Goal: Task Accomplishment & Management: Use online tool/utility

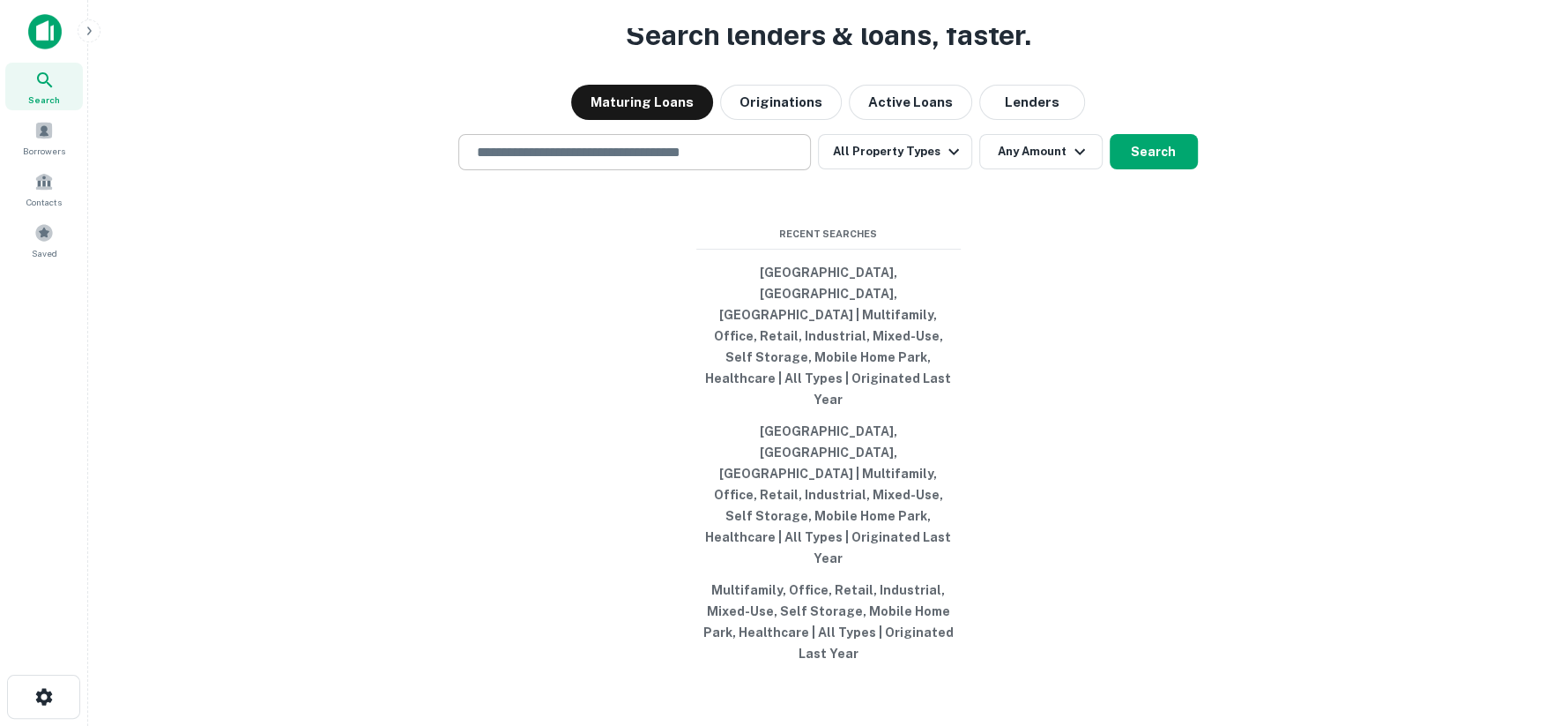
click at [528, 162] on input "text" at bounding box center [635, 152] width 337 height 20
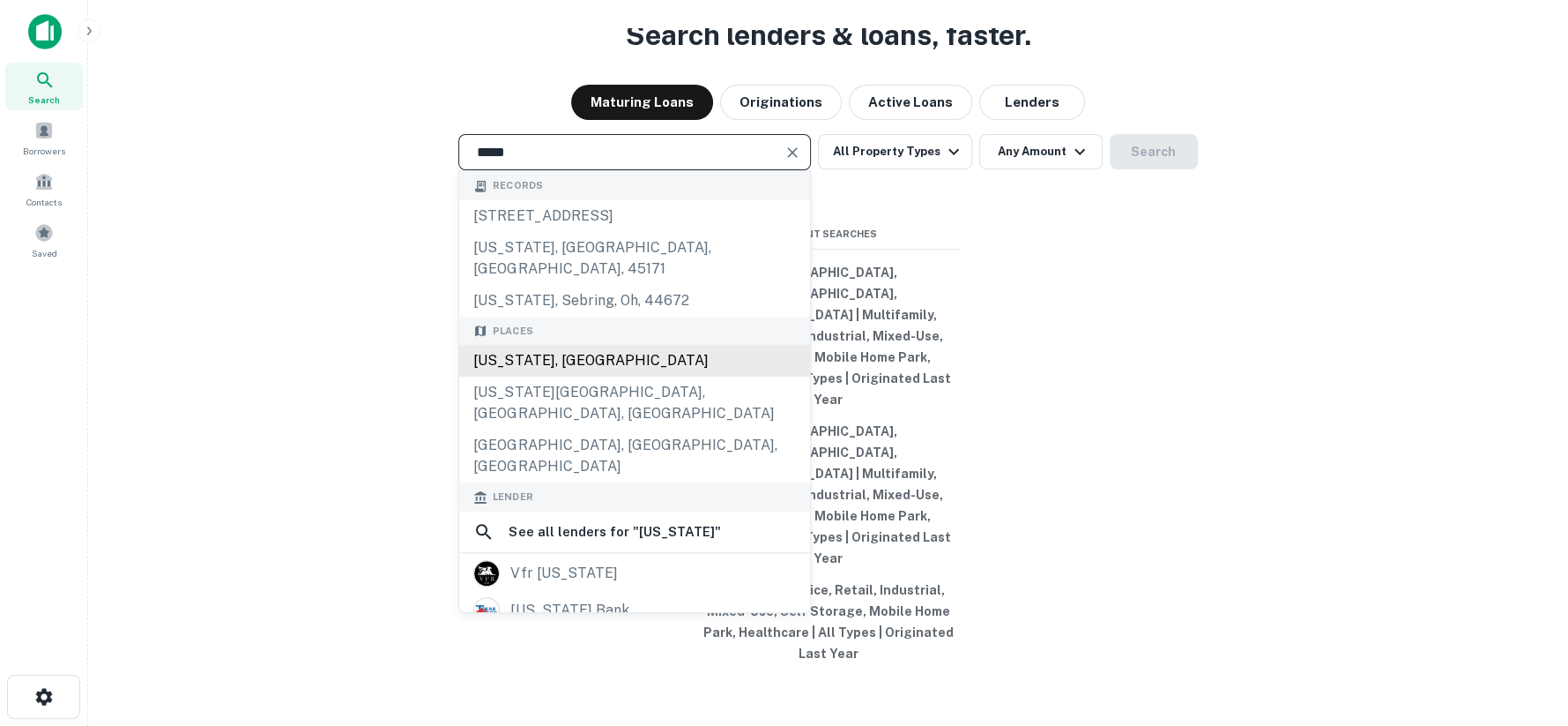
click at [510, 377] on div "[US_STATE], [GEOGRAPHIC_DATA]" at bounding box center [635, 360] width 351 height 31
type input "**********"
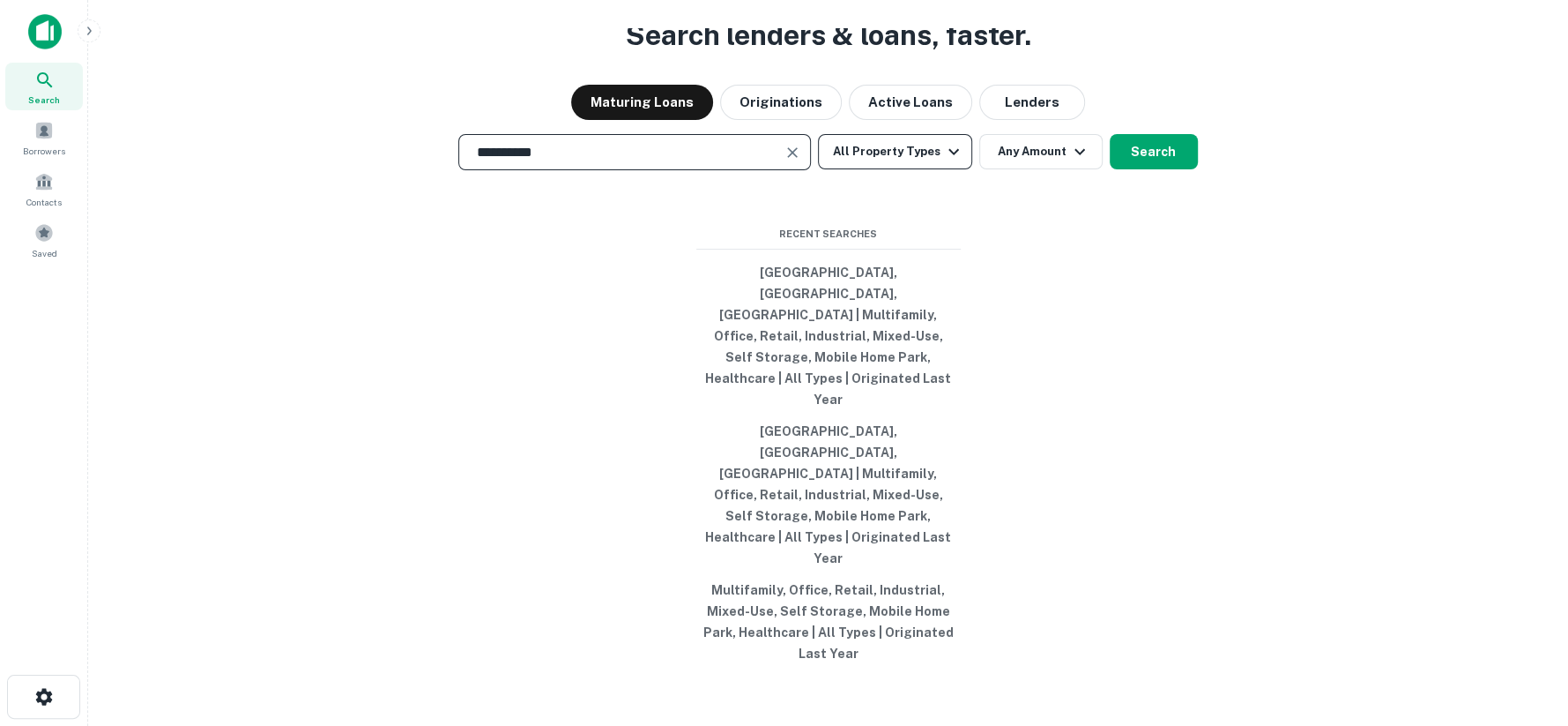
click at [941, 170] on button "All Property Types" at bounding box center [895, 151] width 154 height 35
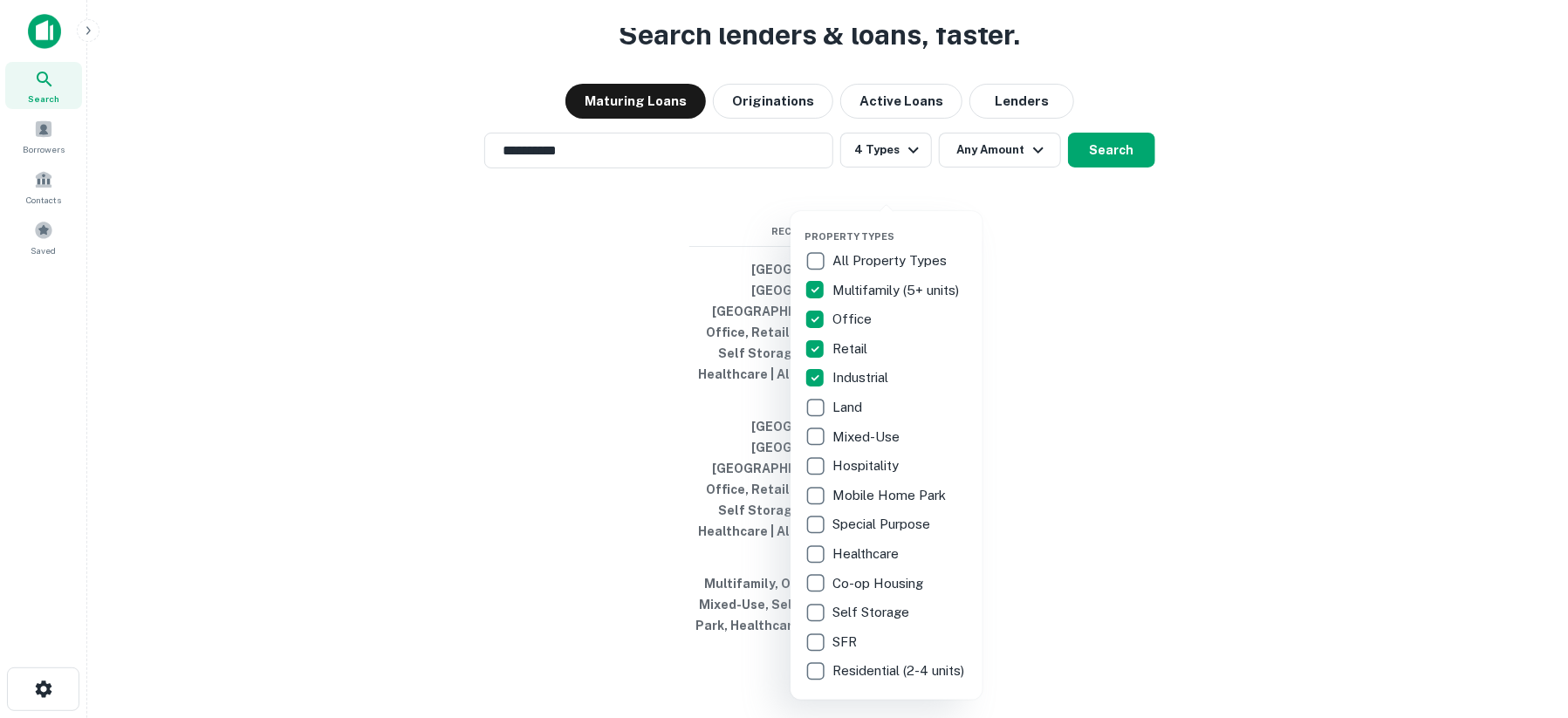
click at [1062, 269] on div at bounding box center [784, 359] width 1568 height 718
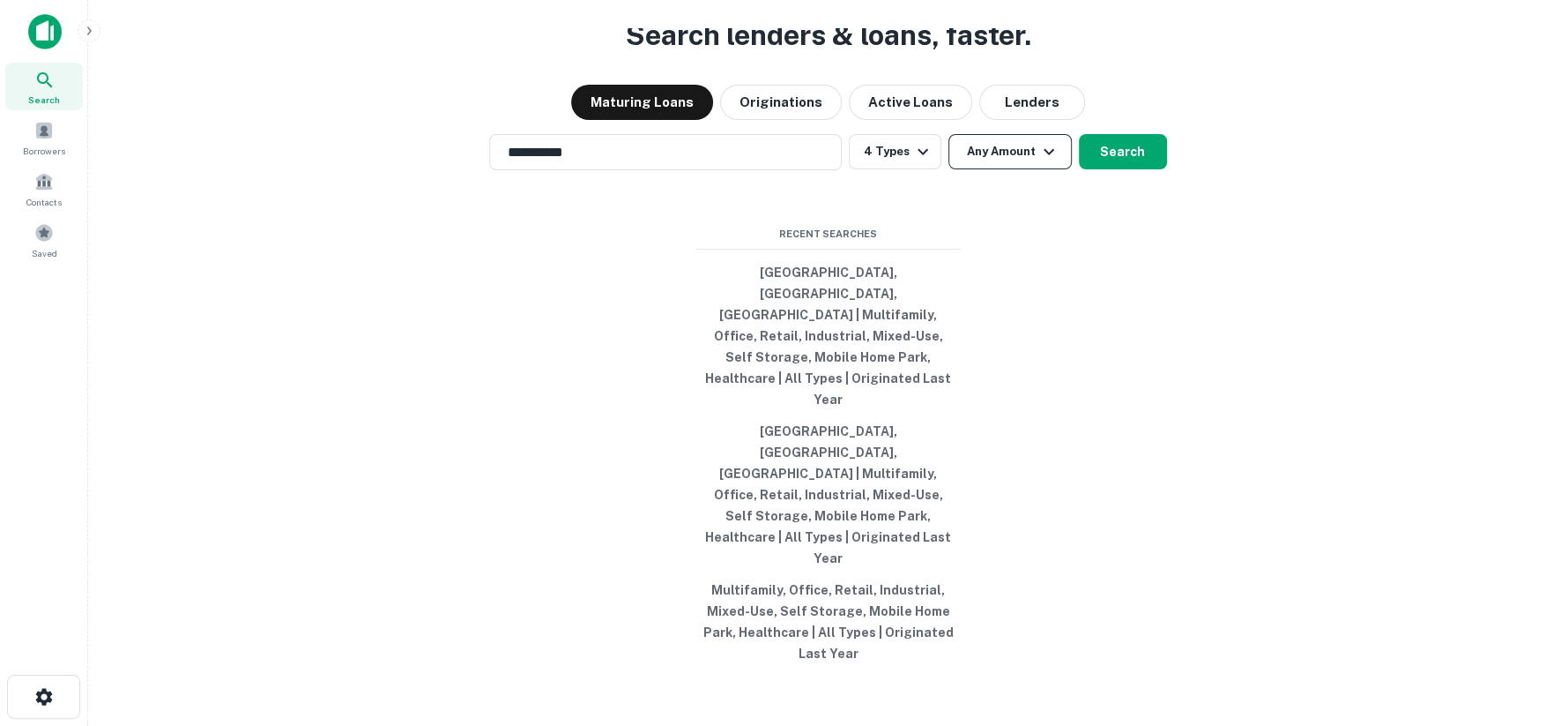
click at [1014, 170] on button "Any Amount" at bounding box center [1011, 151] width 123 height 35
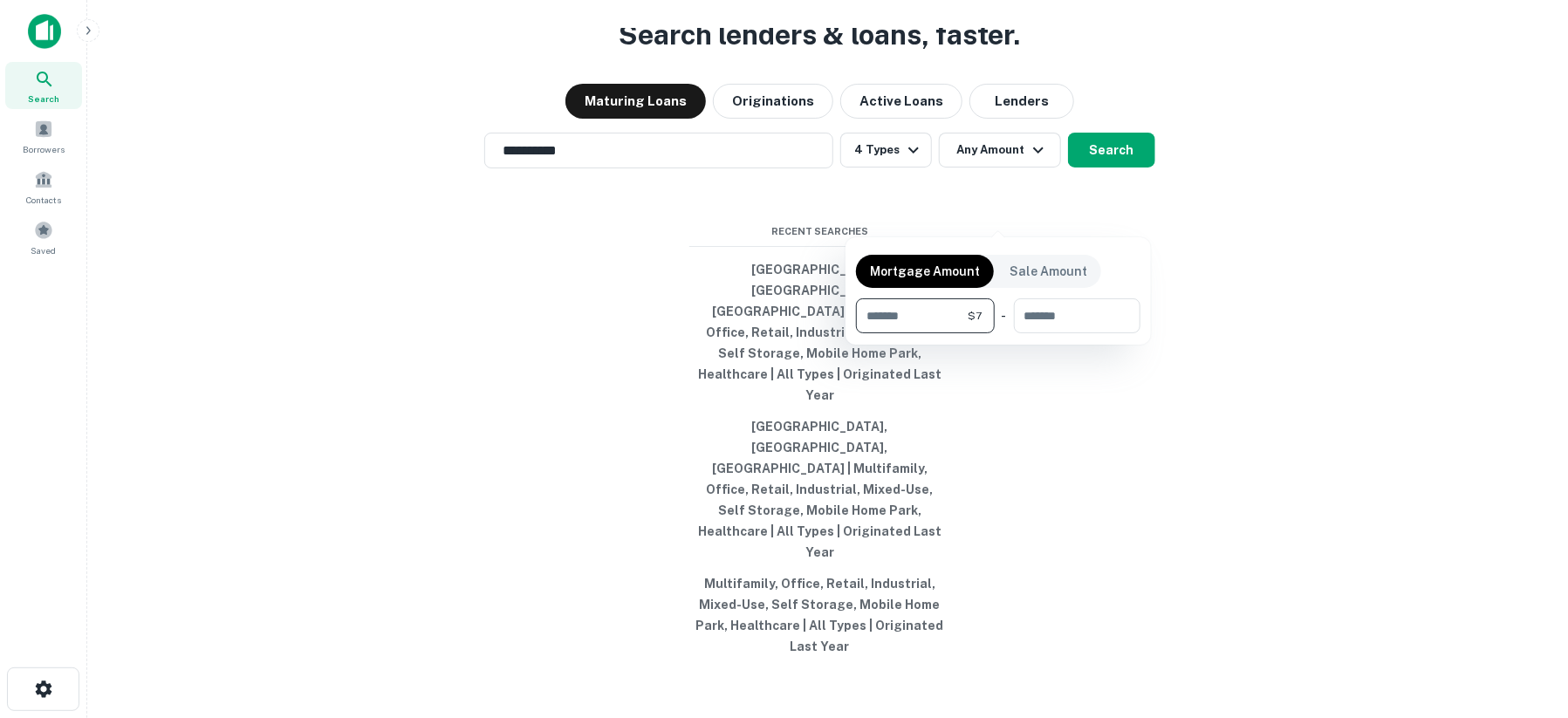
type input "*"
type input "**"
type input "*******"
type input "********"
click at [1115, 212] on div at bounding box center [784, 359] width 1568 height 718
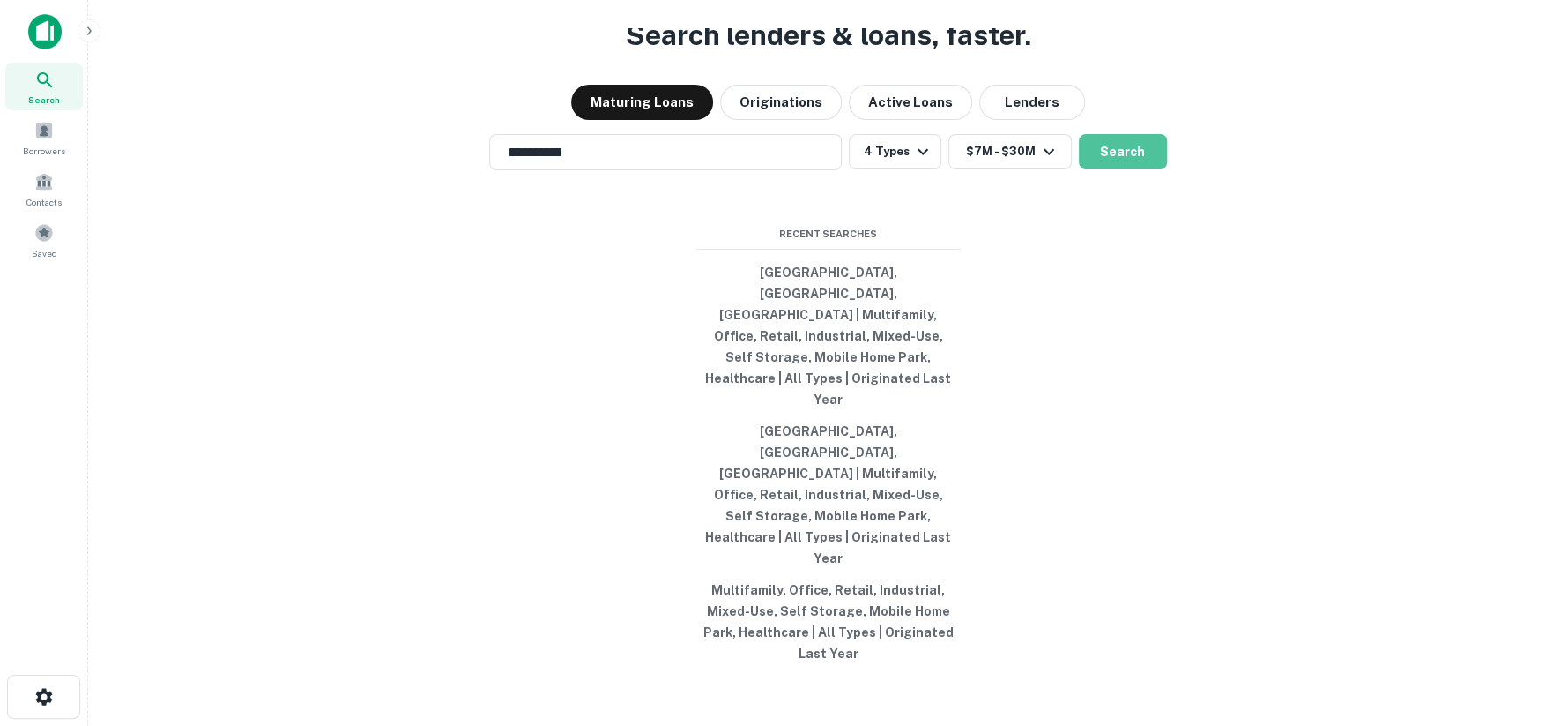
click at [1127, 170] on button "Search" at bounding box center [1123, 151] width 88 height 35
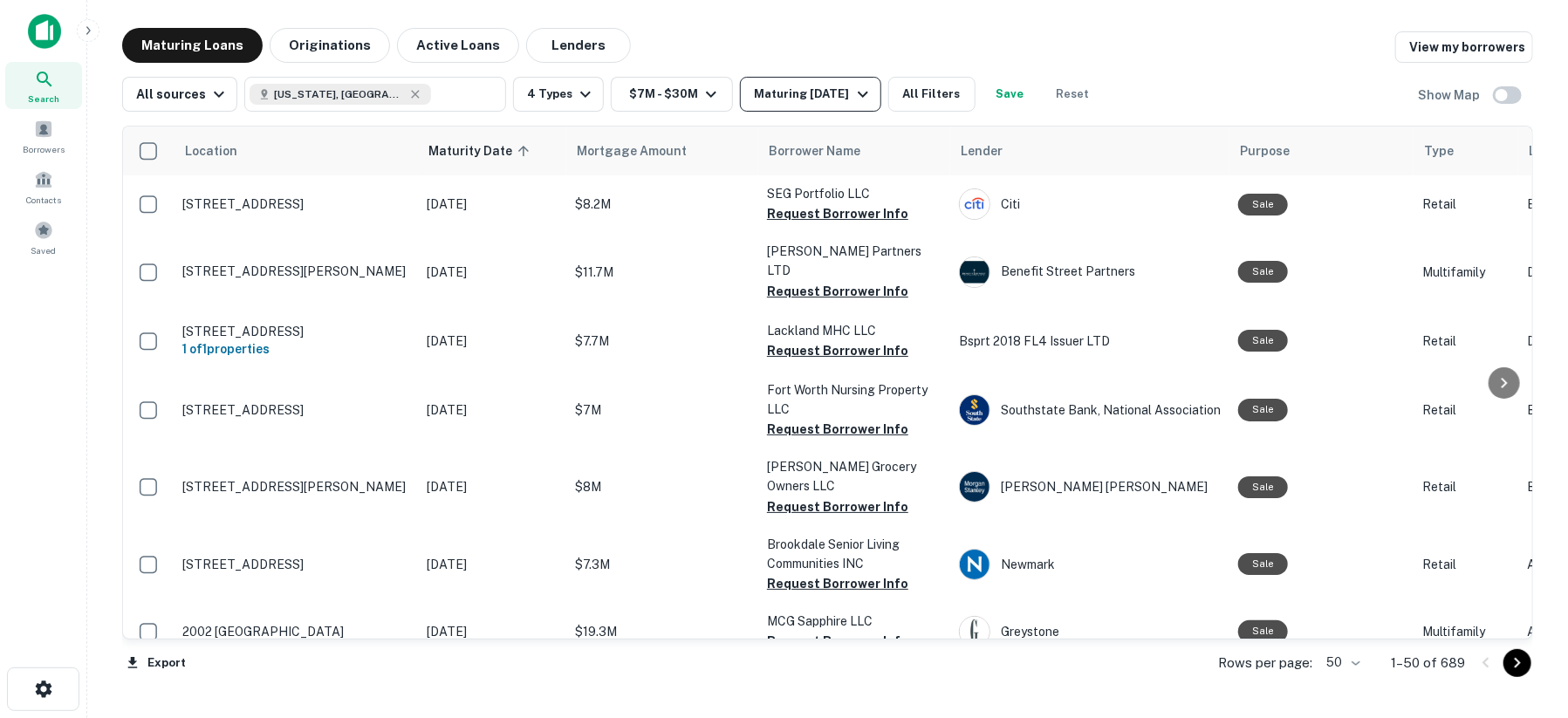
click at [818, 92] on div "Maturing [DATE]" at bounding box center [813, 94] width 119 height 21
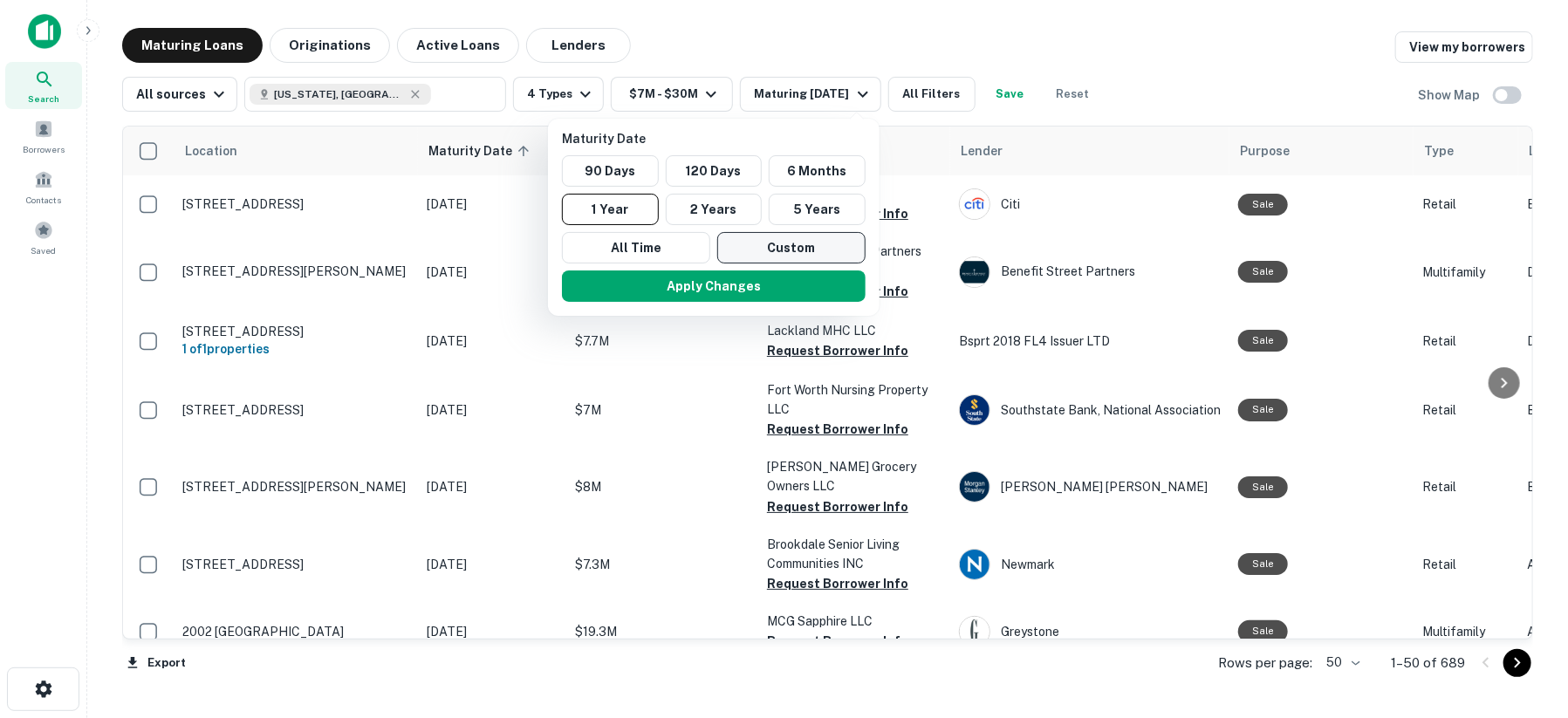
click at [765, 250] on button "Custom" at bounding box center [791, 248] width 149 height 31
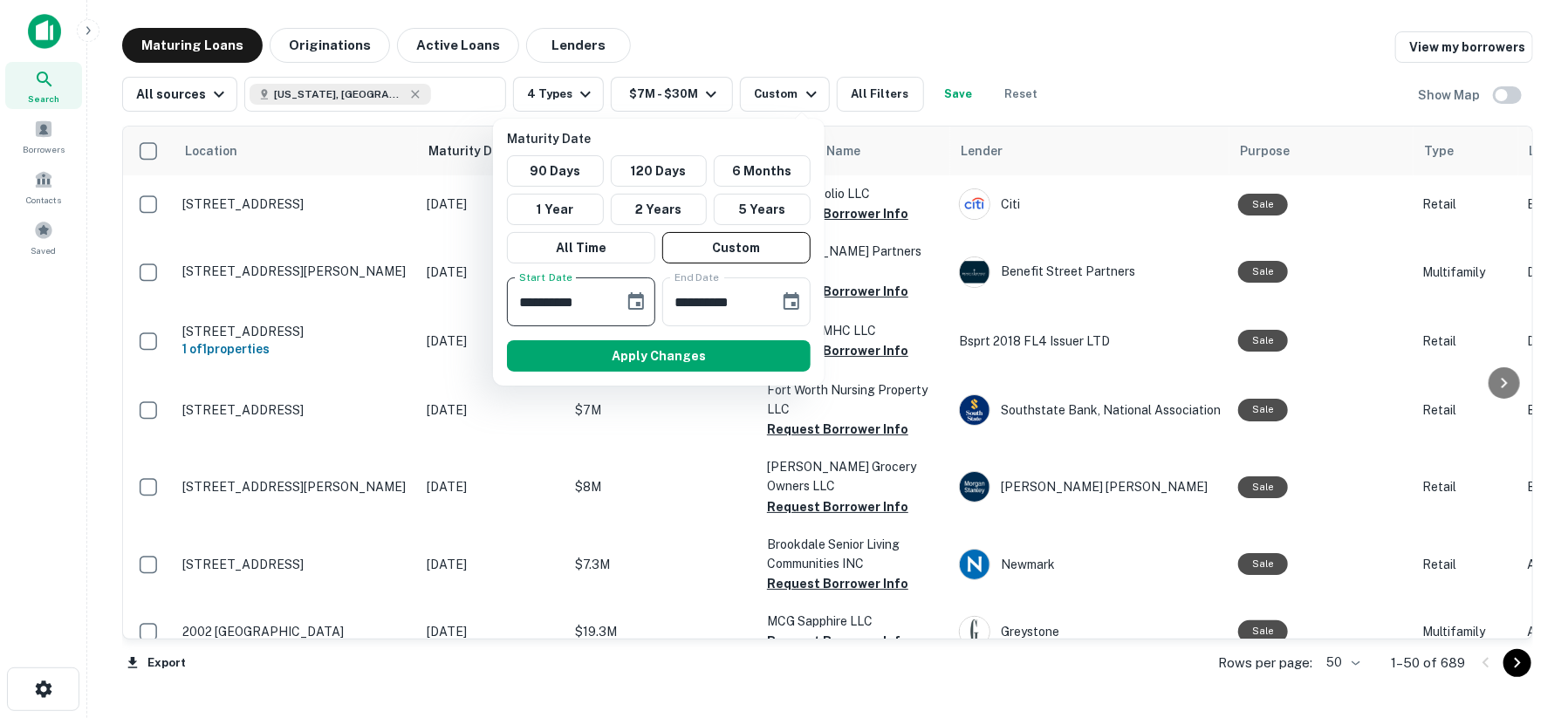
drag, startPoint x: 600, startPoint y: 299, endPoint x: 489, endPoint y: 300, distance: 111.0
click at [490, 300] on div "**********" at bounding box center [784, 359] width 1568 height 718
drag, startPoint x: 601, startPoint y: 302, endPoint x: 493, endPoint y: 295, distance: 108.2
click at [495, 296] on div "**********" at bounding box center [659, 251] width 332 height 267
click at [625, 304] on icon "Choose date, selected date is Mar 9, 2025" at bounding box center [635, 302] width 21 height 21
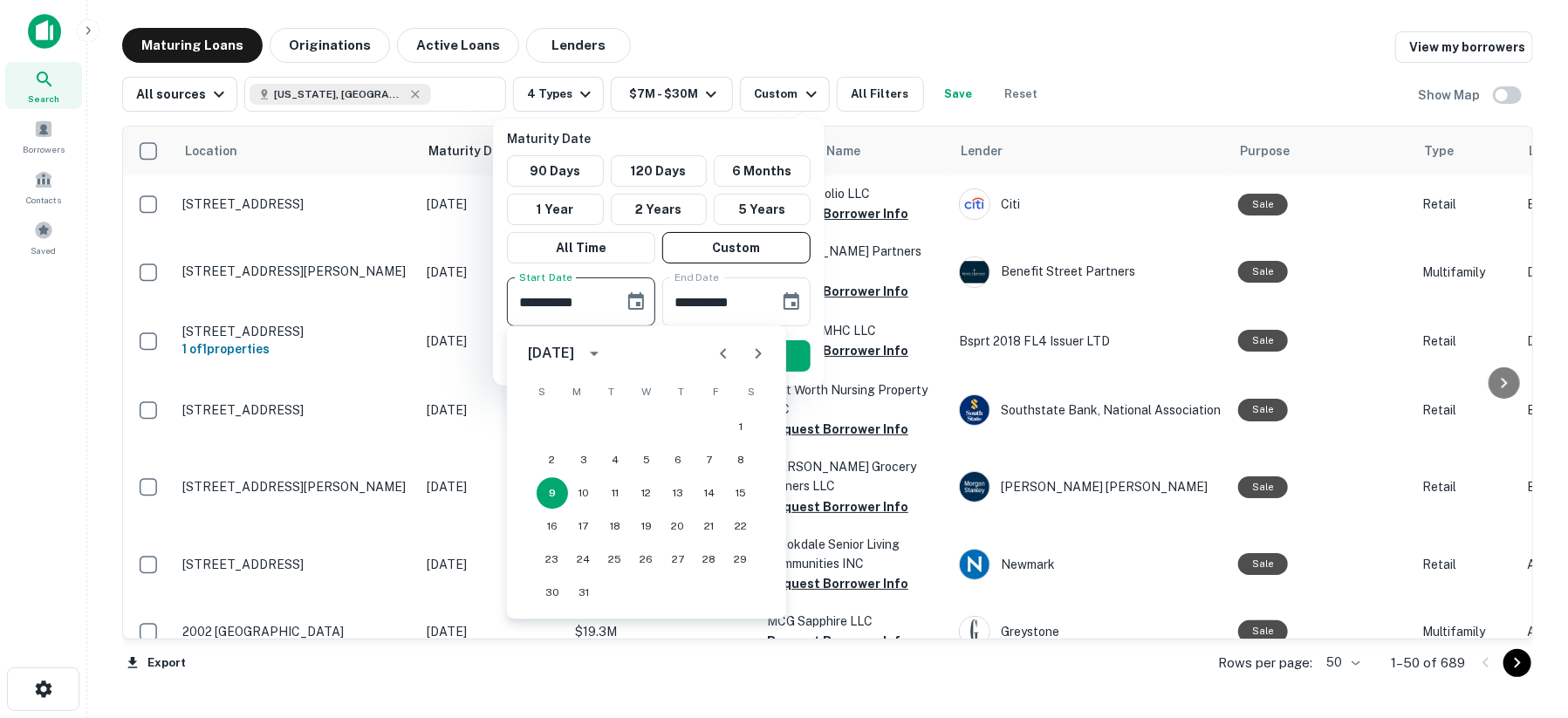
click at [760, 355] on icon "Next month" at bounding box center [758, 353] width 21 height 21
click at [760, 354] on icon "Next month" at bounding box center [758, 353] width 21 height 21
click at [760, 354] on icon "Next month" at bounding box center [758, 353] width 6 height 10
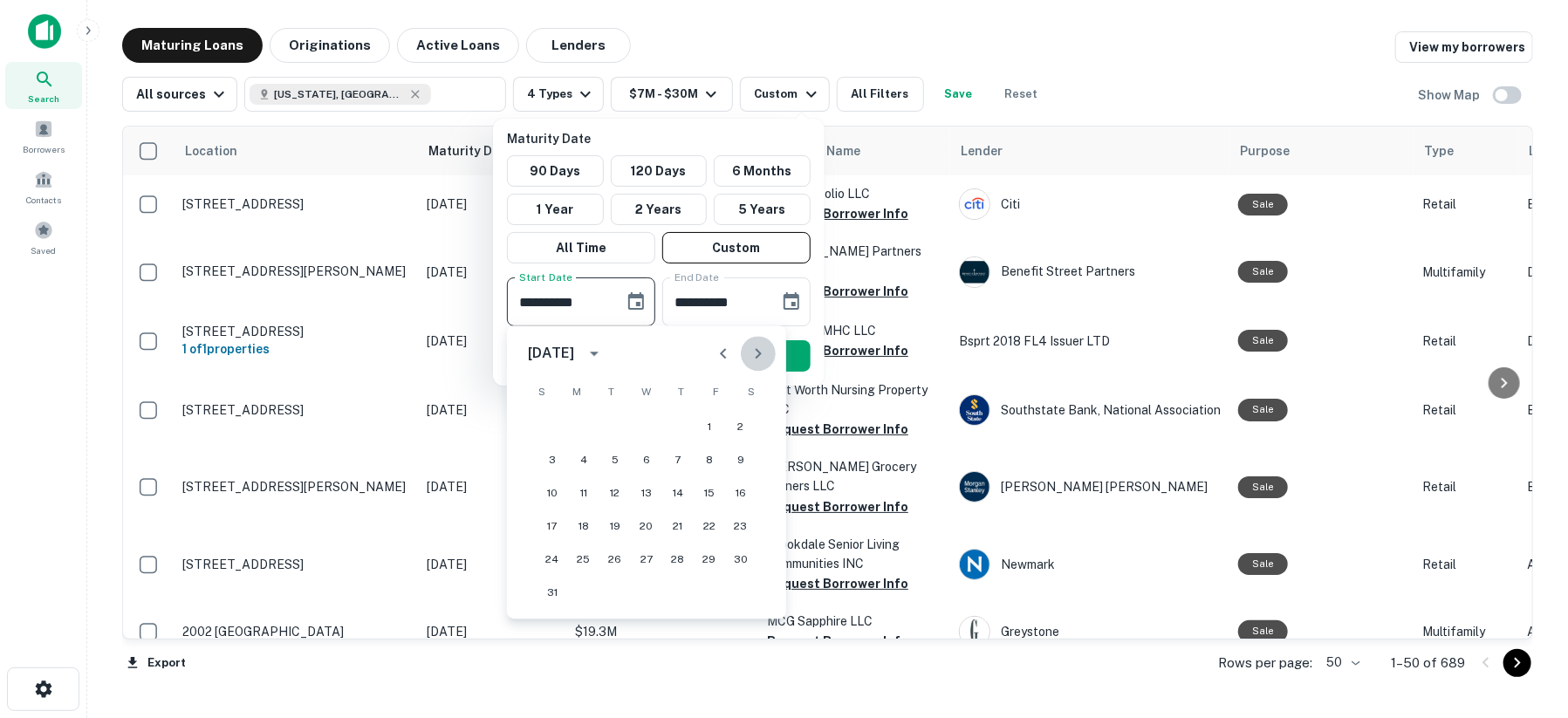
click at [760, 354] on icon "Next month" at bounding box center [758, 353] width 6 height 10
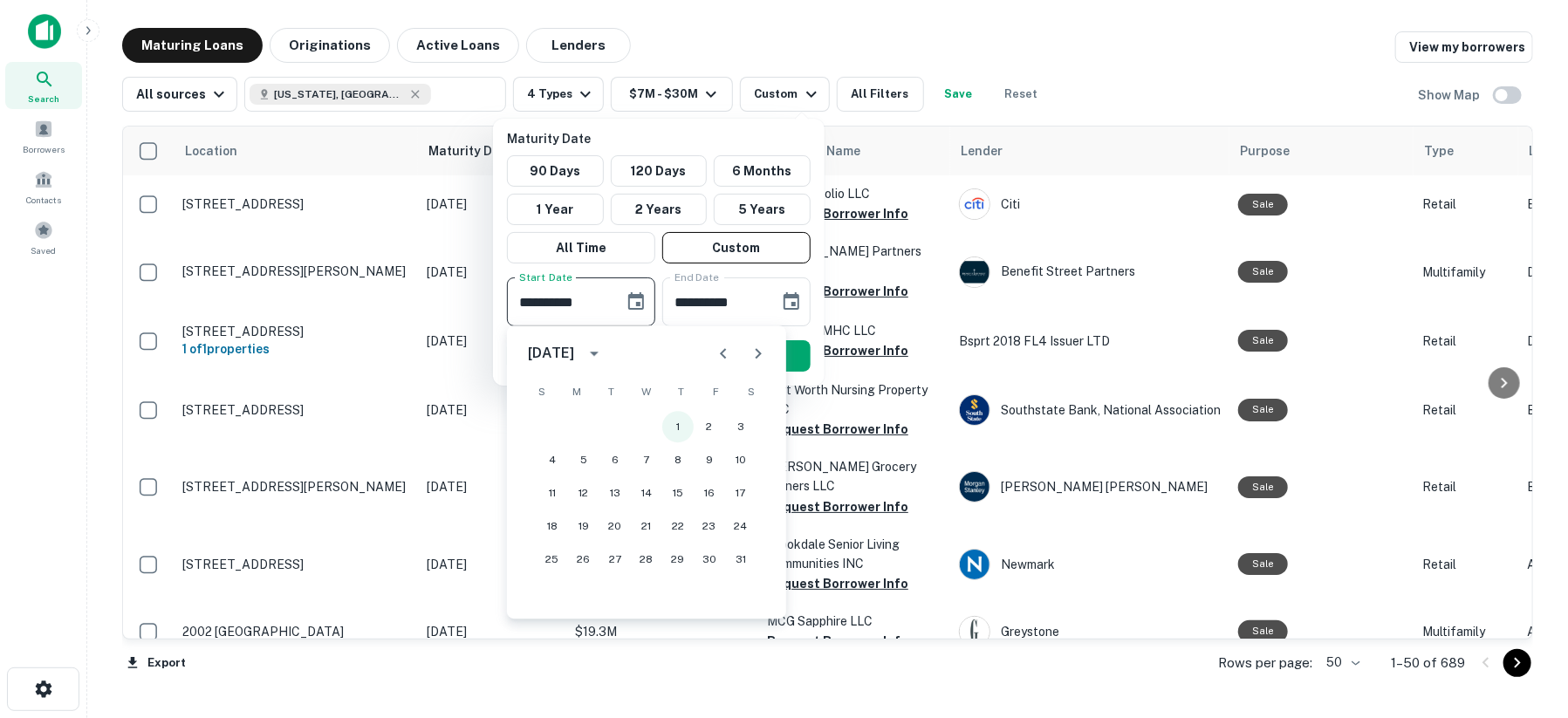
click at [676, 419] on button "1" at bounding box center [677, 426] width 31 height 31
type input "**********"
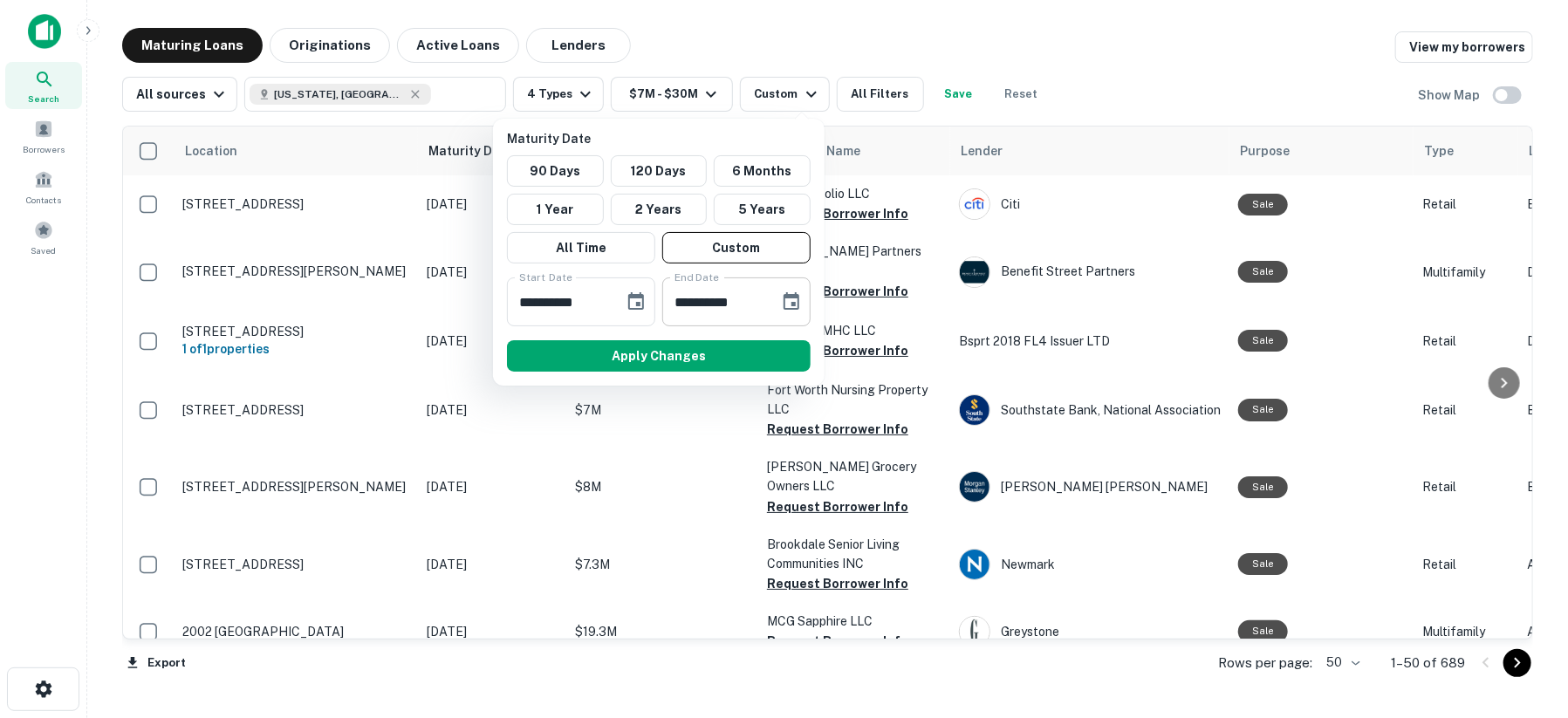
click at [758, 300] on input "**********" at bounding box center [714, 302] width 105 height 49
drag, startPoint x: 770, startPoint y: 301, endPoint x: 671, endPoint y: 305, distance: 99.1
click at [671, 305] on div "**********" at bounding box center [736, 302] width 149 height 49
click at [754, 299] on input "**********" at bounding box center [714, 302] width 105 height 49
drag, startPoint x: 754, startPoint y: 296, endPoint x: 658, endPoint y: 295, distance: 96.0
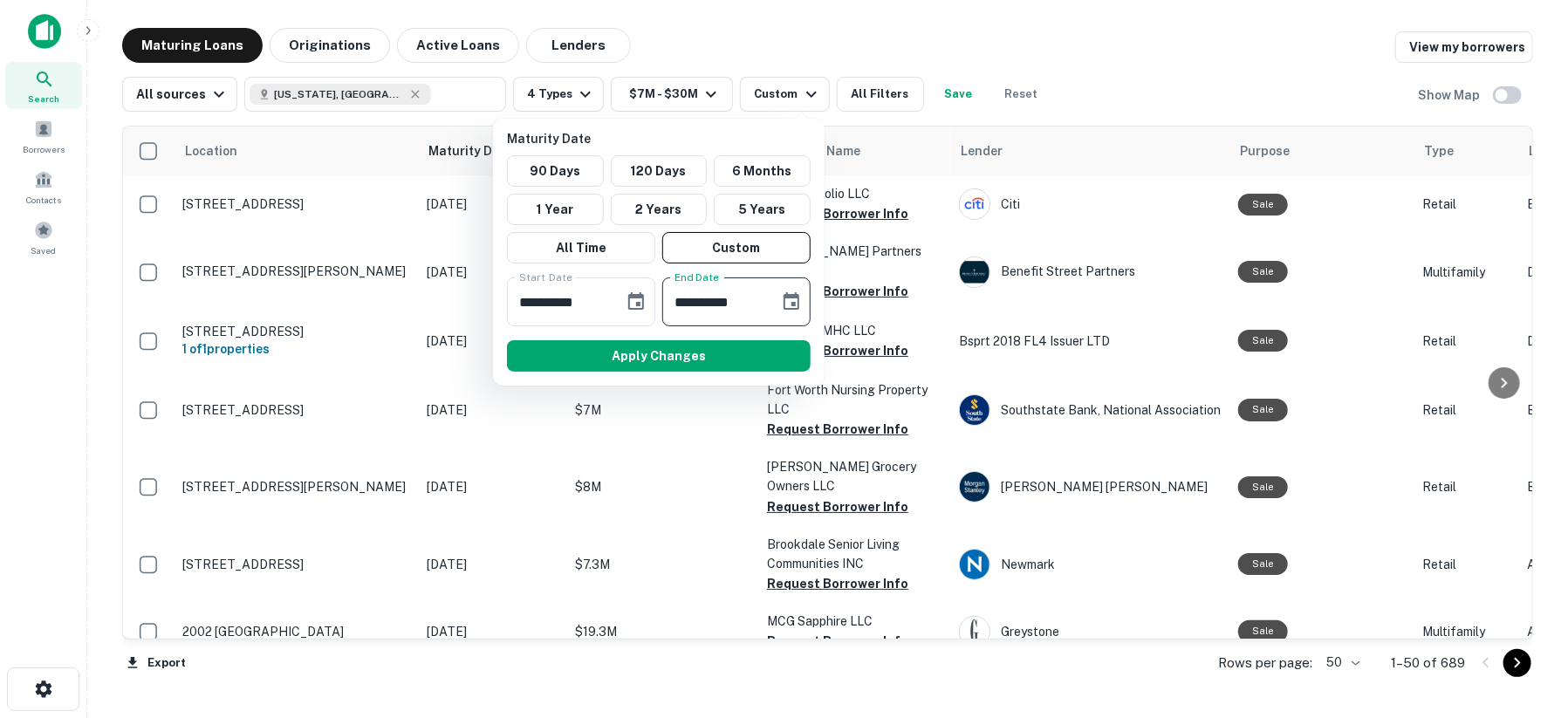
click at [658, 295] on div "**********" at bounding box center [658, 302] width 317 height 49
click at [799, 303] on icon "Choose date, selected date is Sep 5, 2025" at bounding box center [790, 301] width 15 height 17
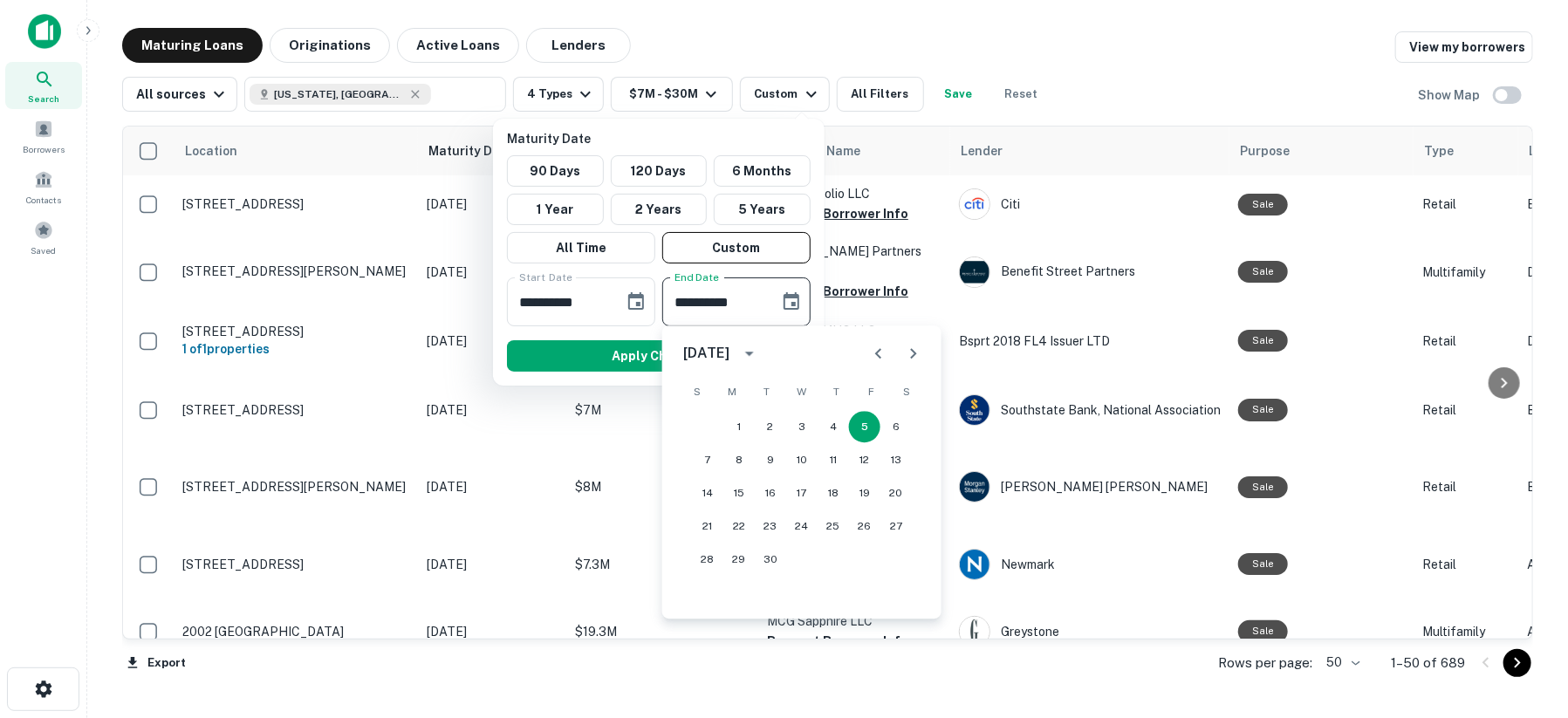
click at [923, 355] on button "Next month" at bounding box center [913, 353] width 35 height 35
click at [917, 353] on icon "Next month" at bounding box center [913, 353] width 21 height 21
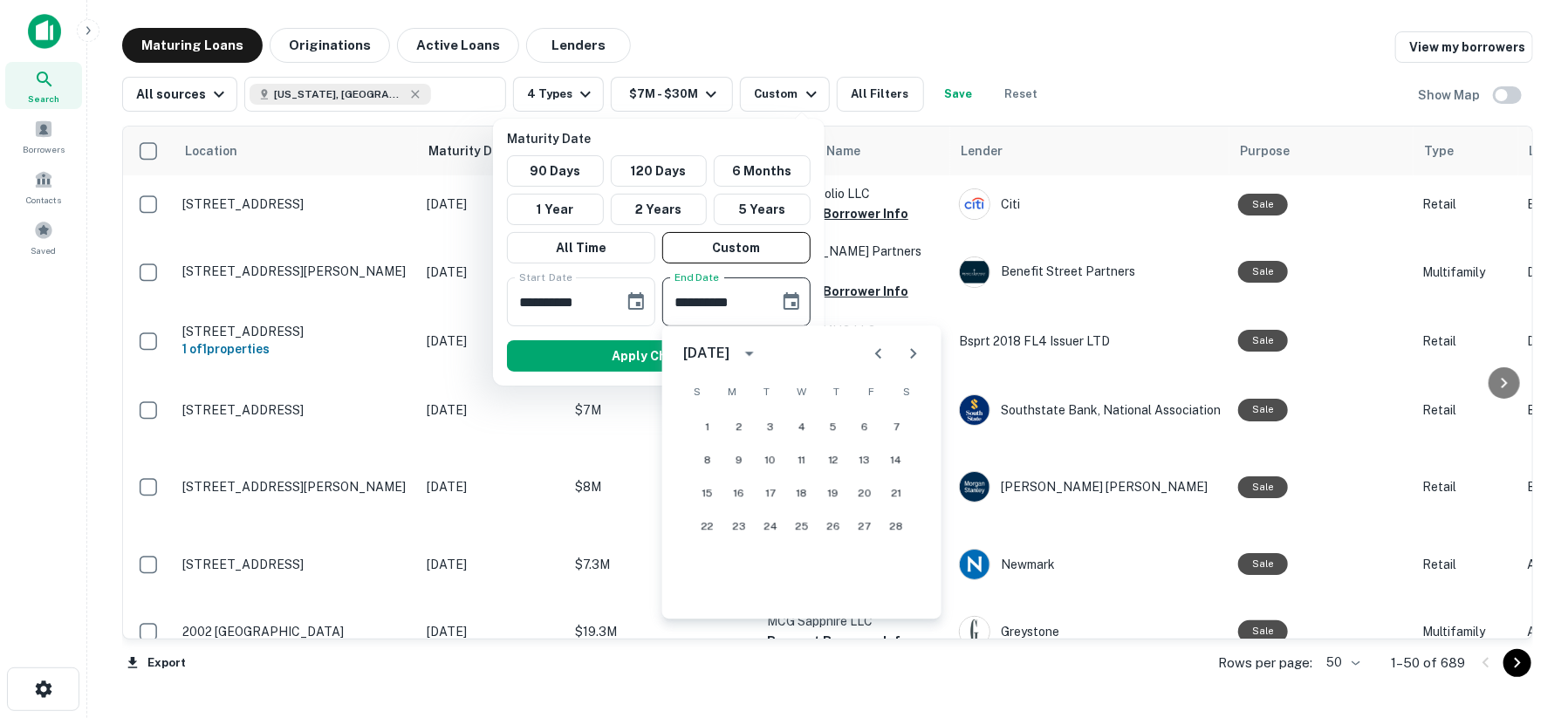
click at [917, 353] on icon "Next month" at bounding box center [913, 353] width 21 height 21
click at [774, 553] on button "30" at bounding box center [770, 559] width 31 height 31
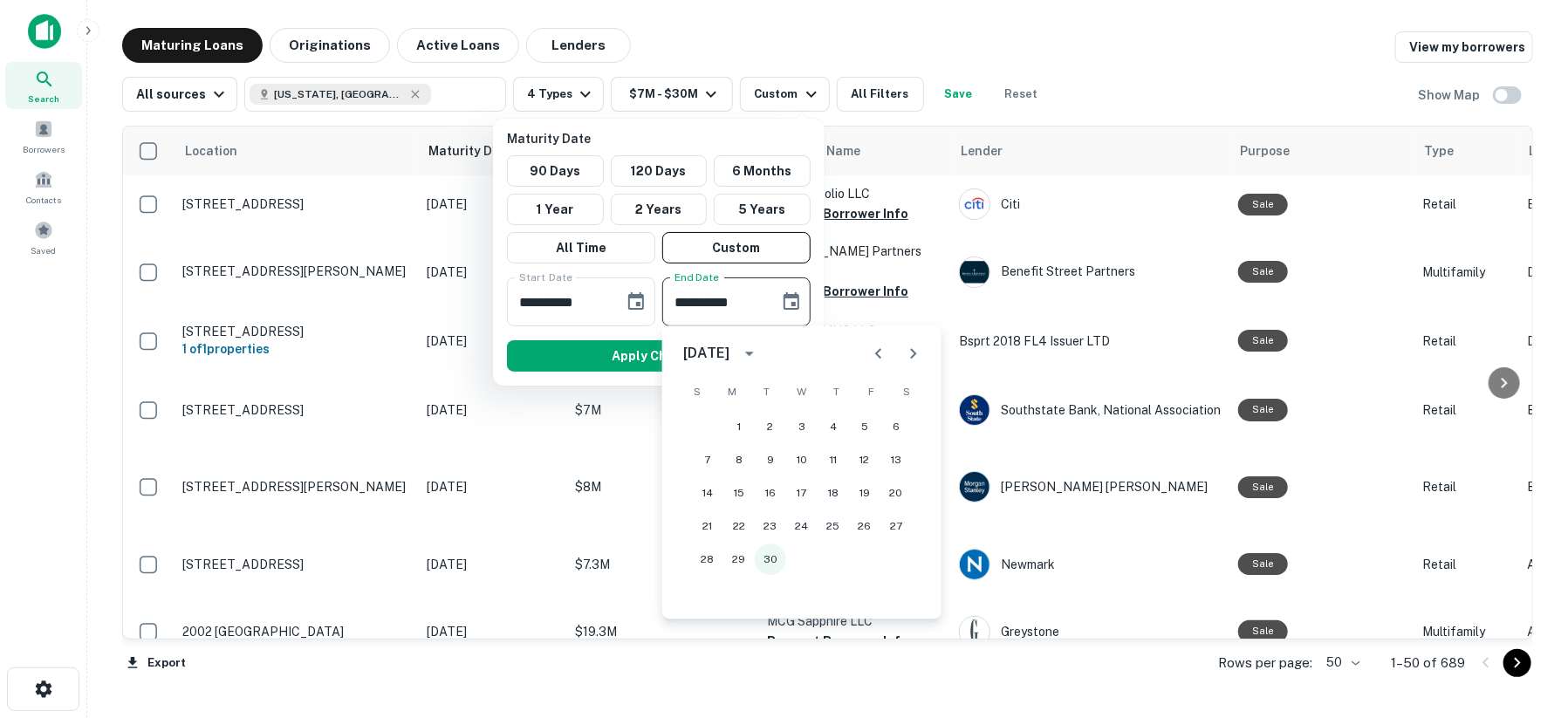
type input "**********"
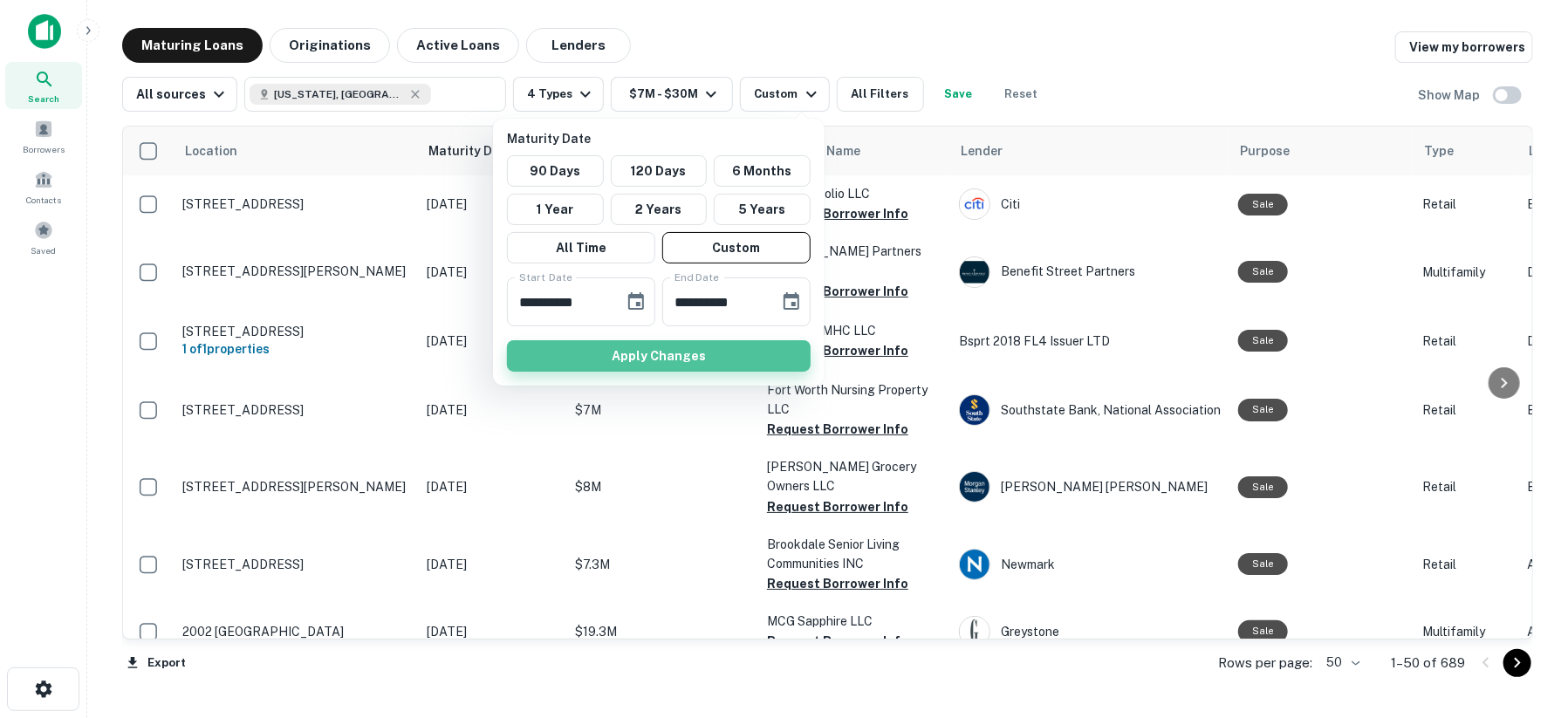
click at [647, 346] on button "Apply Changes" at bounding box center [658, 355] width 304 height 31
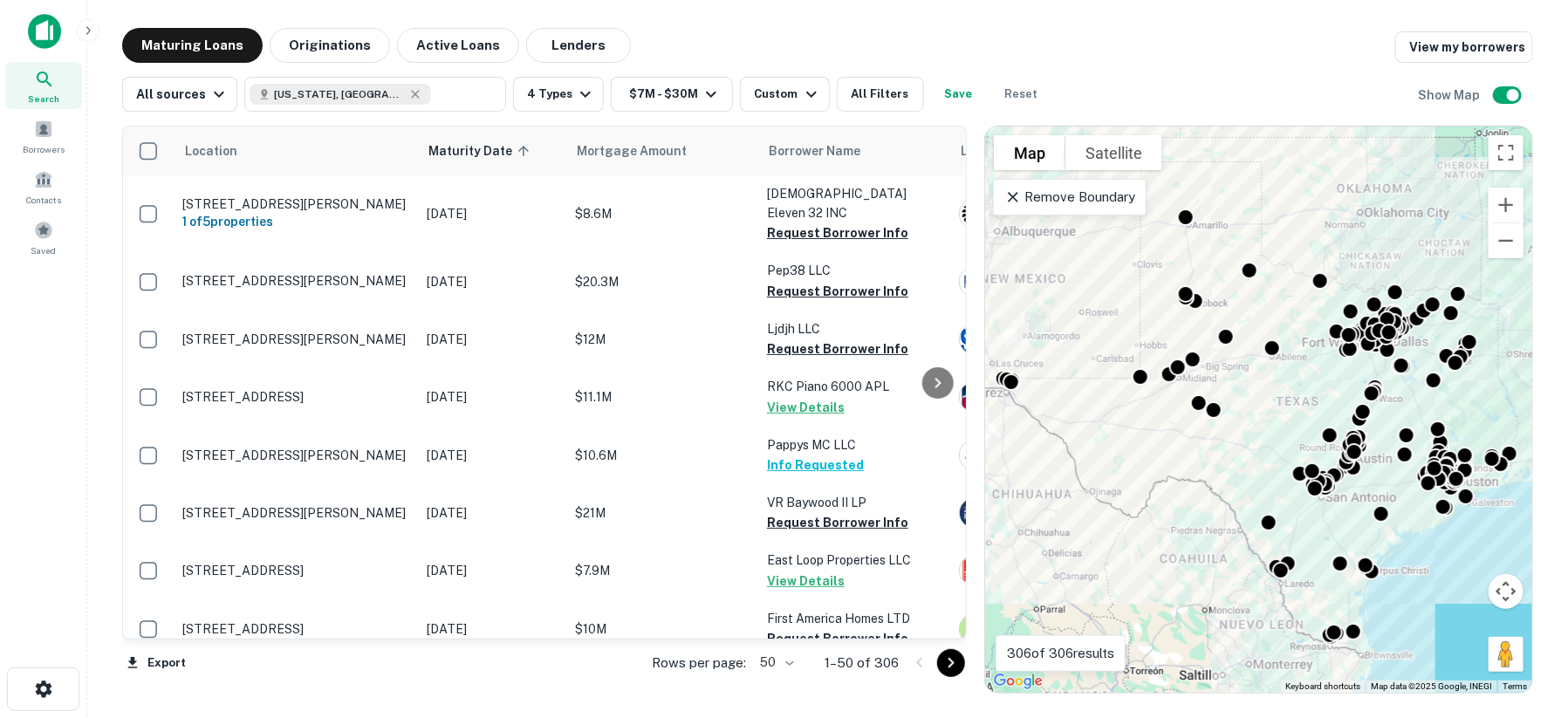
click at [921, 631] on div at bounding box center [938, 383] width 35 height 512
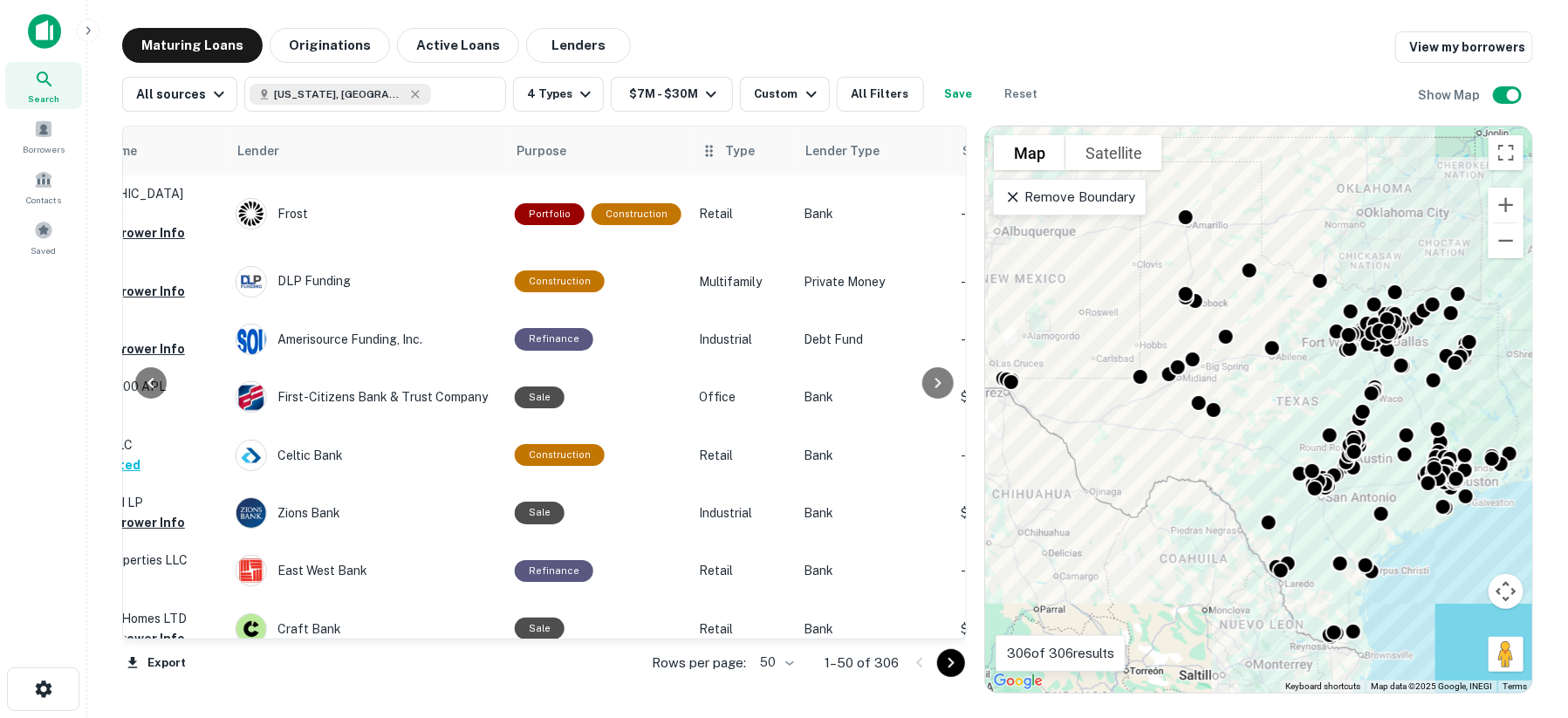
click at [728, 160] on span "Type" at bounding box center [739, 150] width 30 height 21
click at [727, 155] on span "Type" at bounding box center [739, 150] width 30 height 21
click at [700, 153] on icon at bounding box center [708, 150] width 17 height 21
click at [948, 102] on button "Save" at bounding box center [958, 94] width 56 height 35
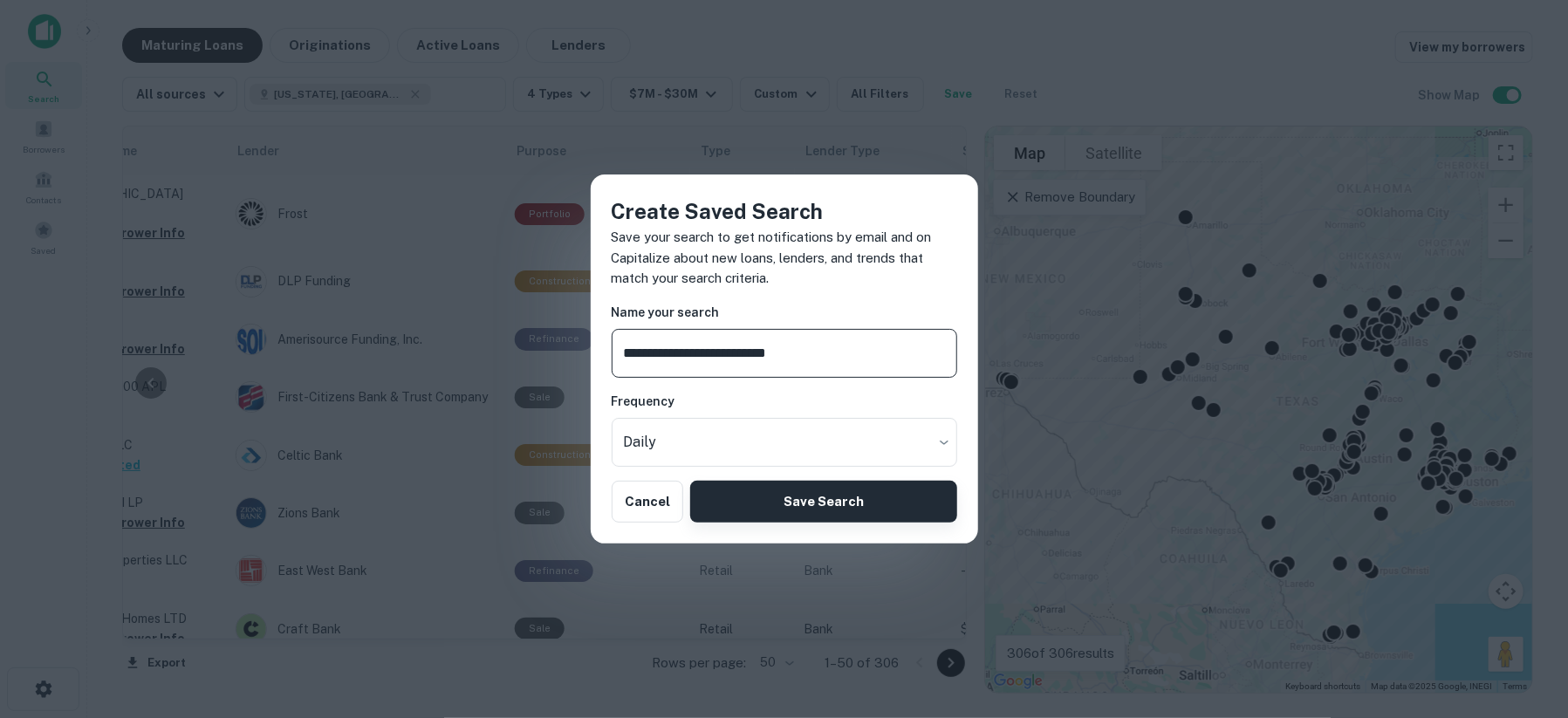
type input "**********"
click at [789, 494] on button "Save Search" at bounding box center [823, 501] width 266 height 42
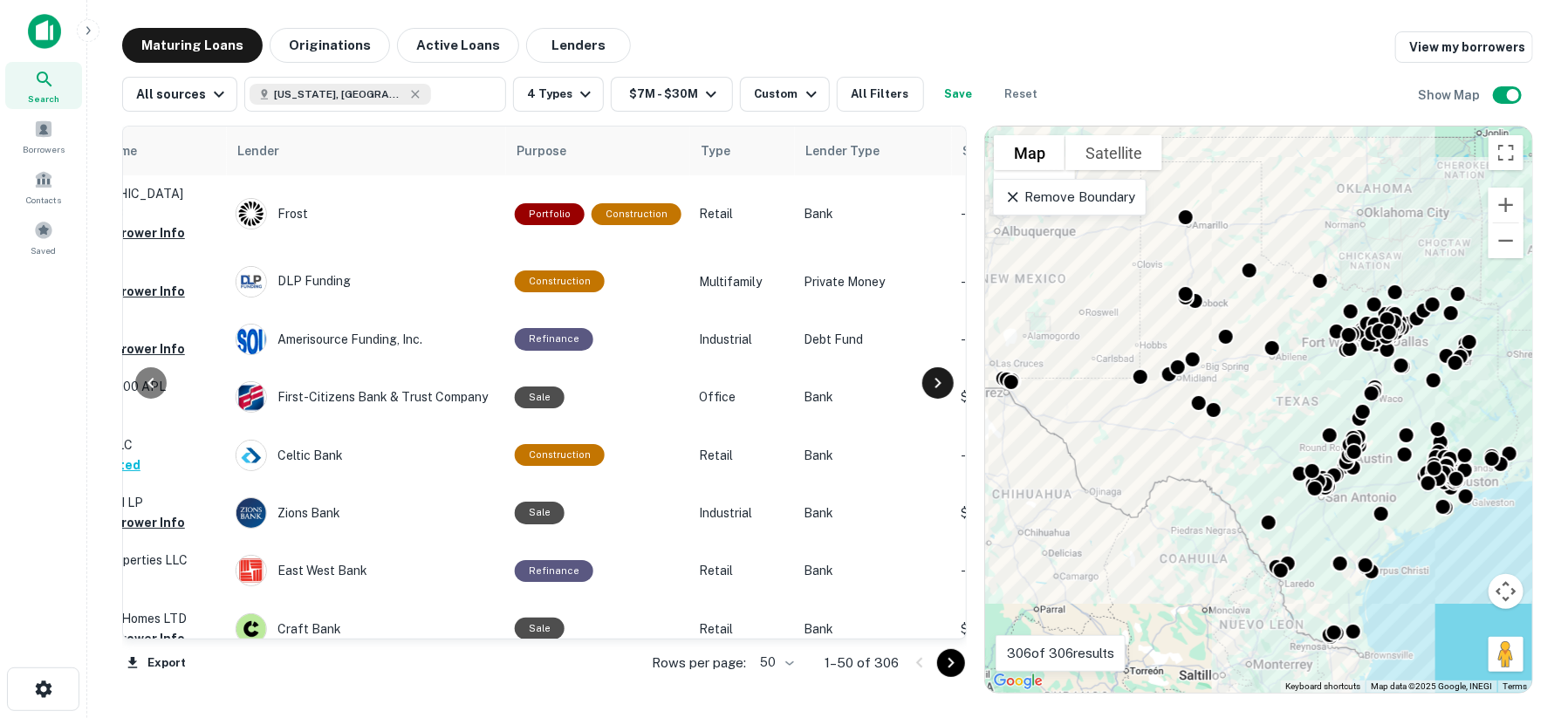
click at [941, 384] on icon at bounding box center [937, 383] width 21 height 21
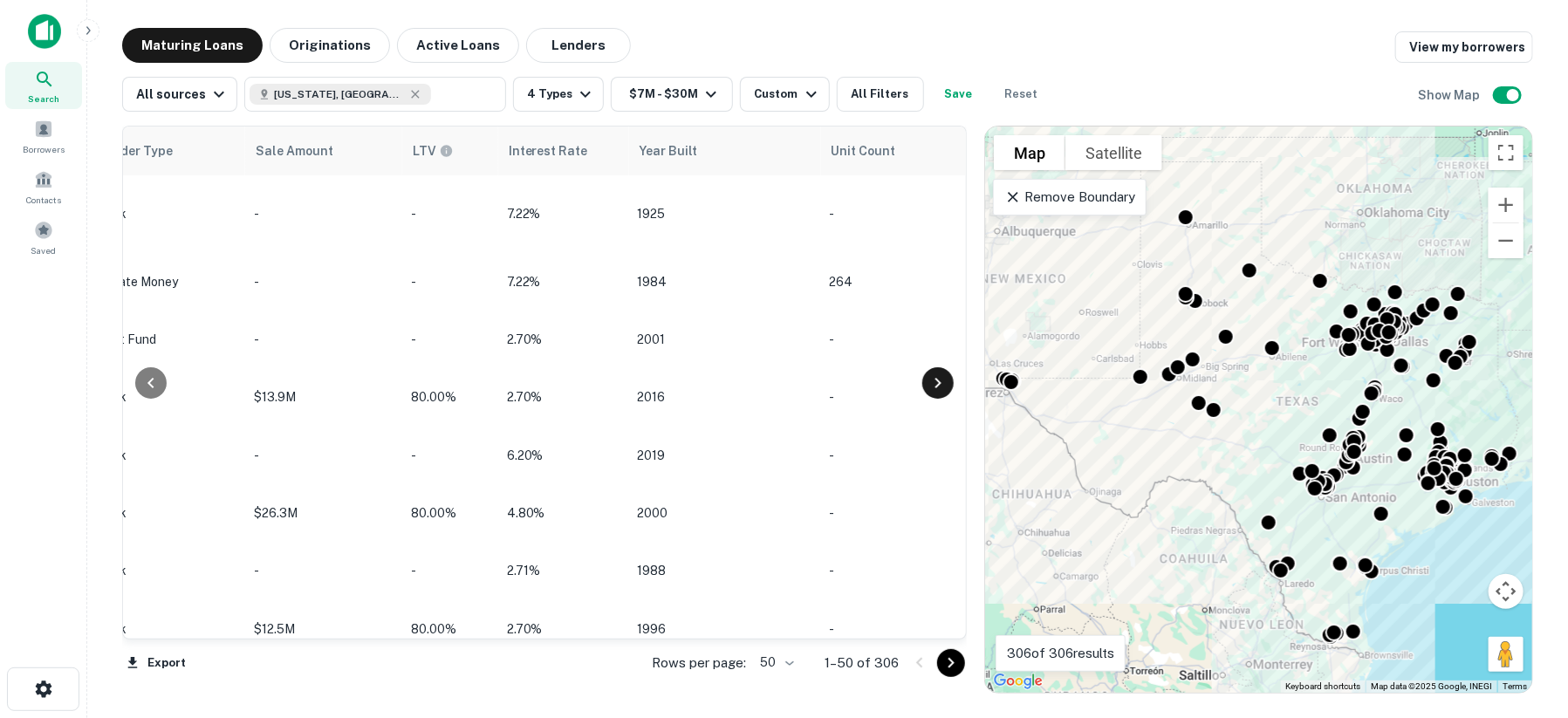
scroll to position [0, 1455]
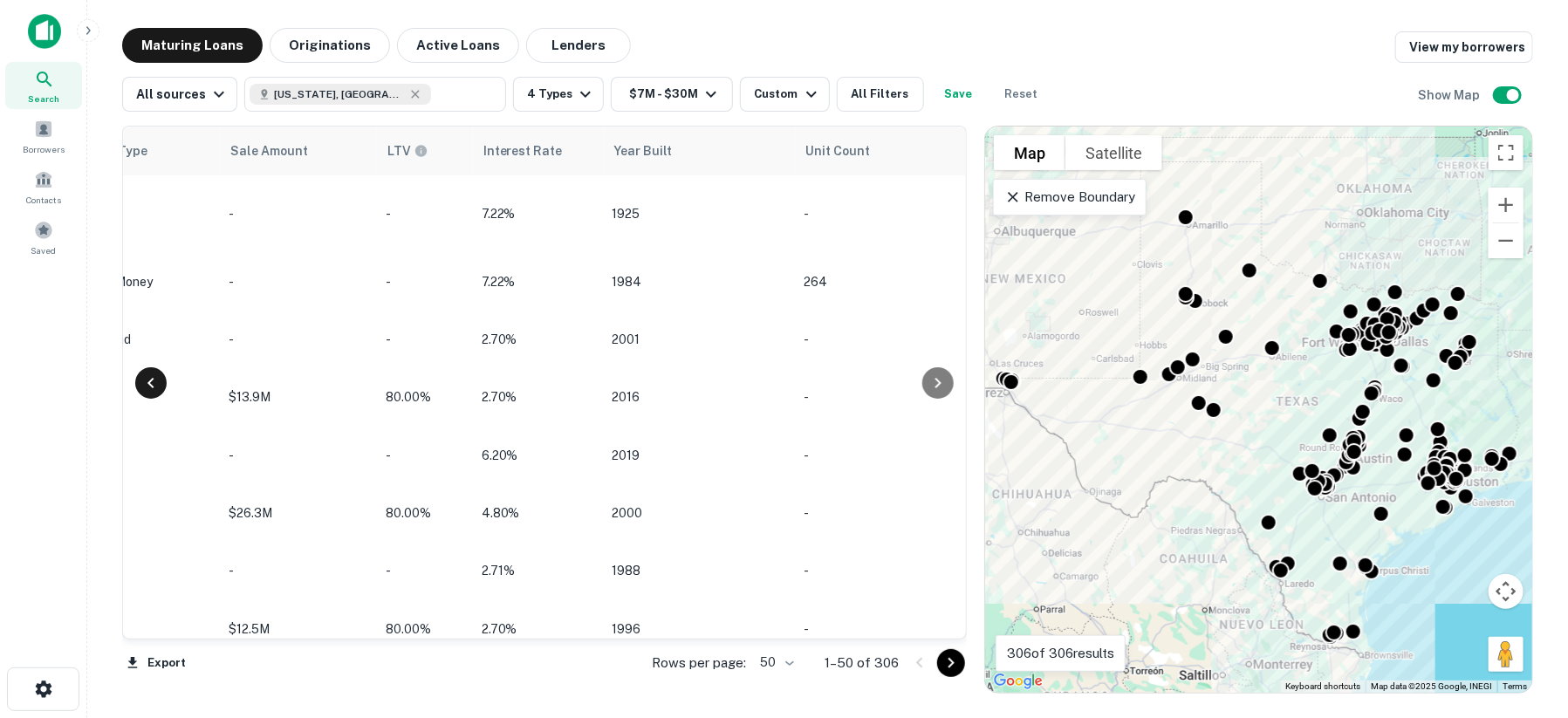
click at [151, 382] on icon at bounding box center [150, 383] width 21 height 21
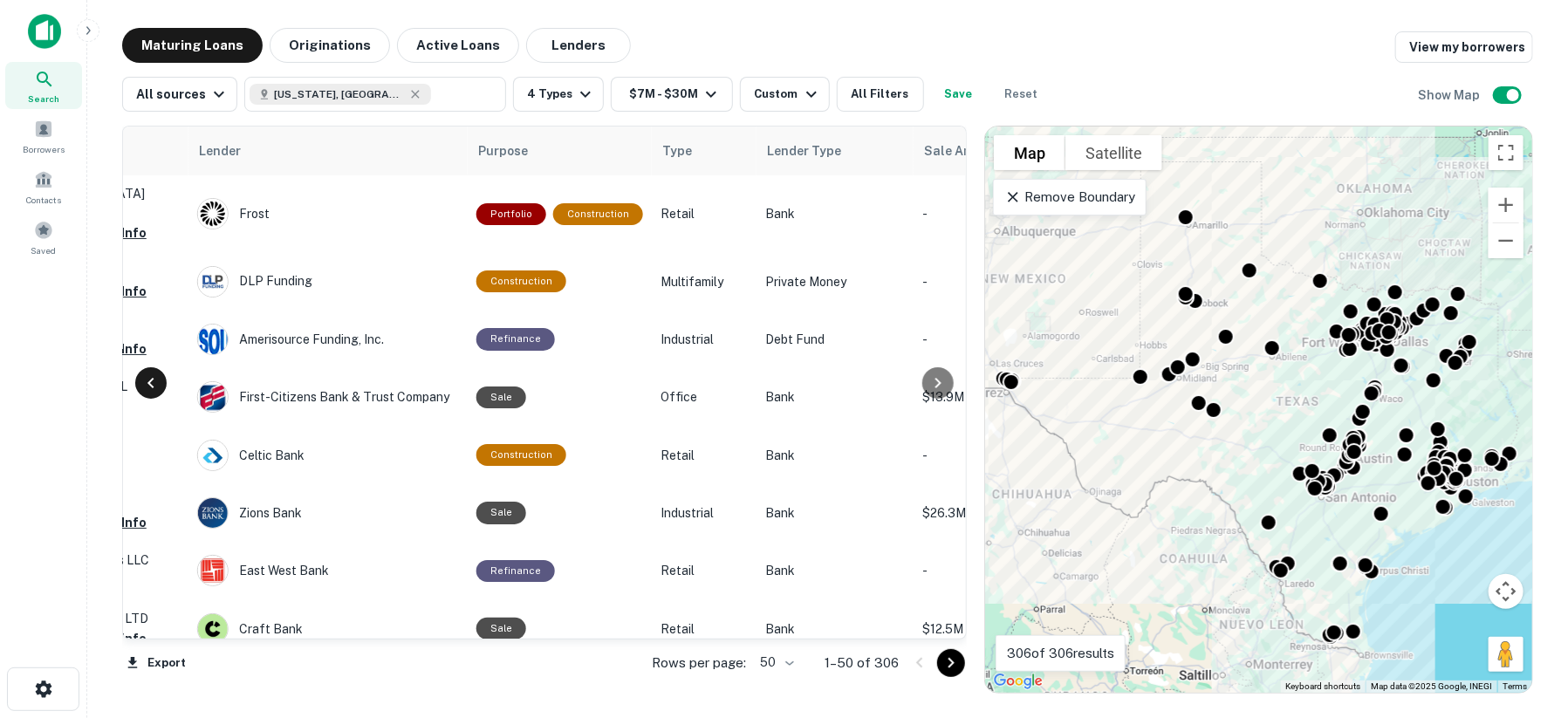
scroll to position [0, 722]
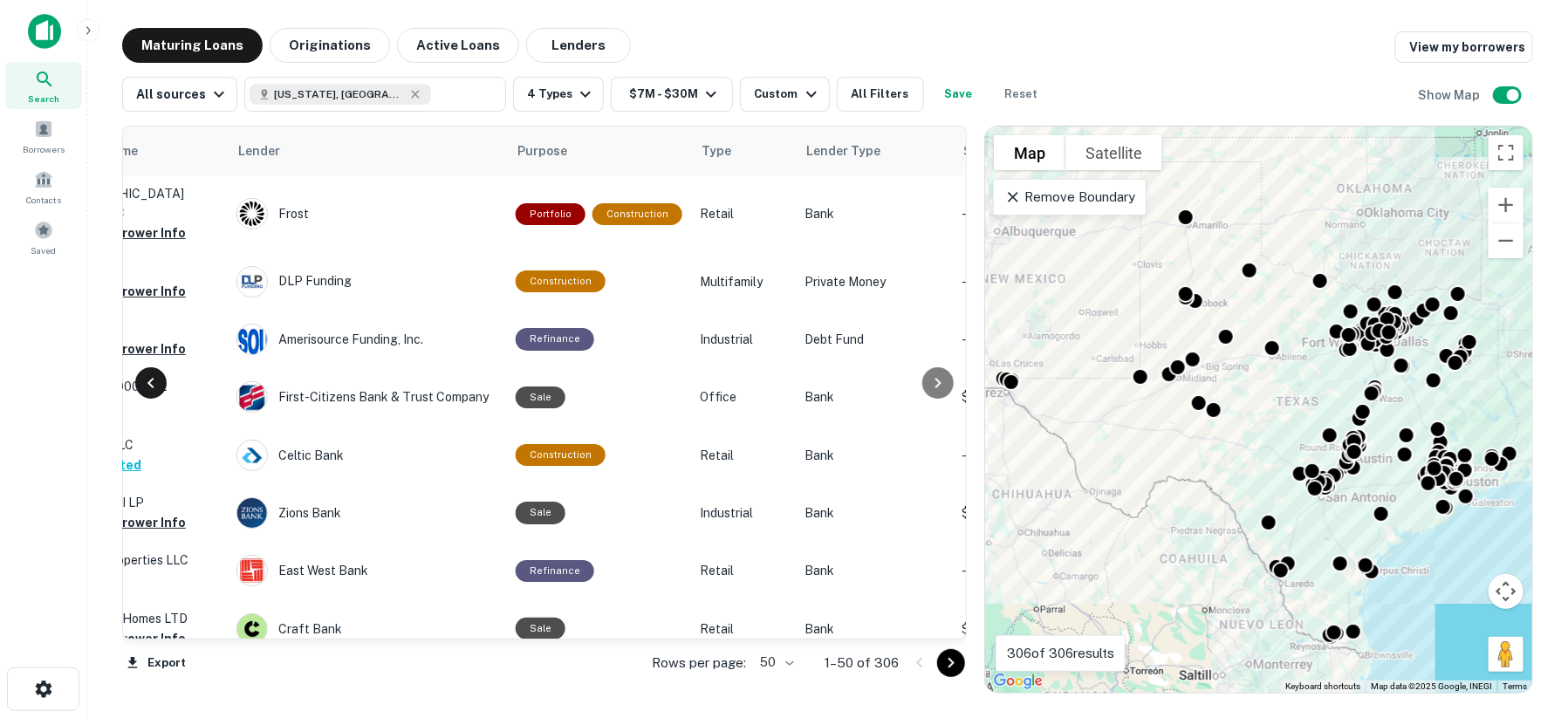
click at [151, 382] on icon at bounding box center [150, 383] width 21 height 21
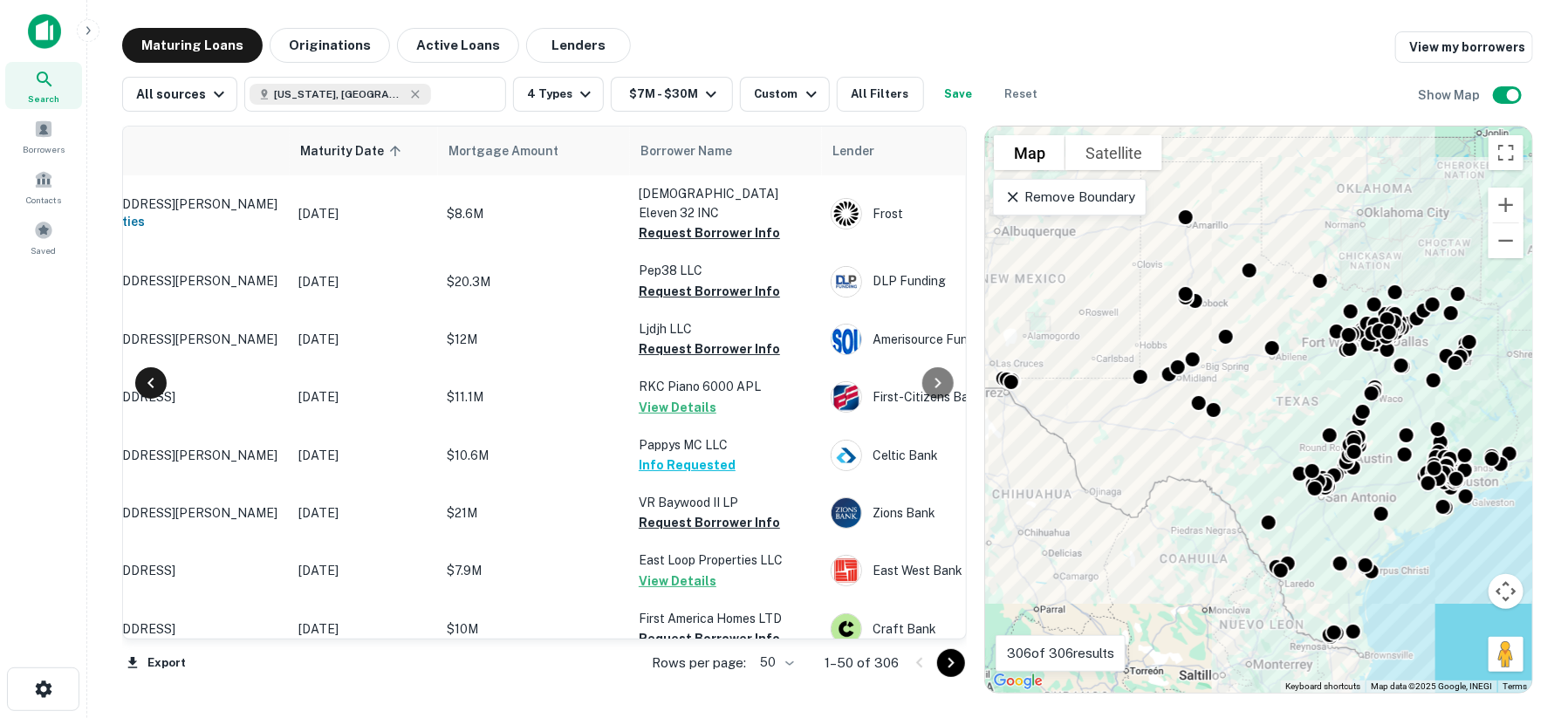
scroll to position [0, 0]
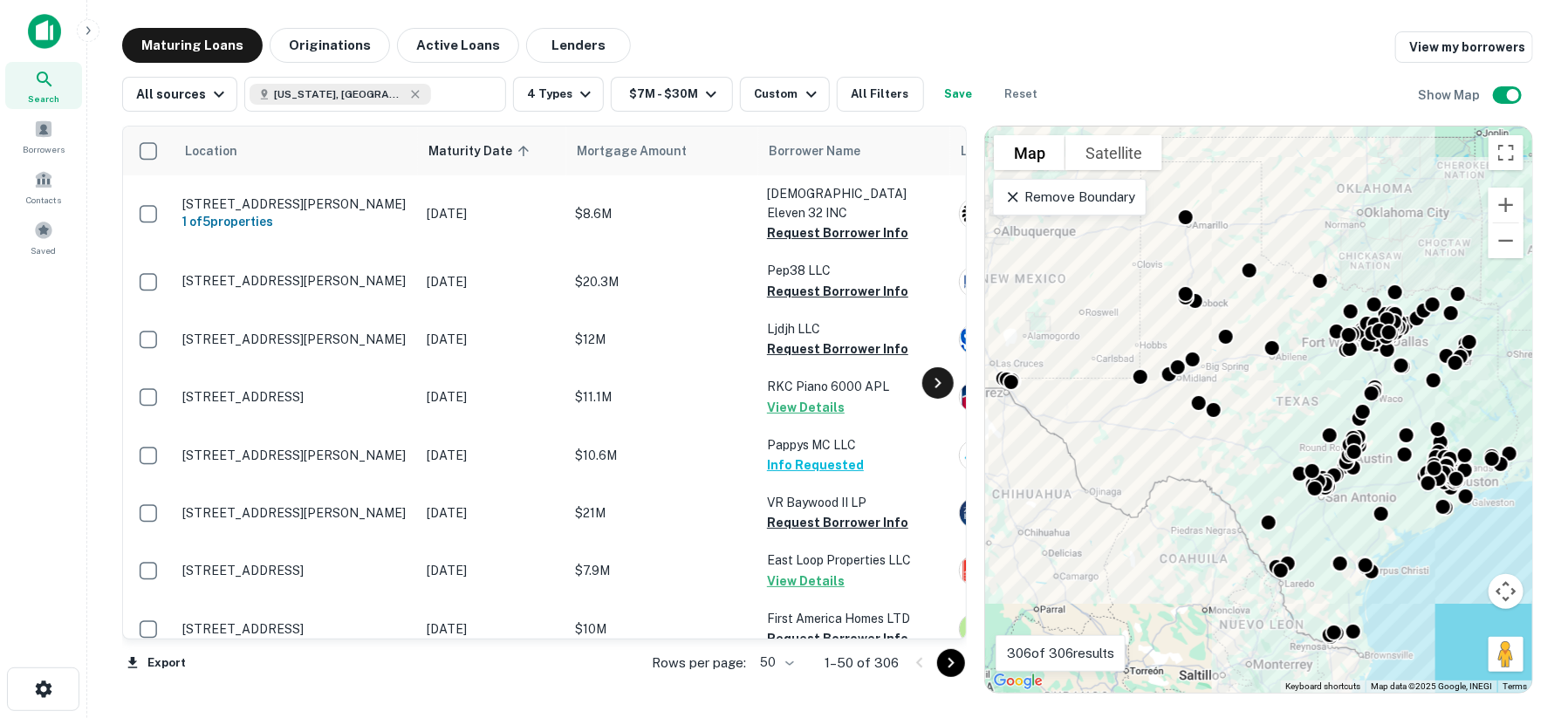
click at [939, 384] on icon at bounding box center [937, 382] width 6 height 10
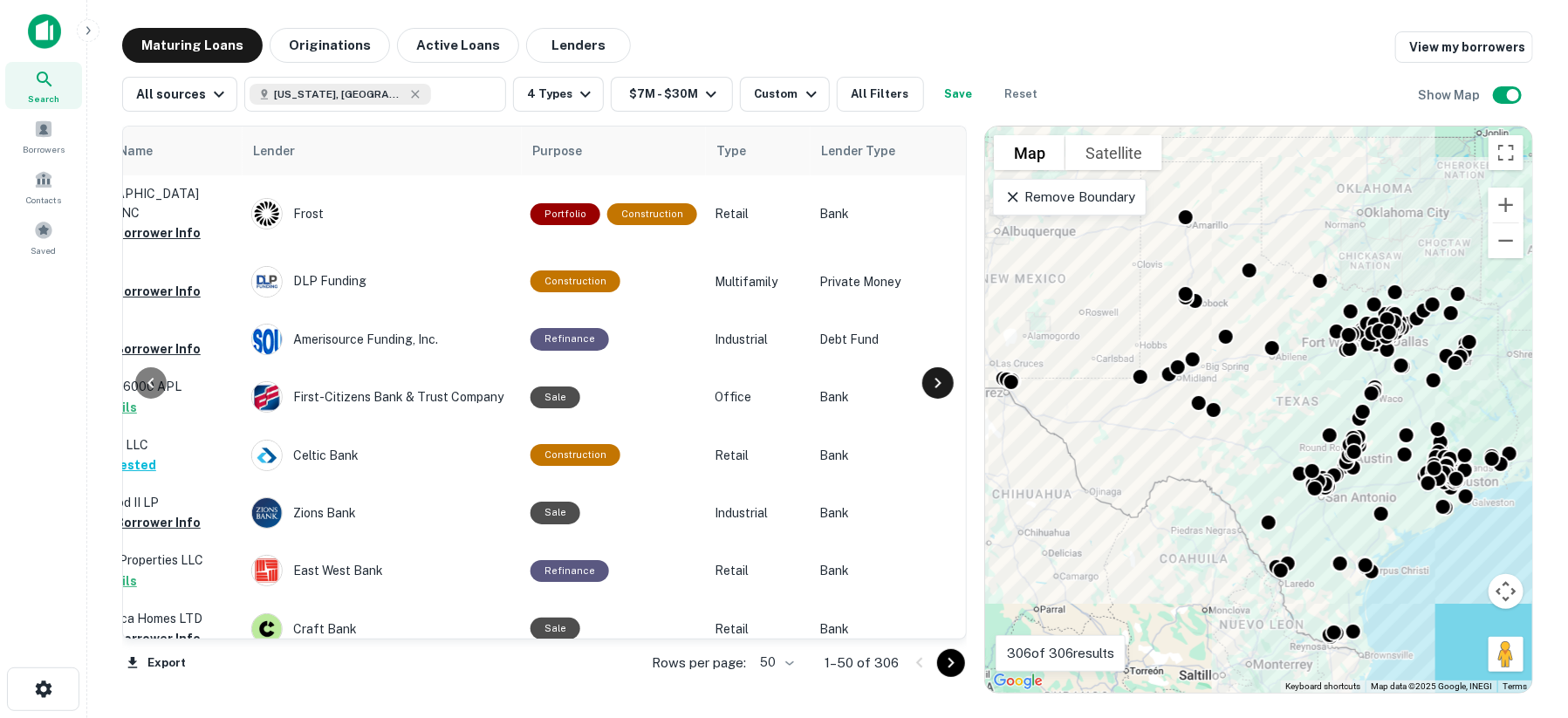
scroll to position [0, 733]
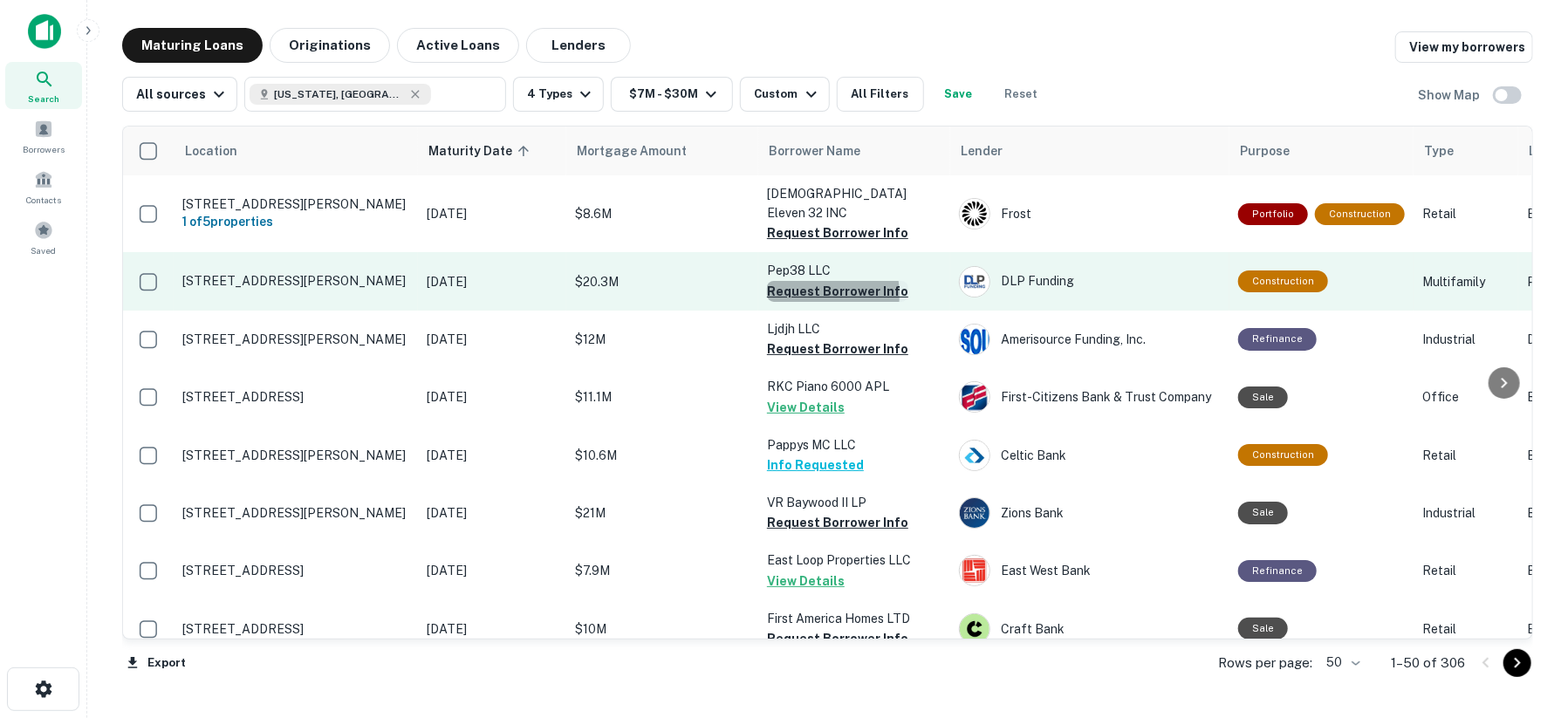
click at [791, 281] on button "Request Borrower Info" at bounding box center [837, 291] width 141 height 21
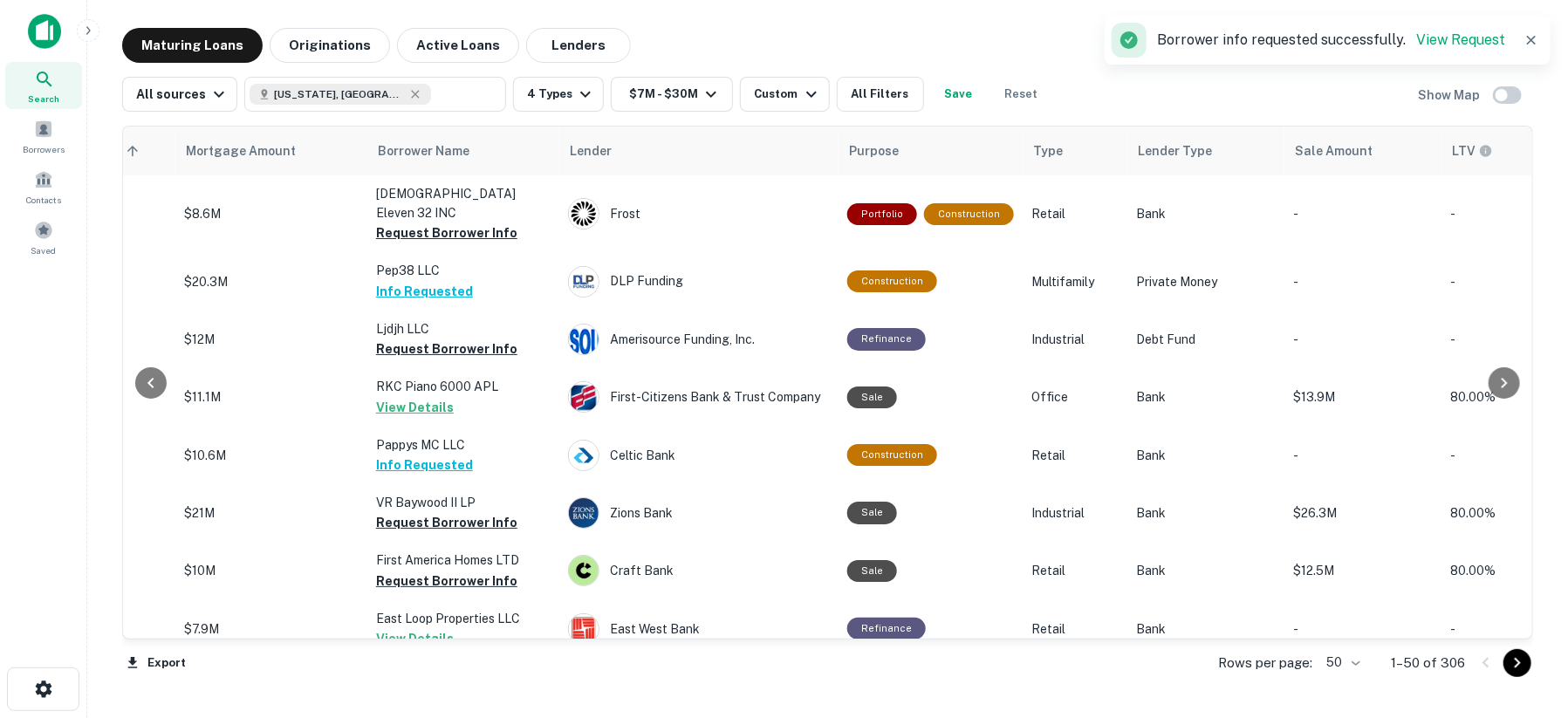
scroll to position [0, 396]
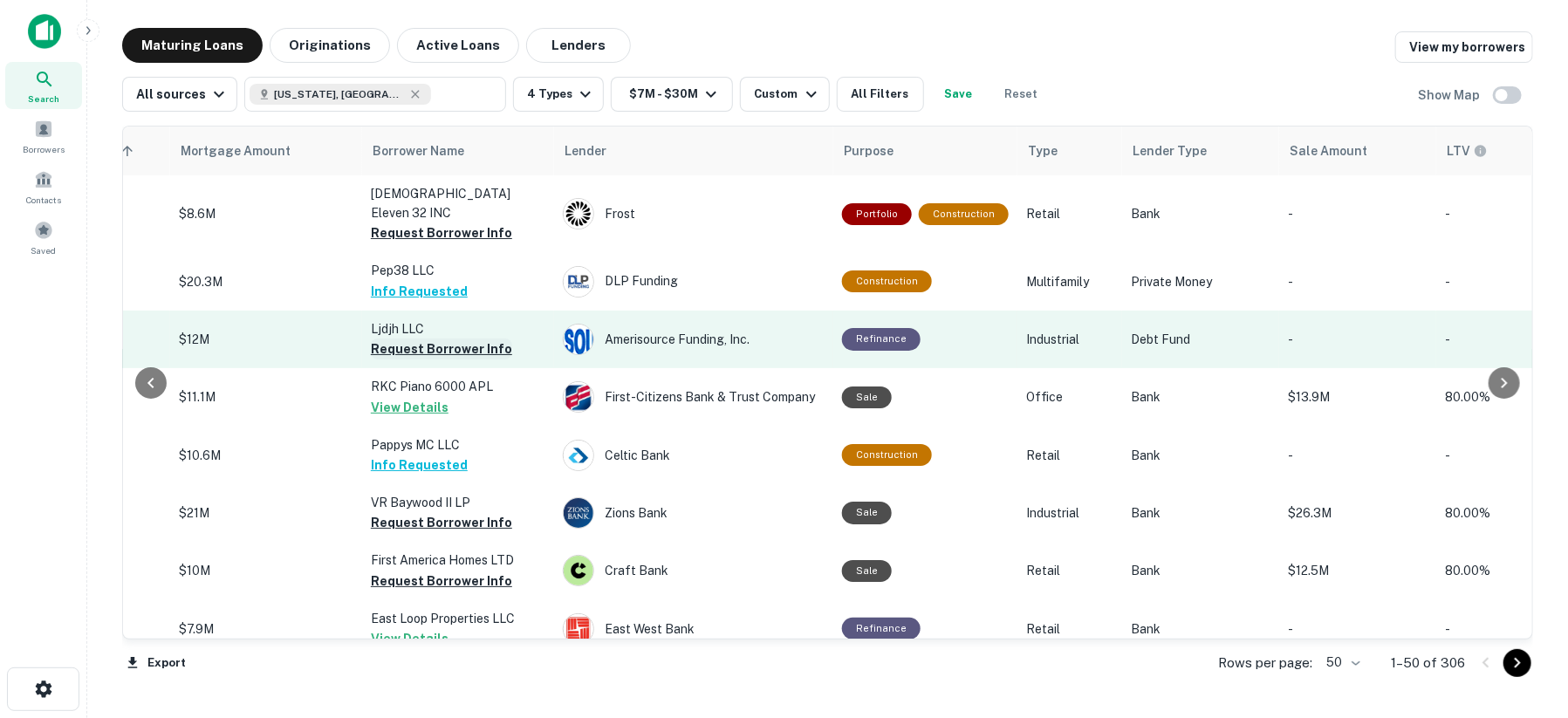
click at [416, 338] on button "Request Borrower Info" at bounding box center [441, 348] width 141 height 21
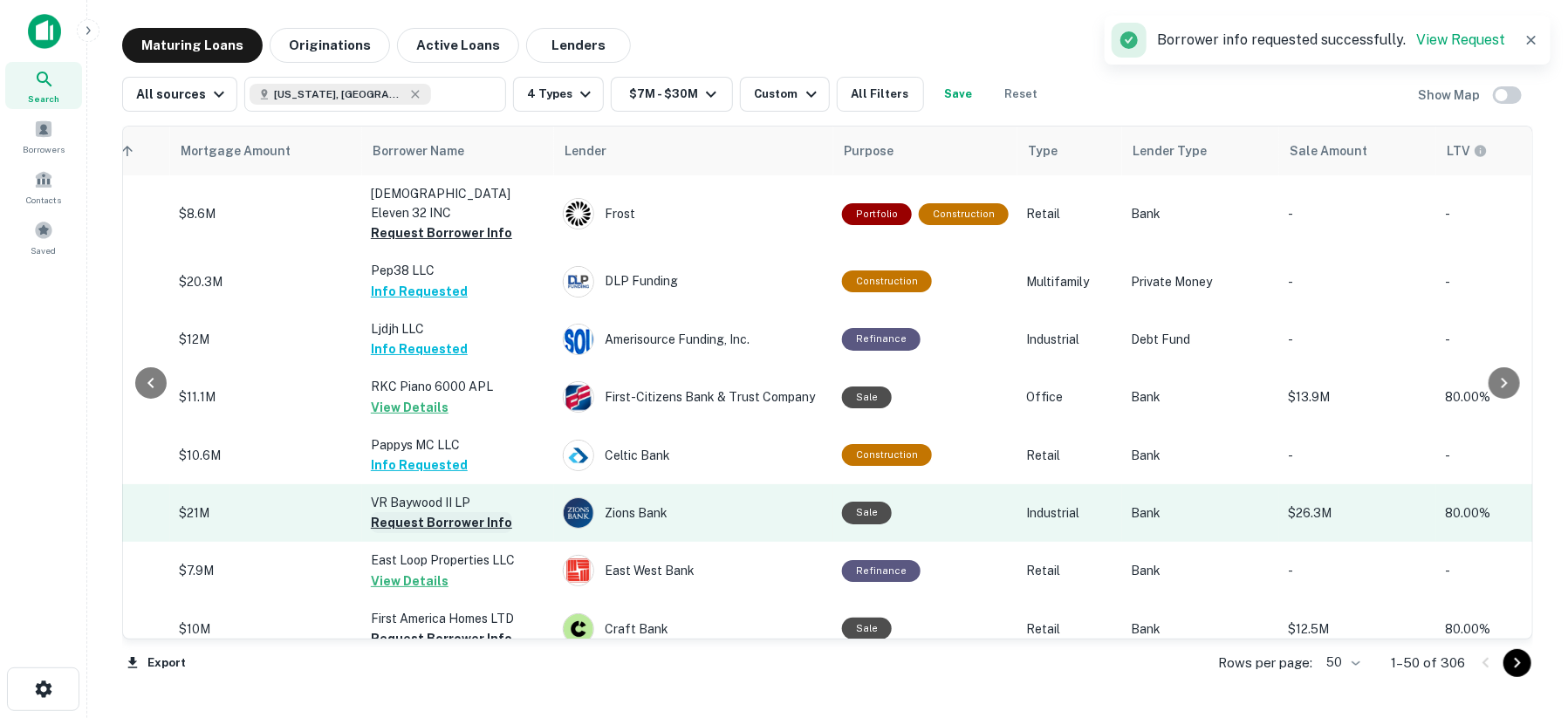
click at [405, 512] on button "Request Borrower Info" at bounding box center [441, 522] width 141 height 21
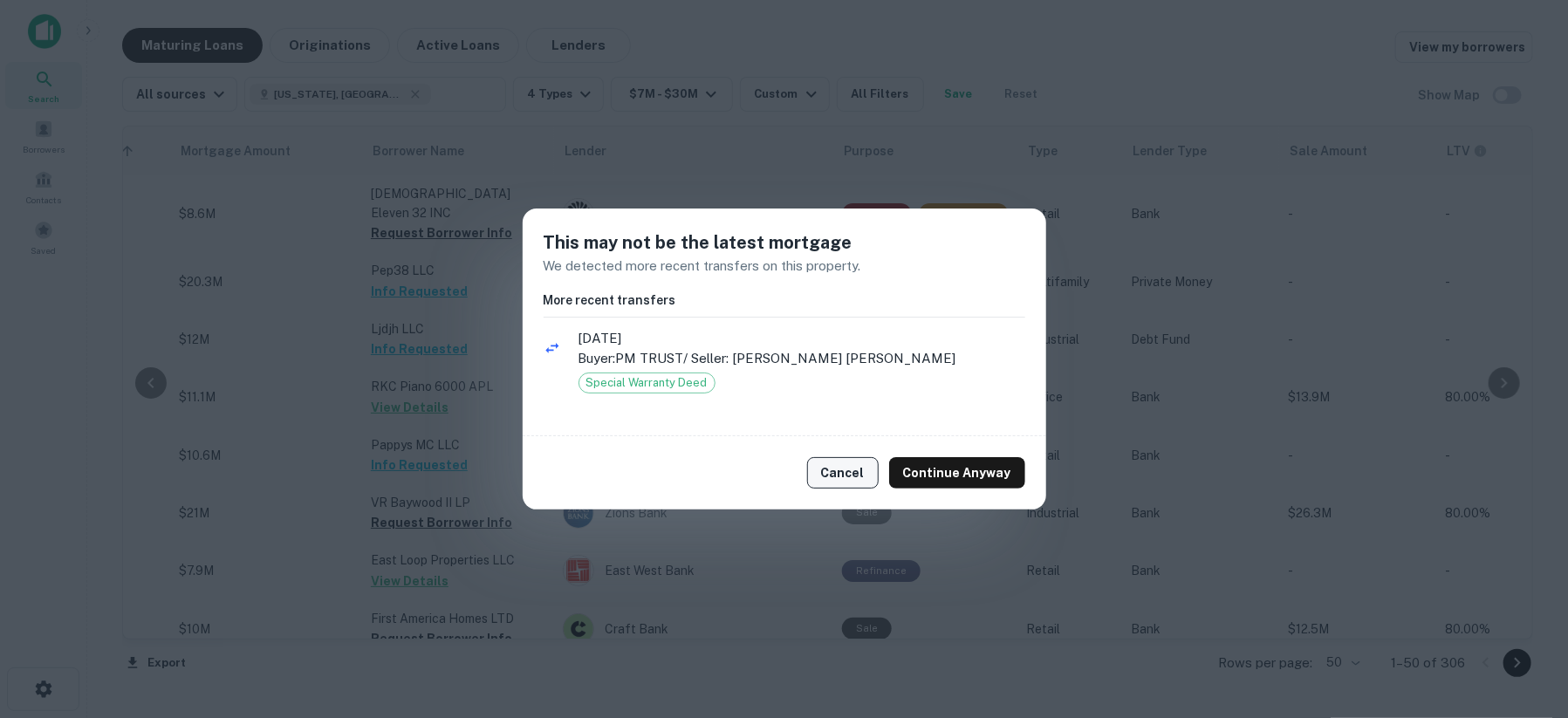
click at [850, 477] on button "Cancel" at bounding box center [842, 472] width 71 height 31
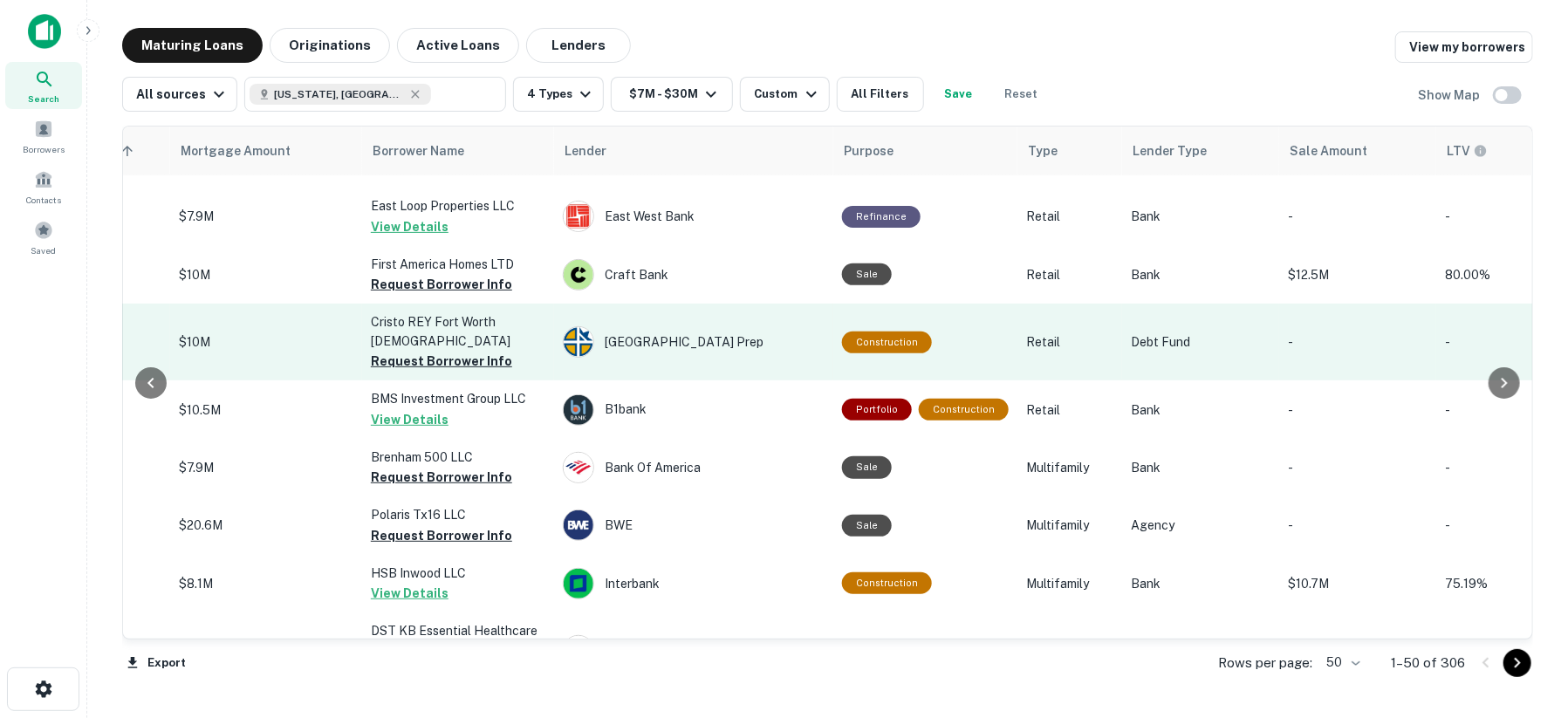
scroll to position [387, 396]
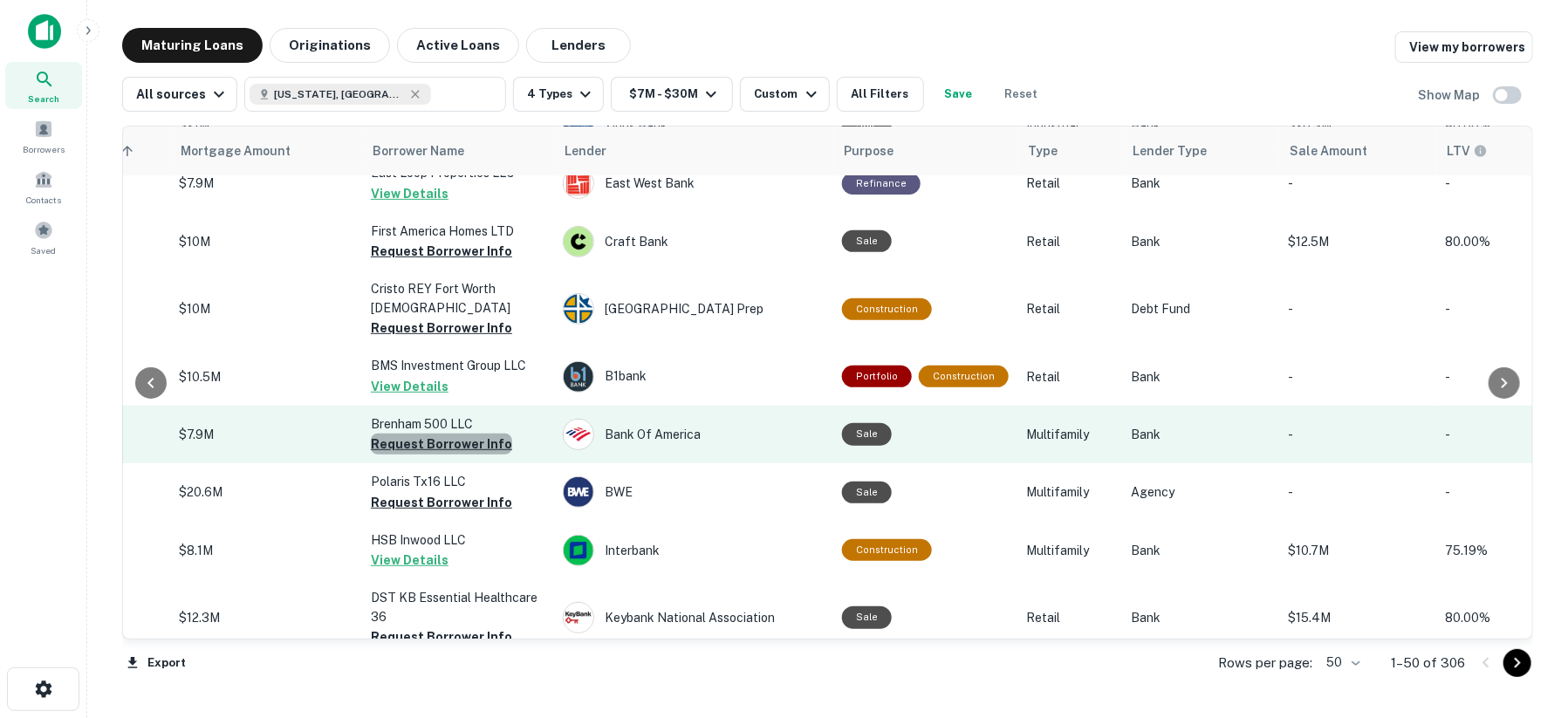
click at [448, 434] on button "Request Borrower Info" at bounding box center [441, 444] width 141 height 21
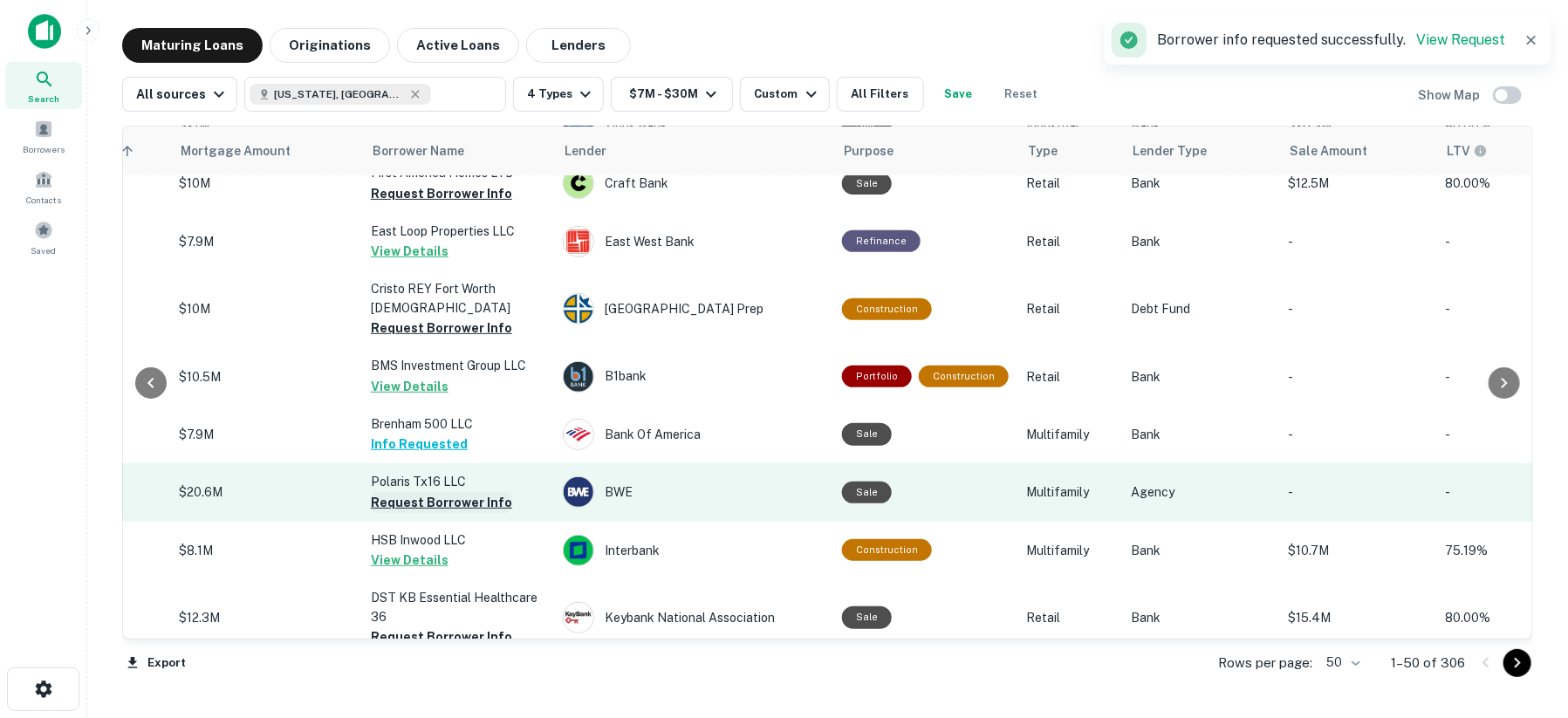
click at [439, 492] on button "Request Borrower Info" at bounding box center [441, 502] width 141 height 21
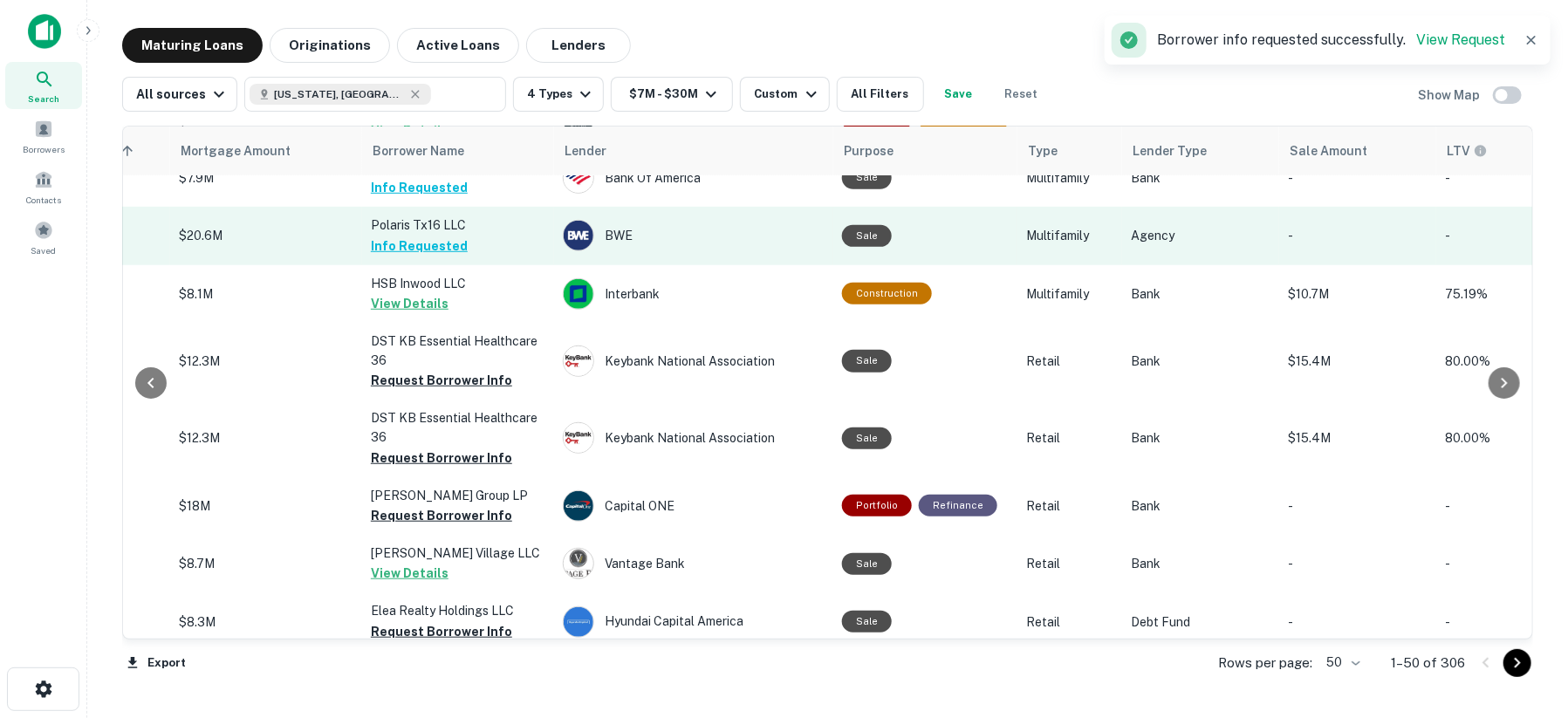
scroll to position [678, 396]
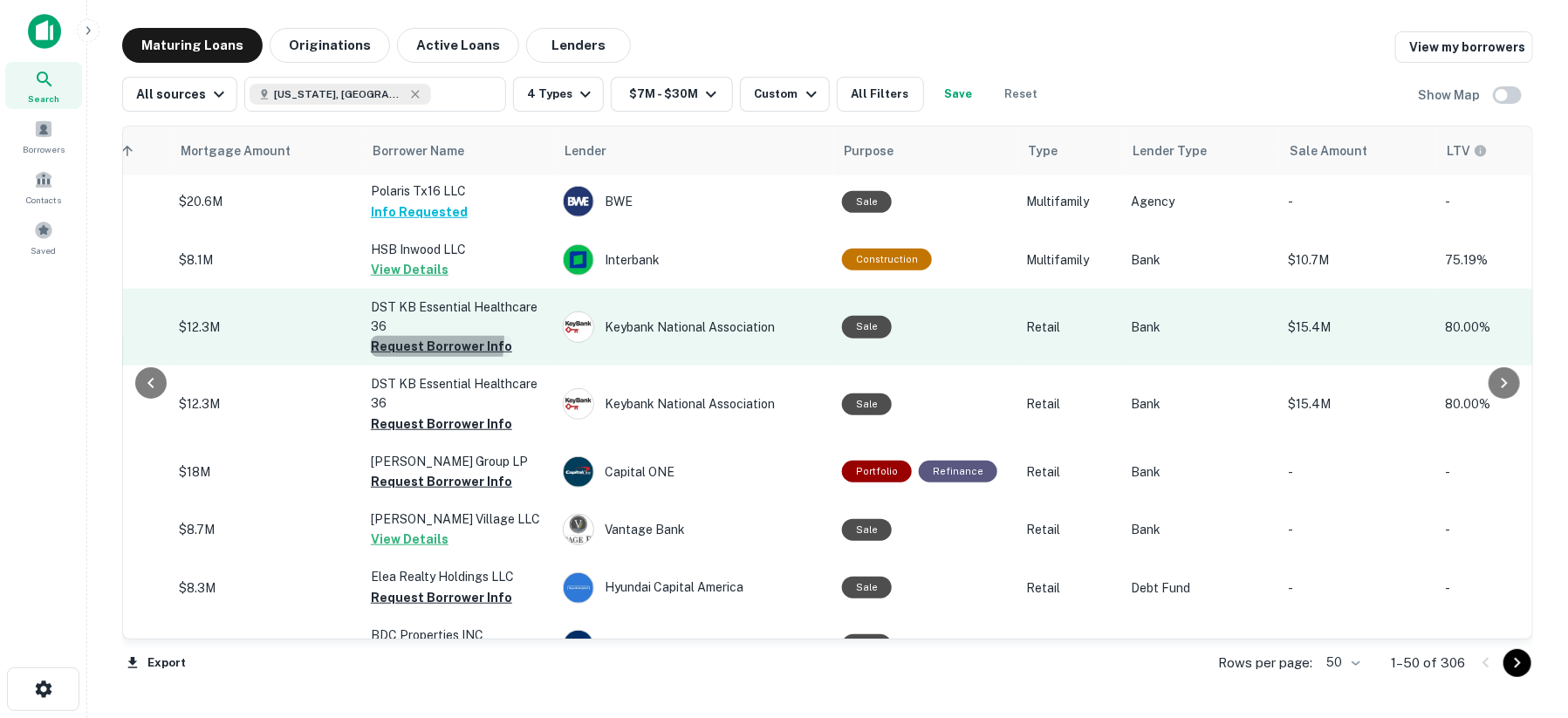
click at [406, 335] on button "Request Borrower Info" at bounding box center [441, 345] width 141 height 21
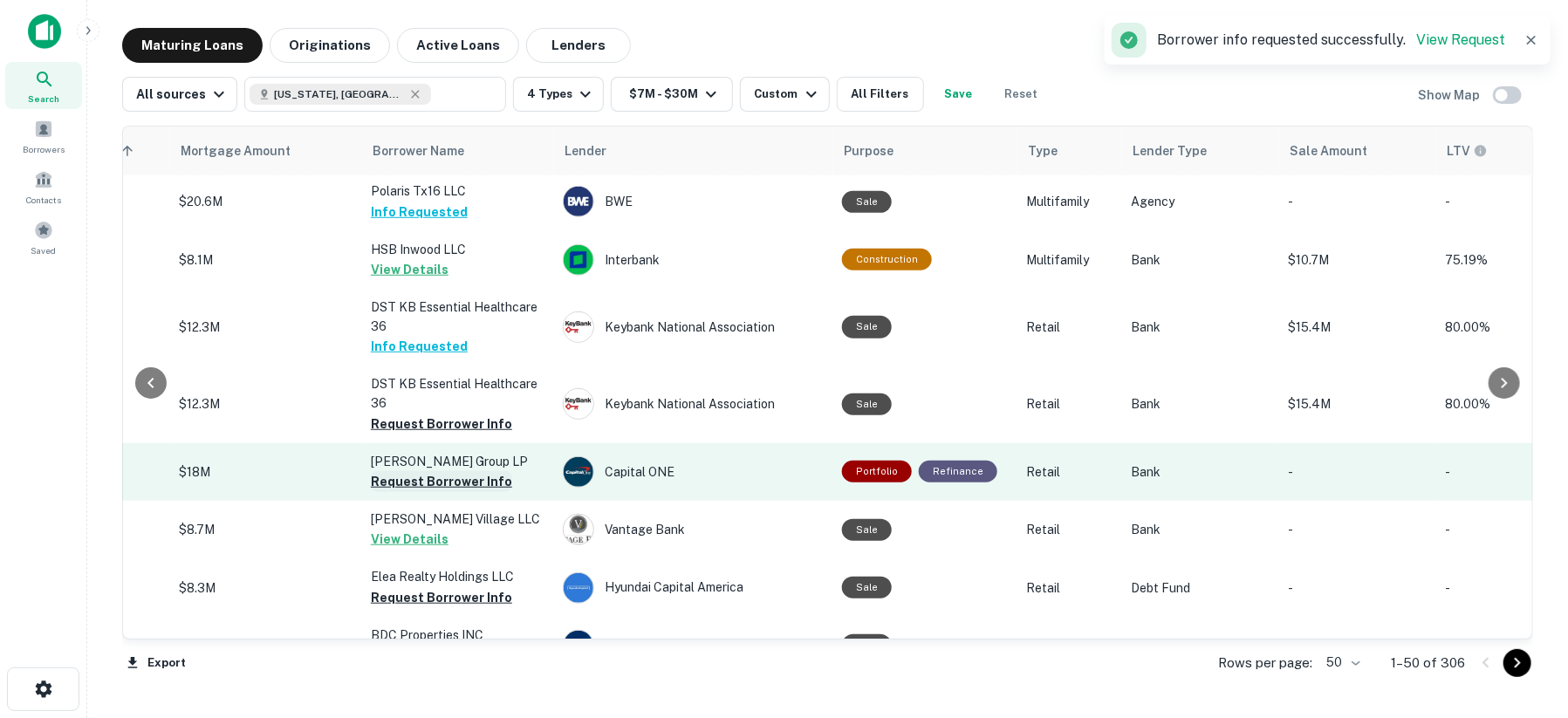
click at [388, 471] on button "Request Borrower Info" at bounding box center [441, 481] width 141 height 21
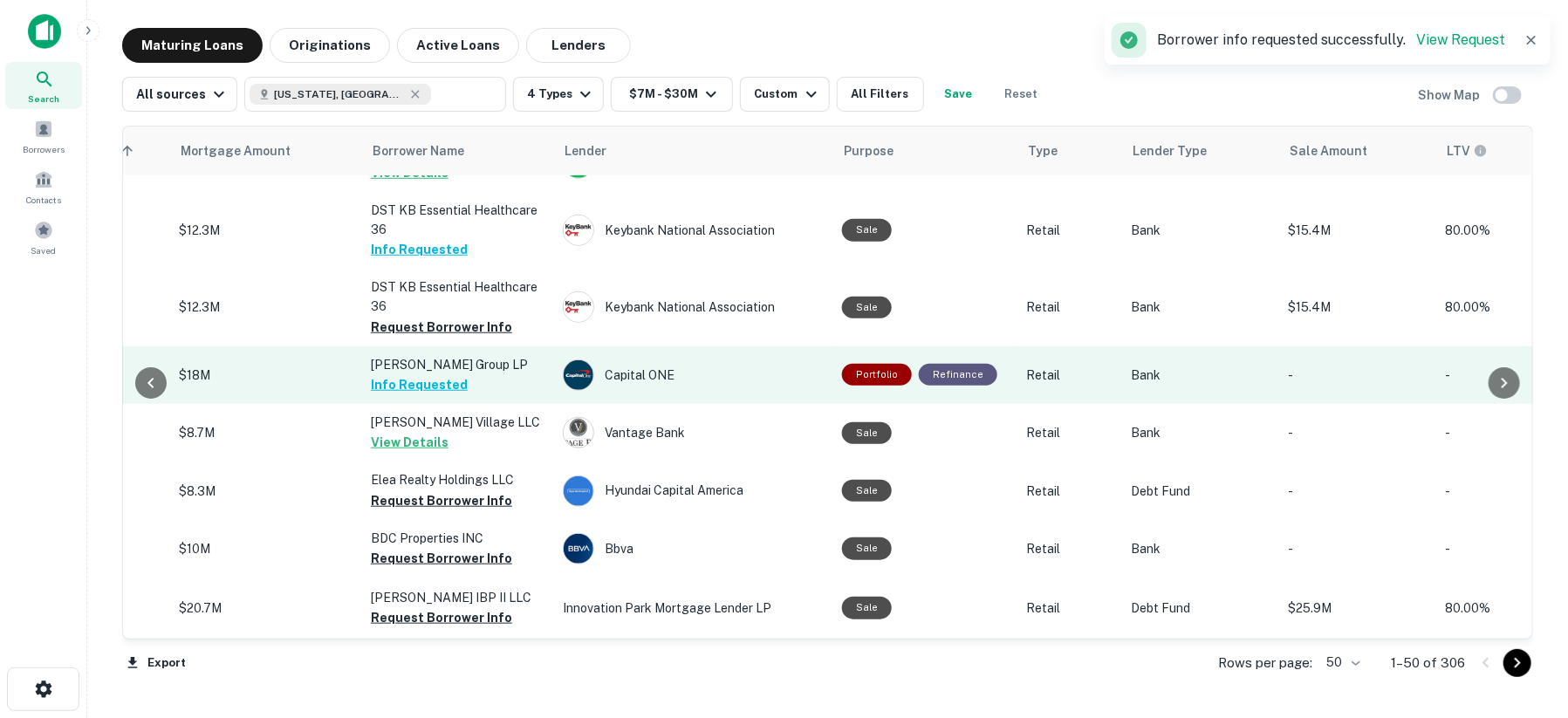
scroll to position [872, 396]
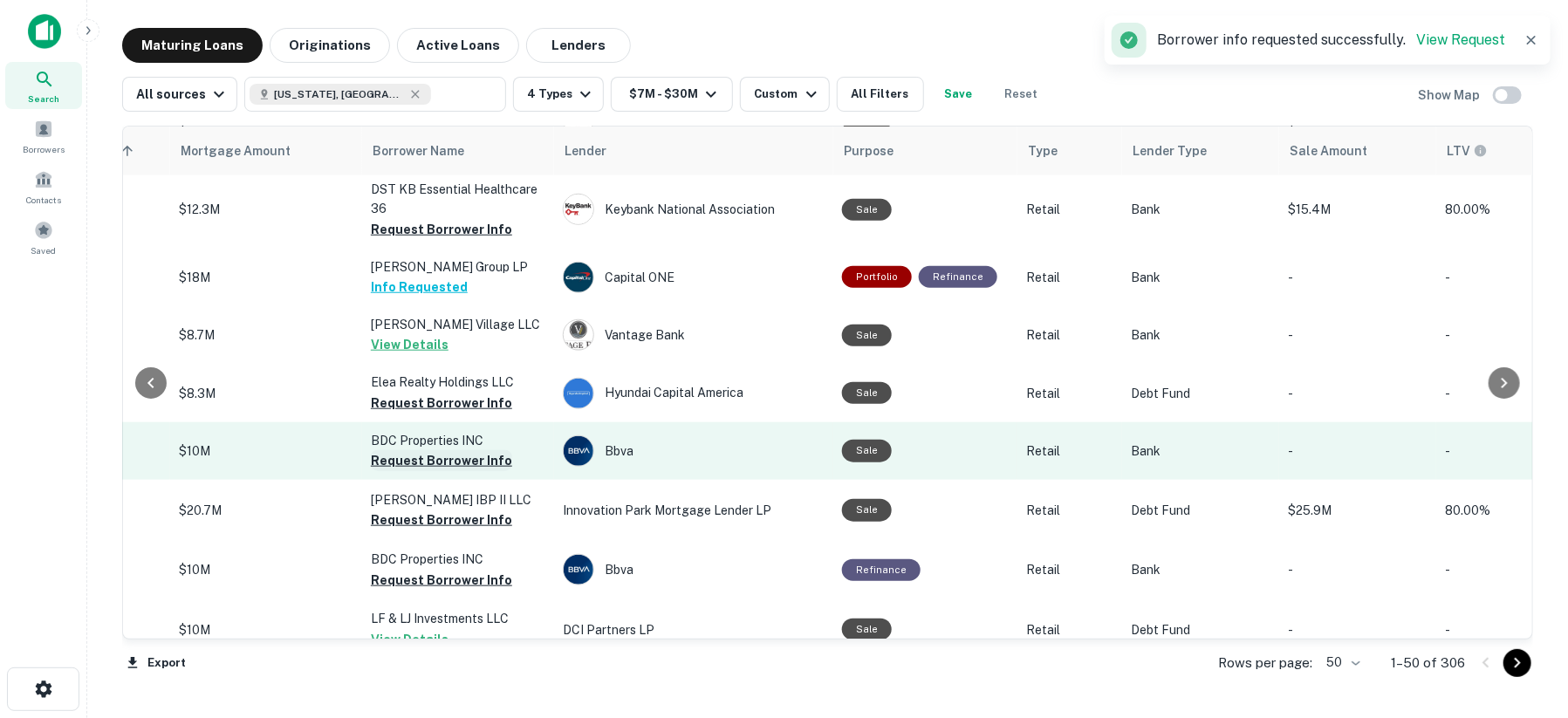
click at [379, 450] on button "Request Borrower Info" at bounding box center [441, 460] width 141 height 21
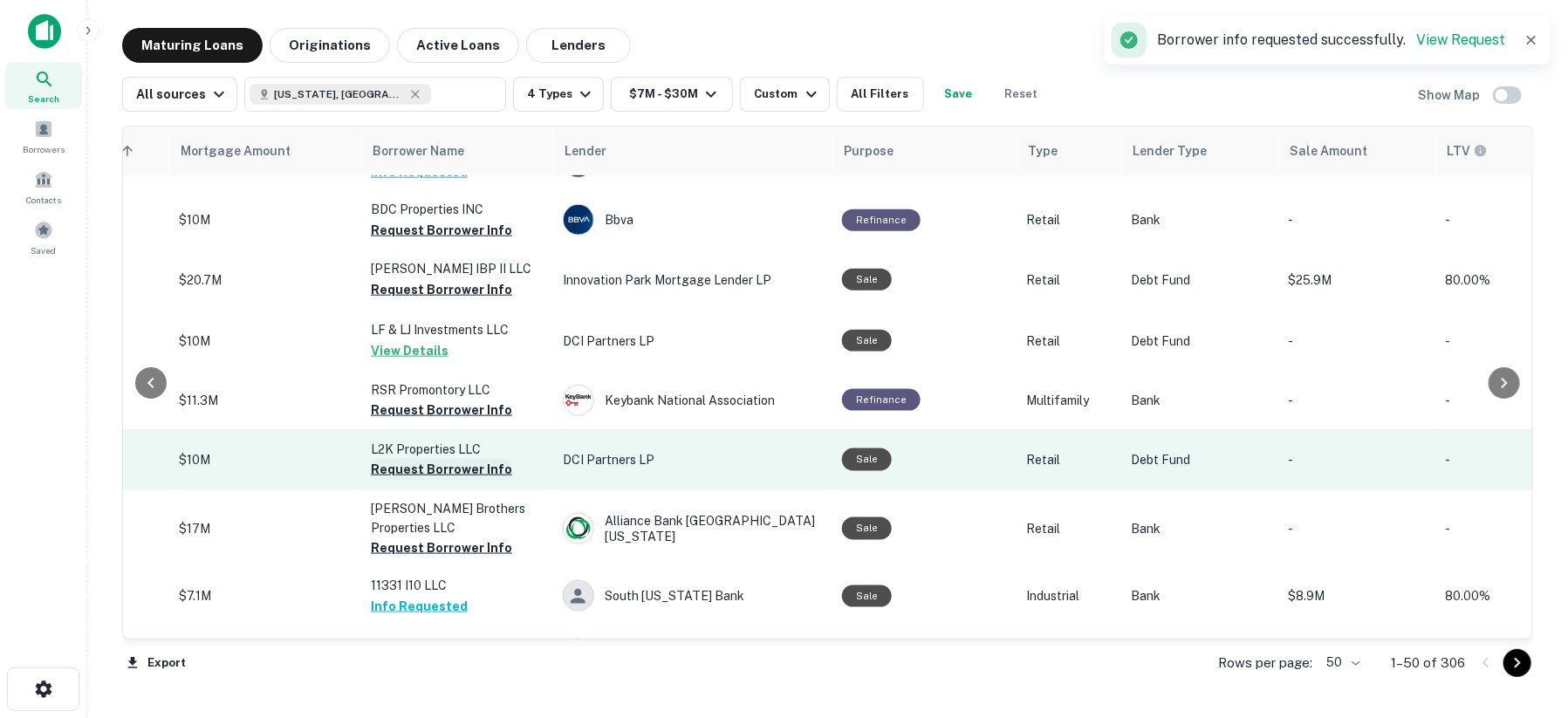
scroll to position [1163, 396]
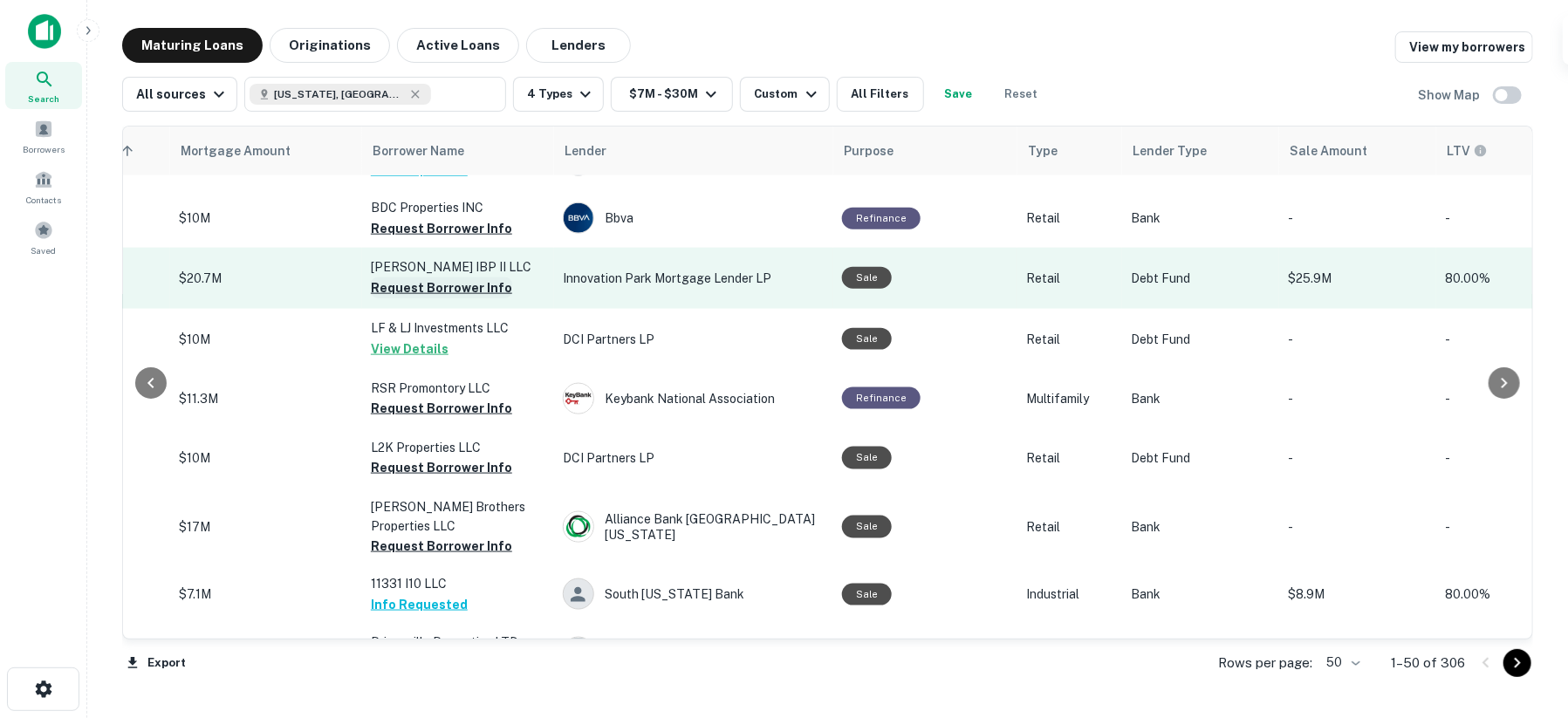
click at [440, 277] on button "Request Borrower Info" at bounding box center [441, 287] width 141 height 21
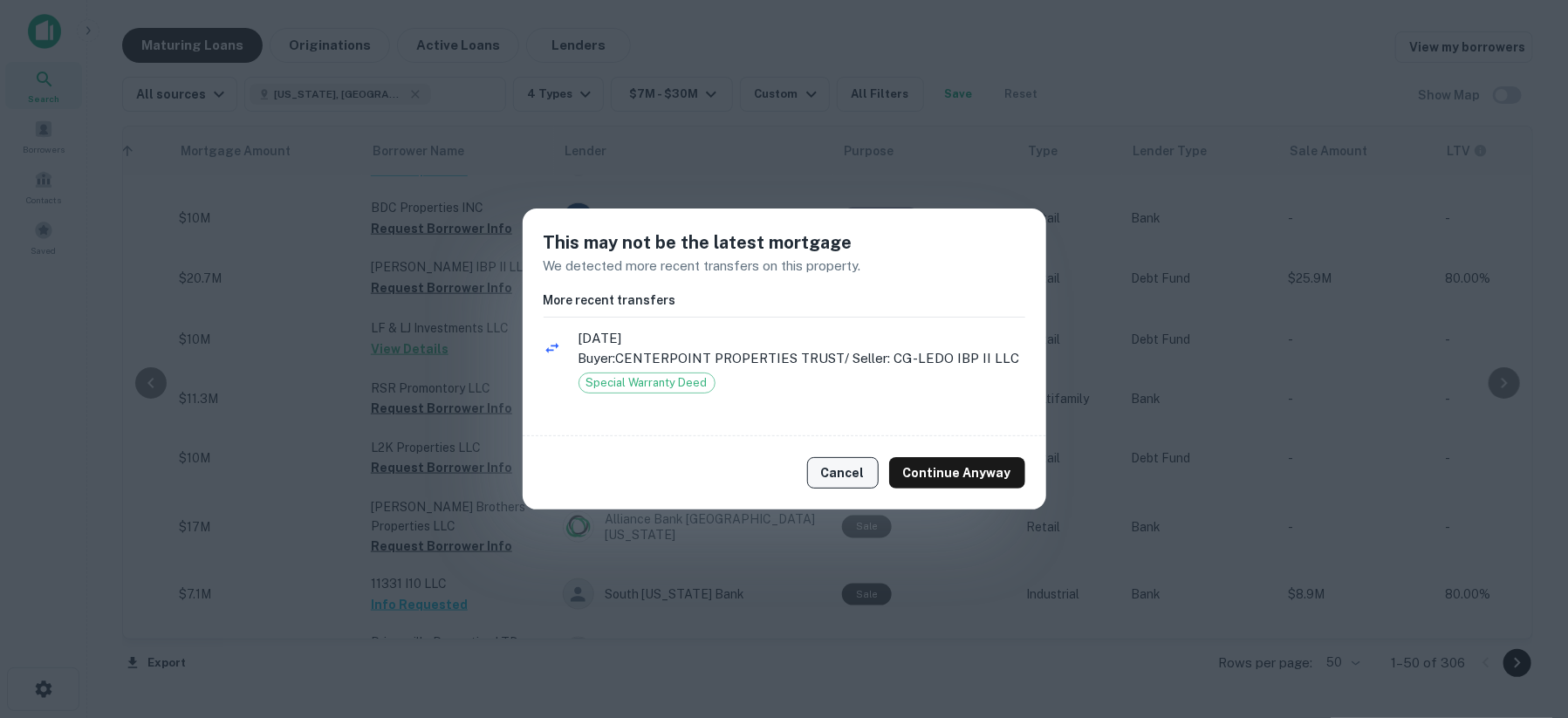
click at [847, 471] on button "Cancel" at bounding box center [842, 472] width 71 height 31
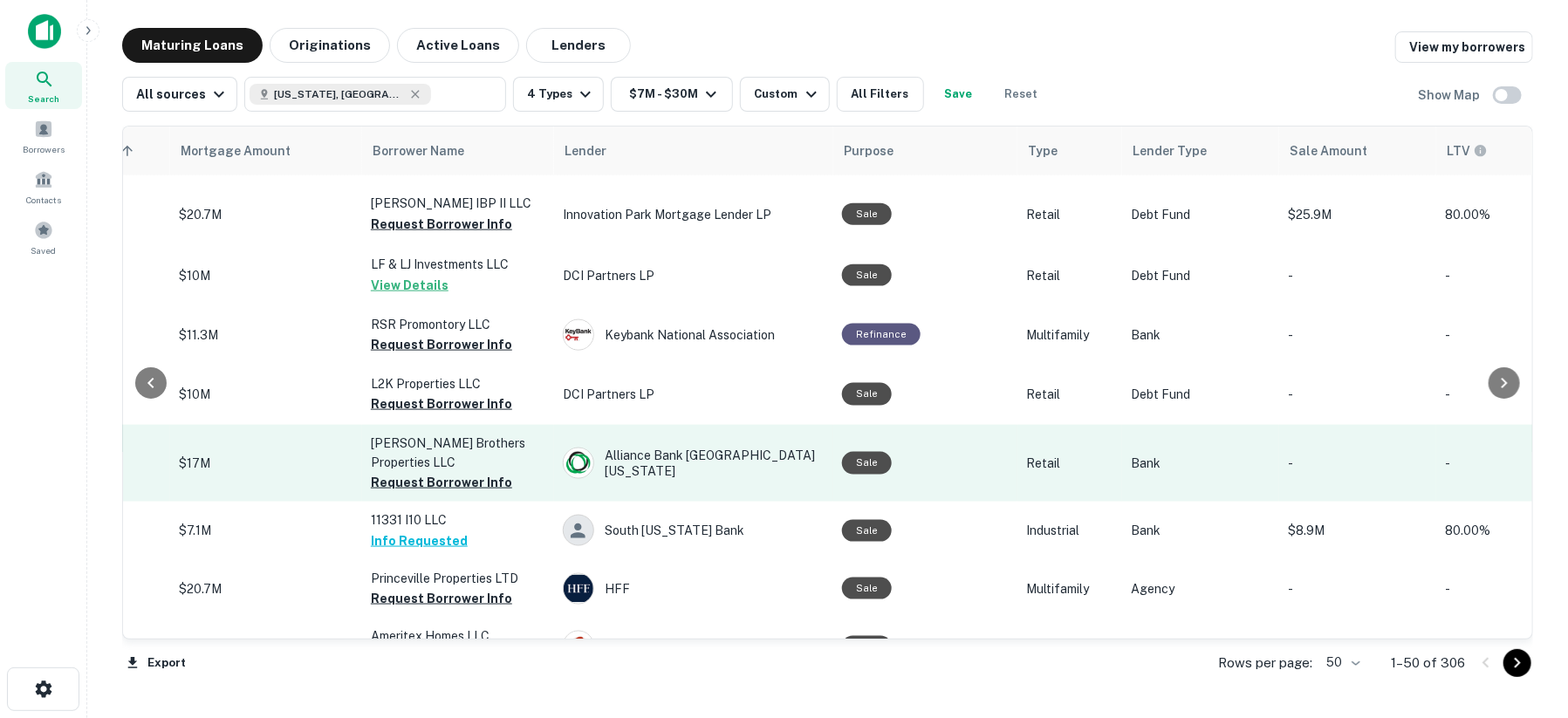
scroll to position [1259, 396]
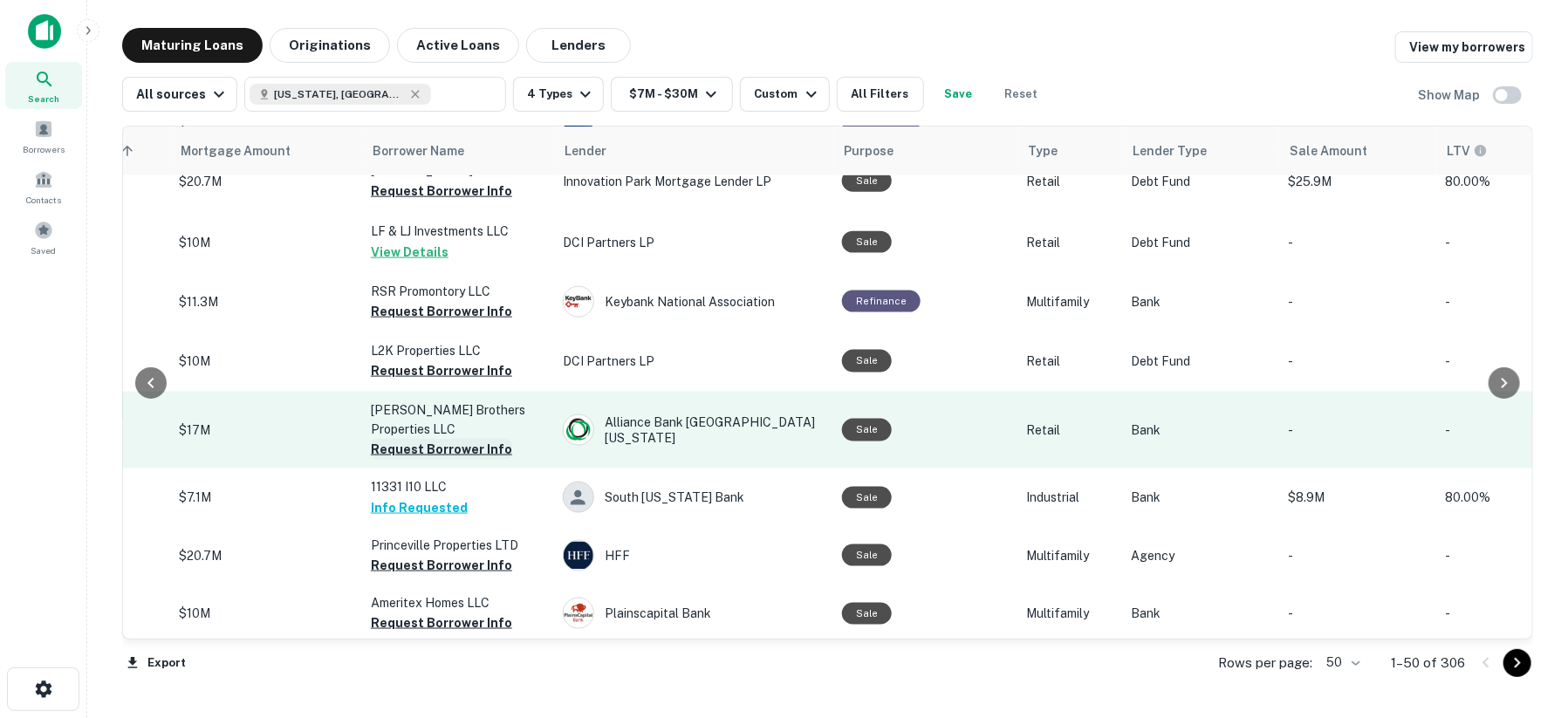
click at [466, 438] on button "Request Borrower Info" at bounding box center [441, 448] width 141 height 21
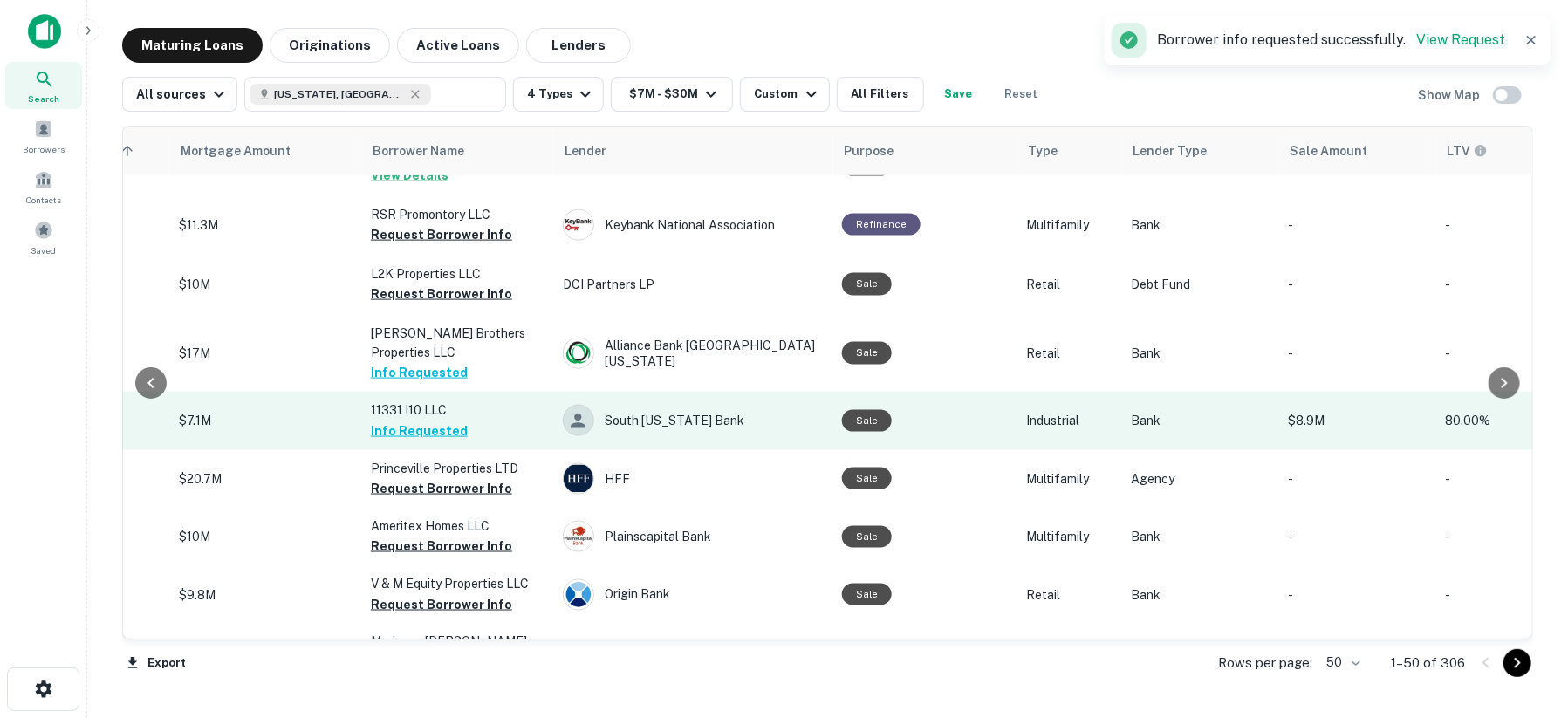
scroll to position [1357, 396]
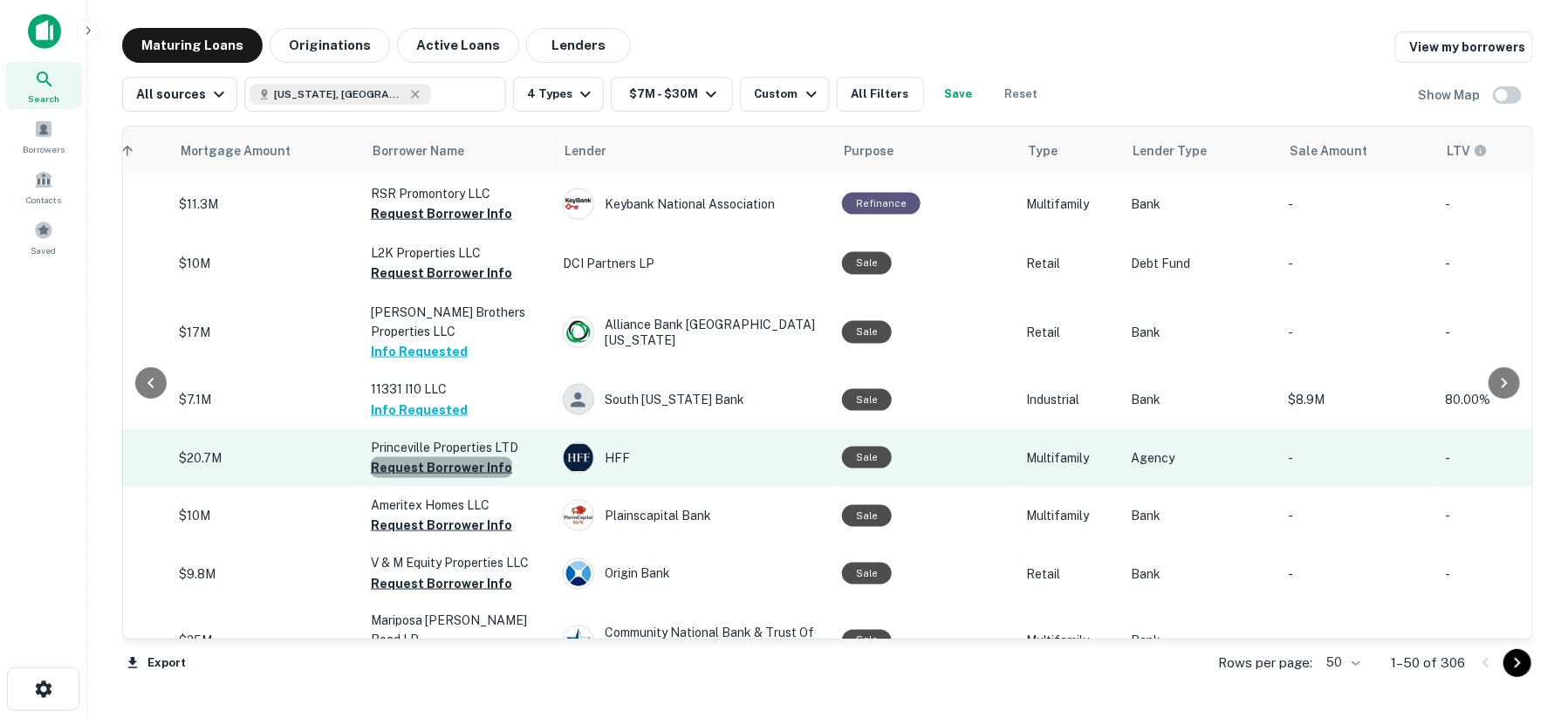
click at [459, 456] on button "Request Borrower Info" at bounding box center [441, 467] width 141 height 21
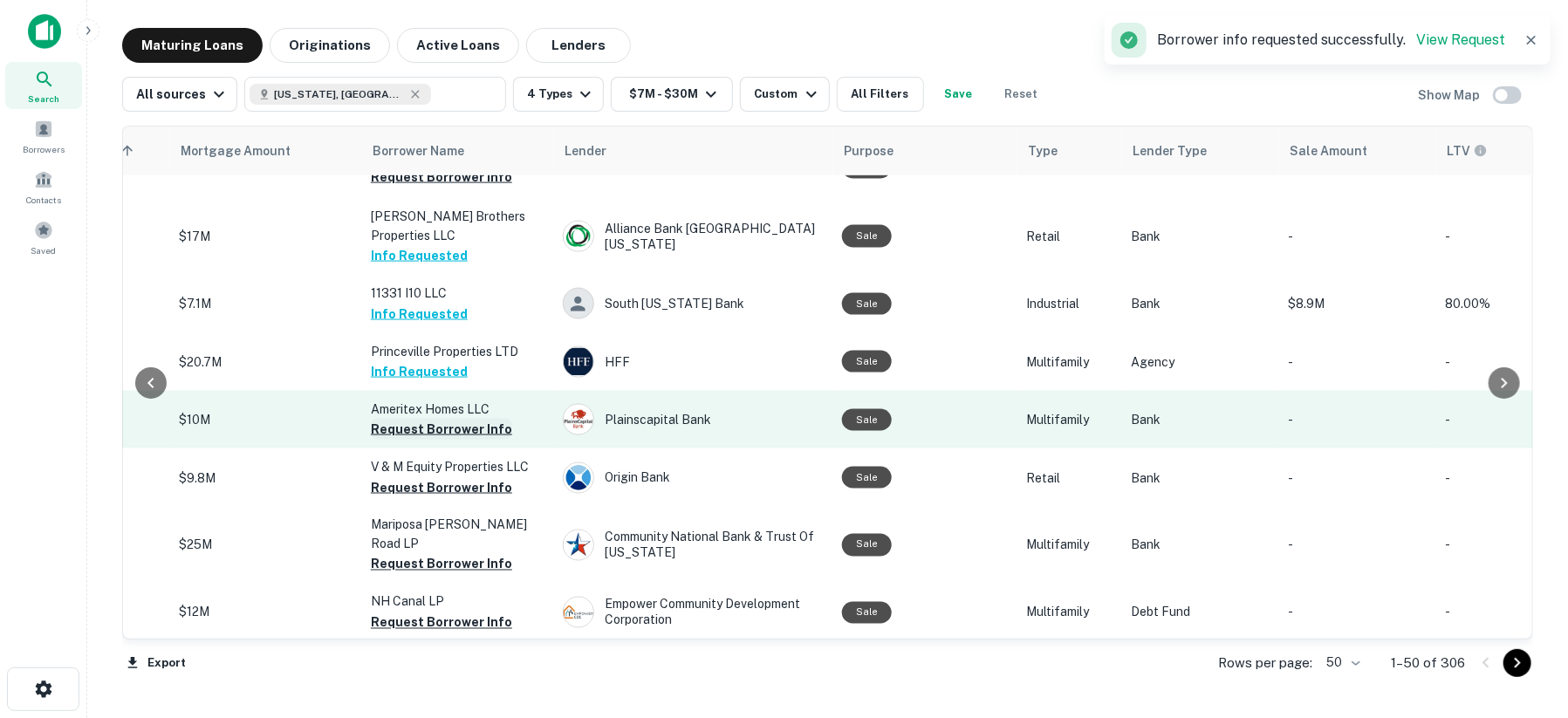
scroll to position [1550, 396]
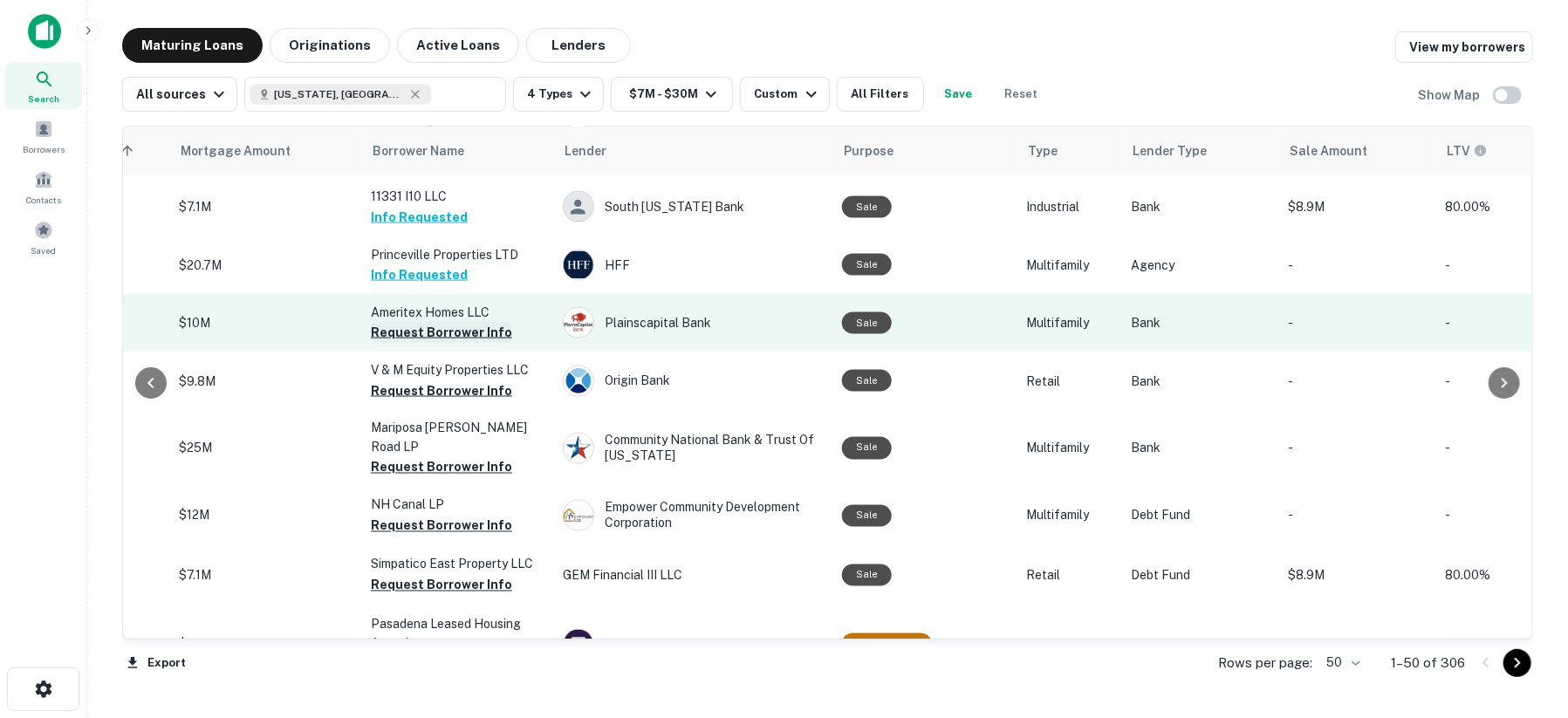
click at [415, 322] on button "Request Borrower Info" at bounding box center [441, 332] width 141 height 21
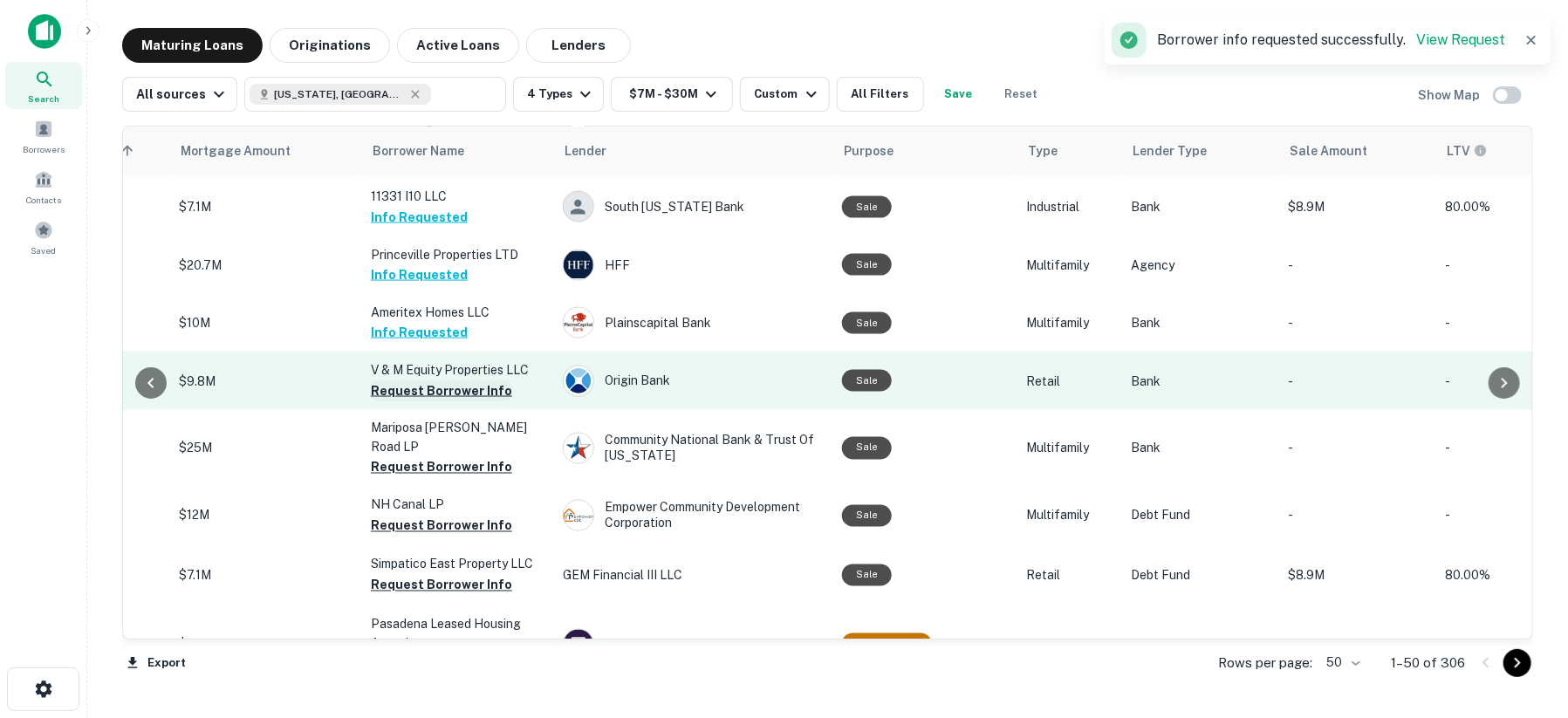
click at [407, 380] on button "Request Borrower Info" at bounding box center [441, 390] width 141 height 21
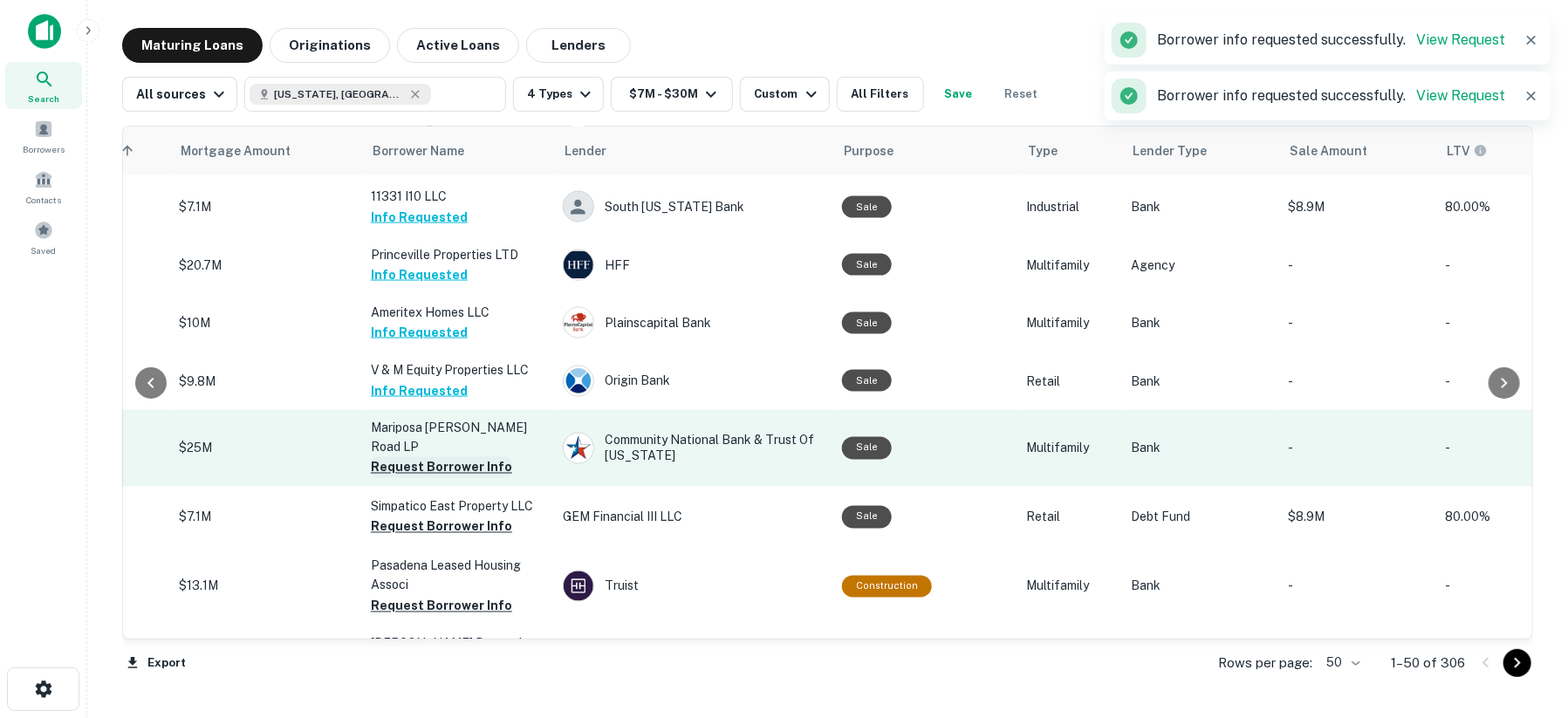
click at [394, 456] on button "Request Borrower Info" at bounding box center [441, 467] width 141 height 21
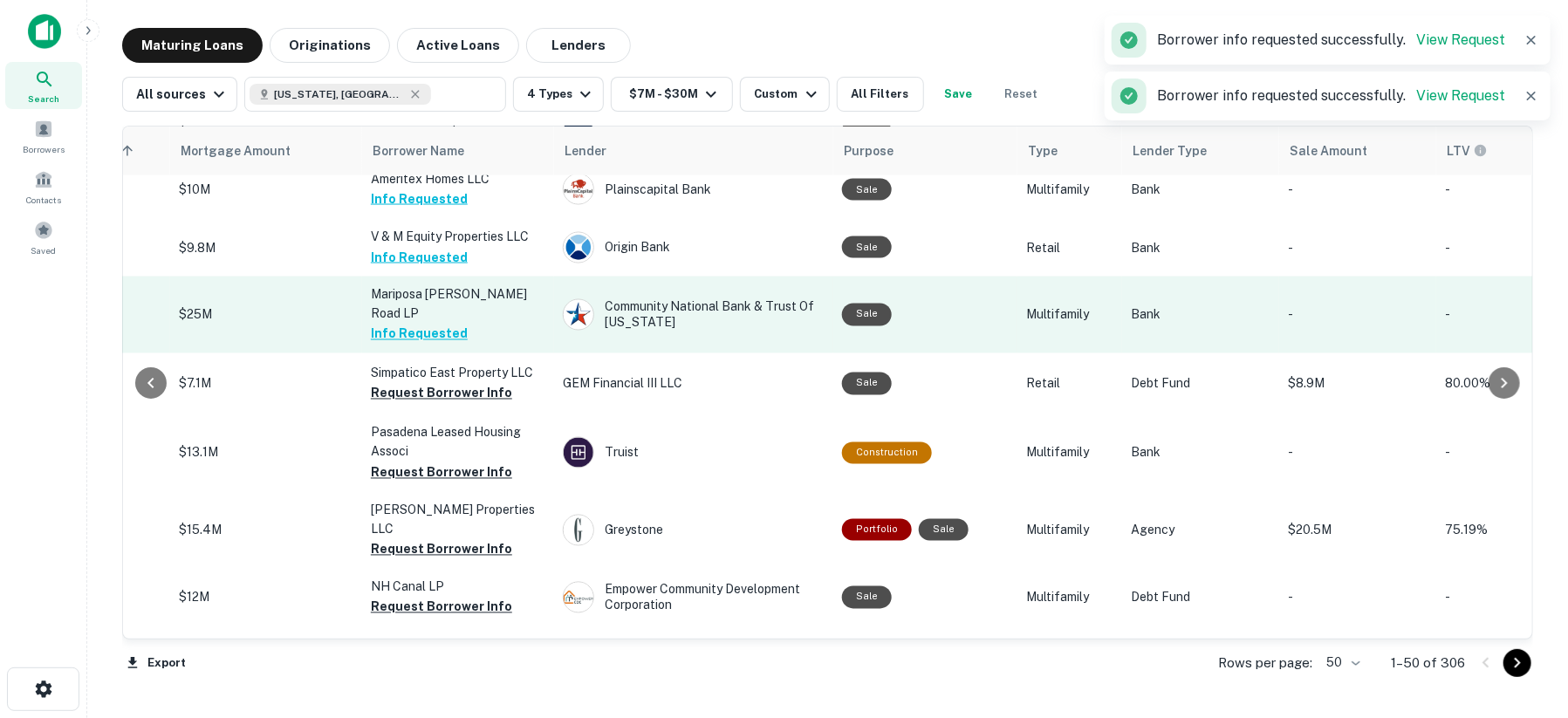
scroll to position [1744, 396]
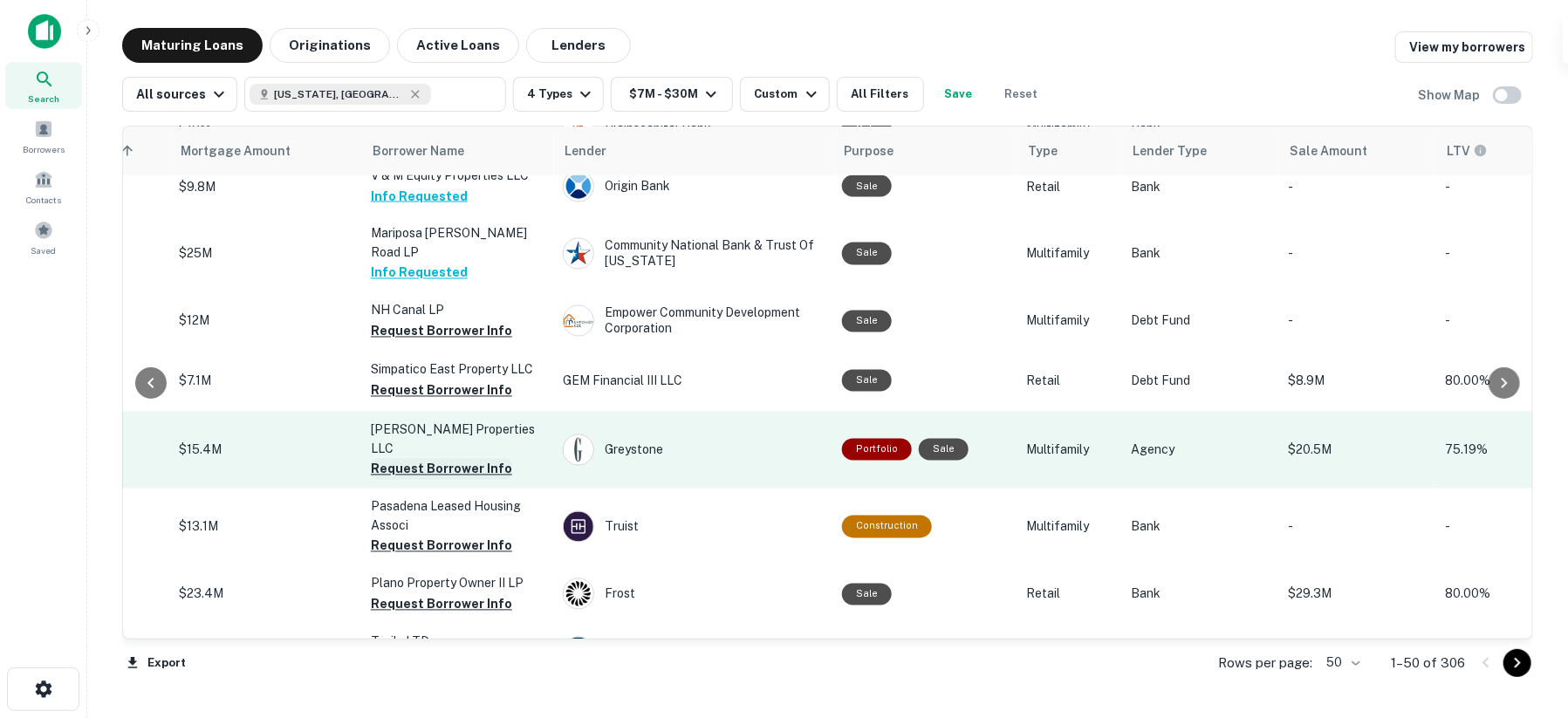
click at [408, 458] on button "Request Borrower Info" at bounding box center [441, 468] width 141 height 21
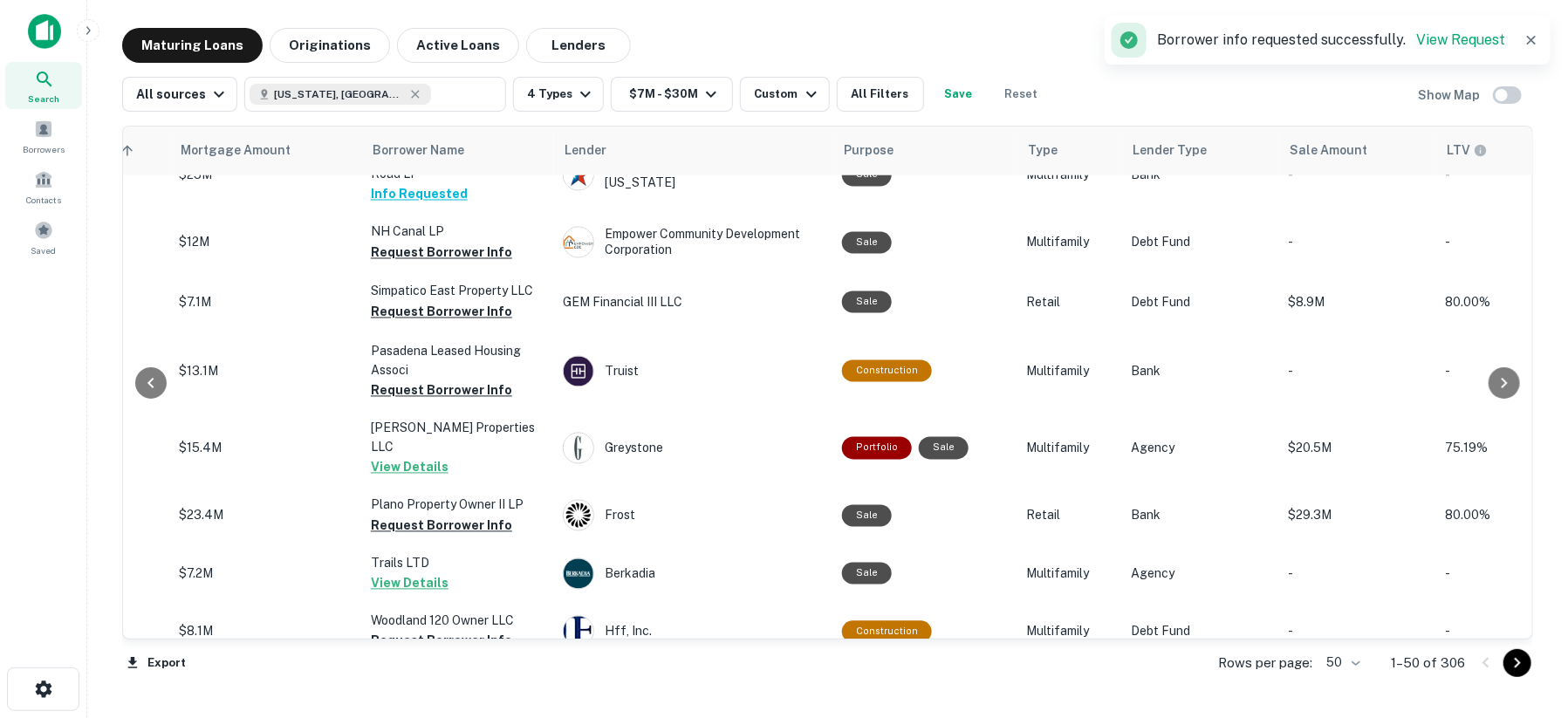
scroll to position [1840, 396]
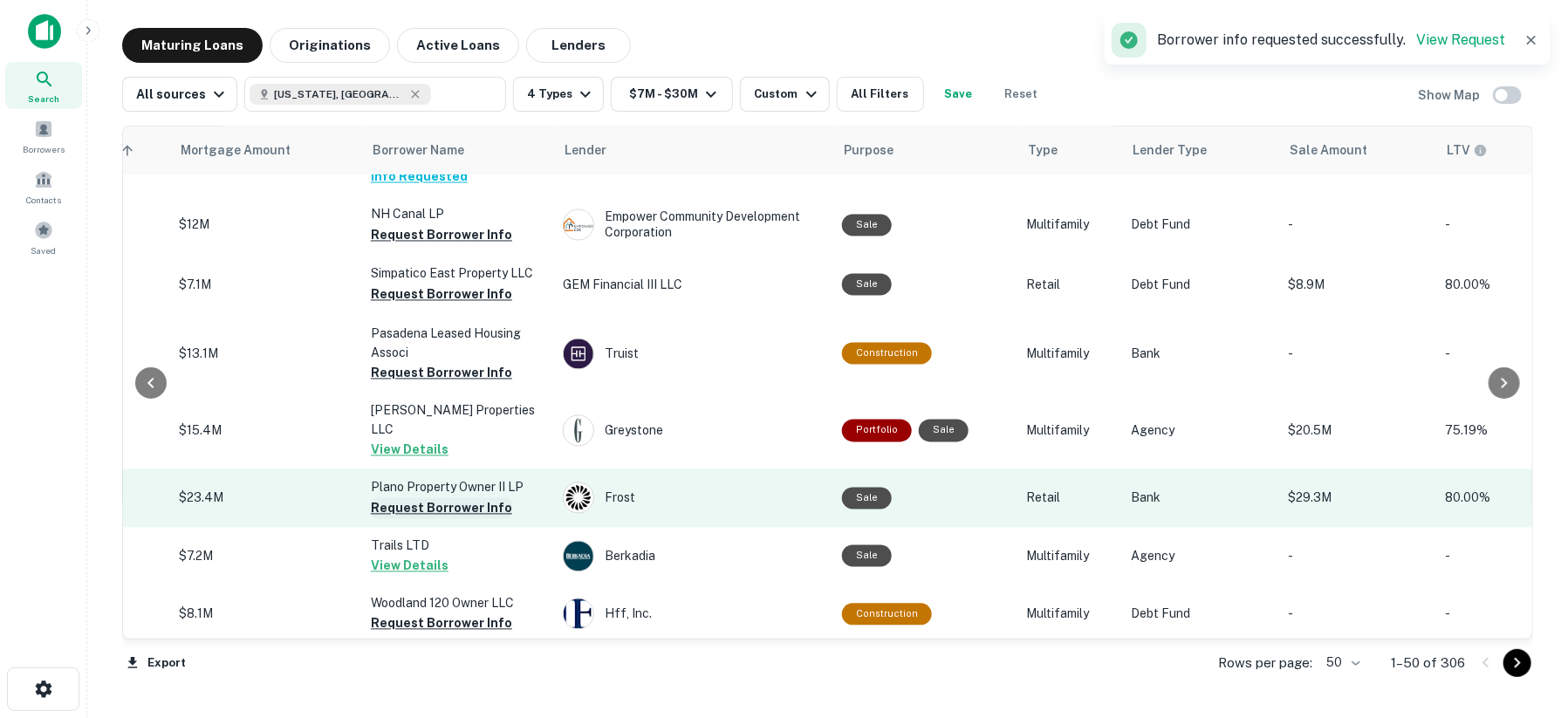
click at [407, 497] on button "Request Borrower Info" at bounding box center [441, 508] width 141 height 21
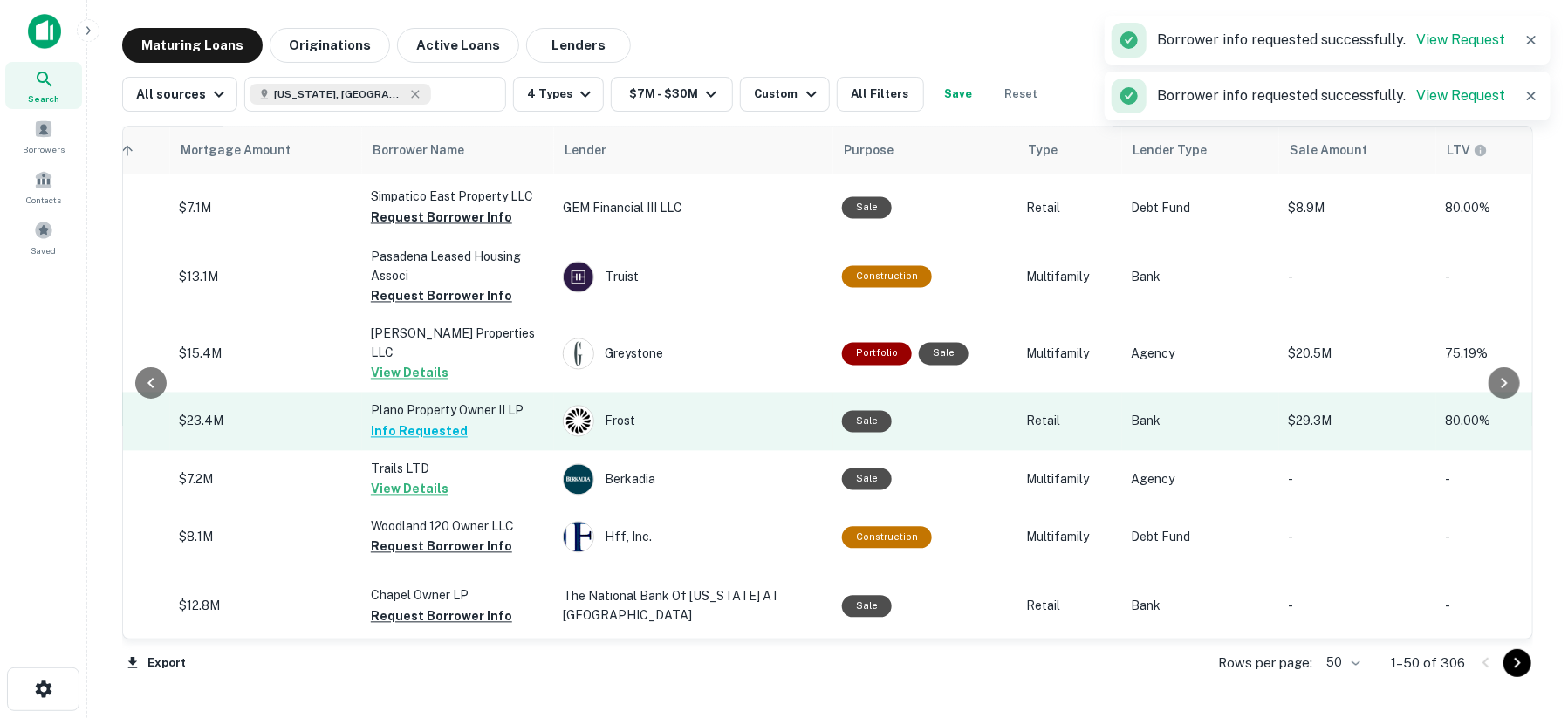
scroll to position [1937, 396]
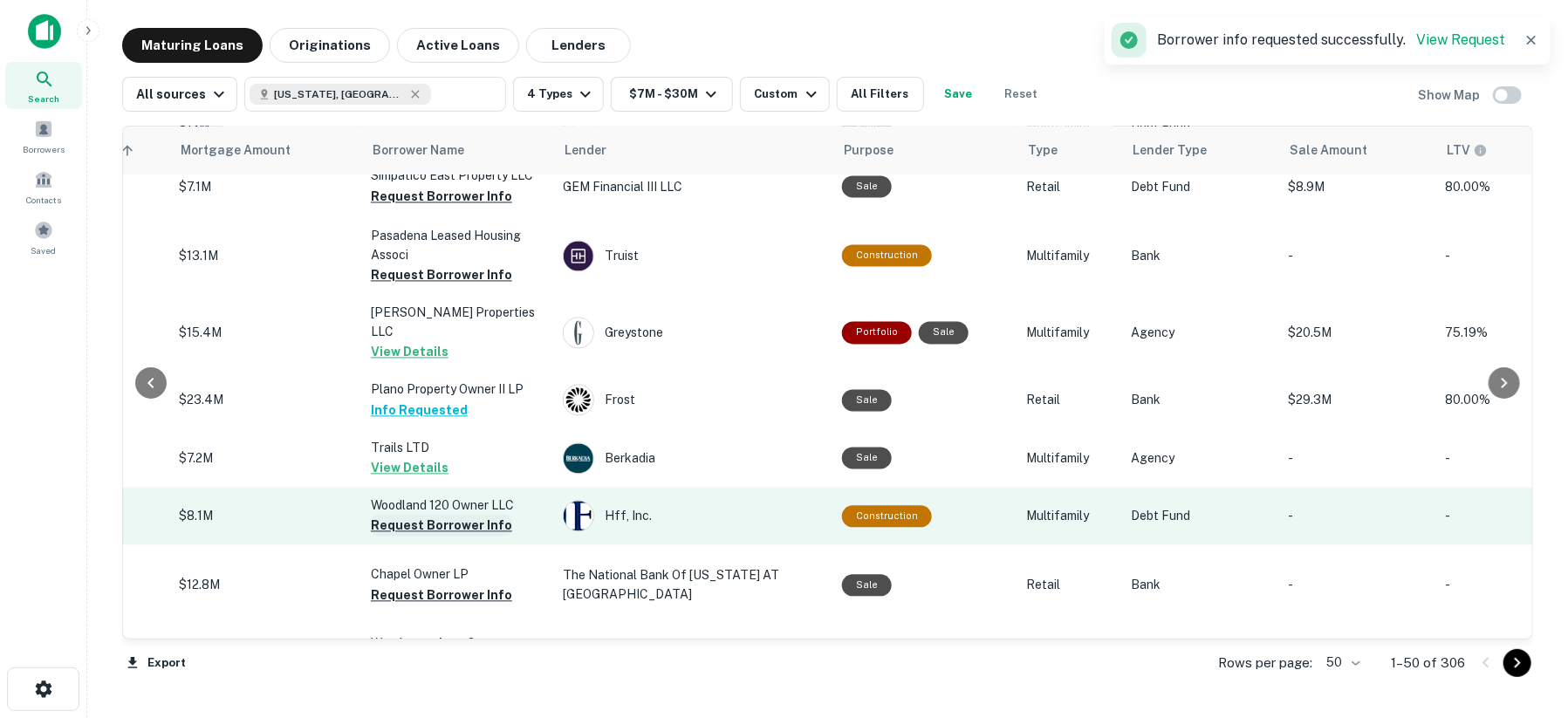
click at [407, 516] on button "Request Borrower Info" at bounding box center [441, 526] width 141 height 21
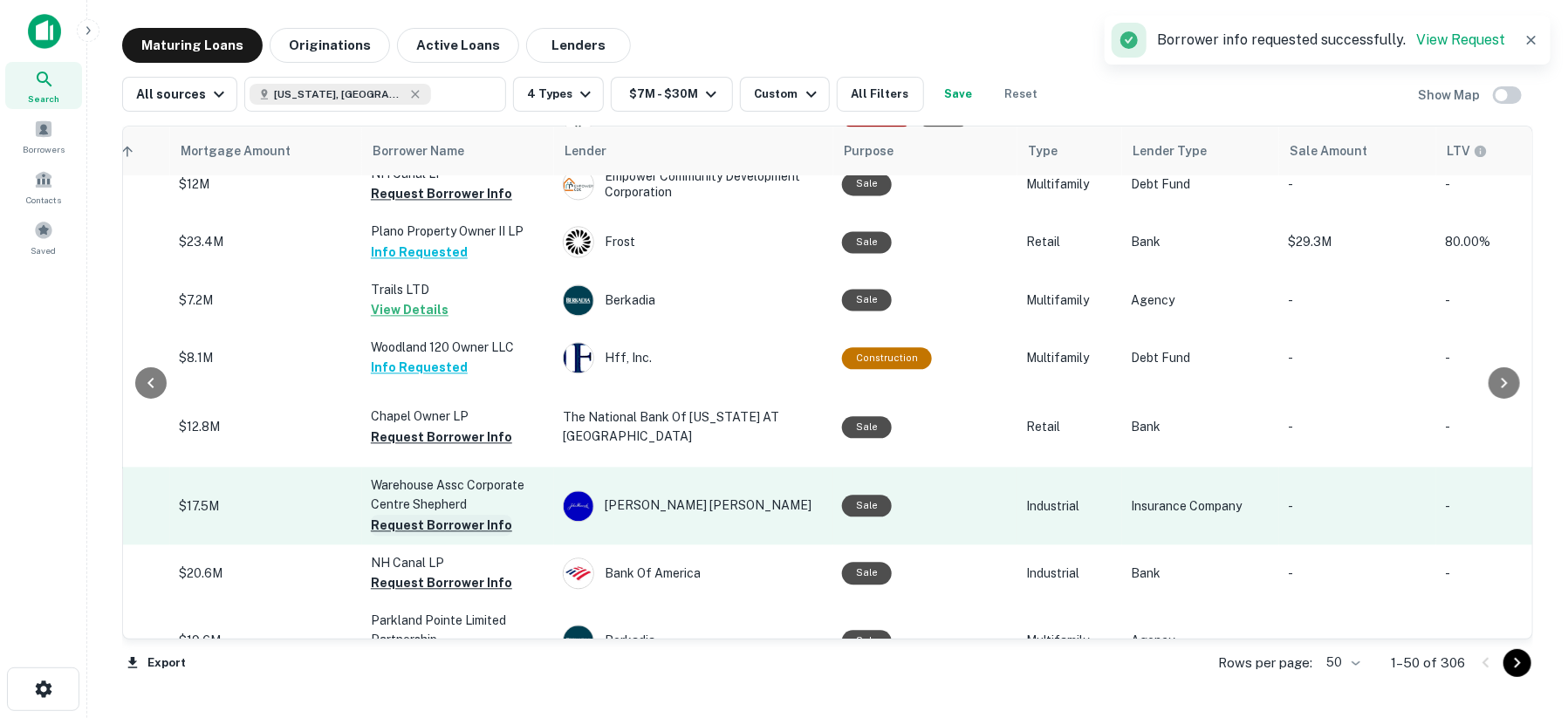
scroll to position [2131, 396]
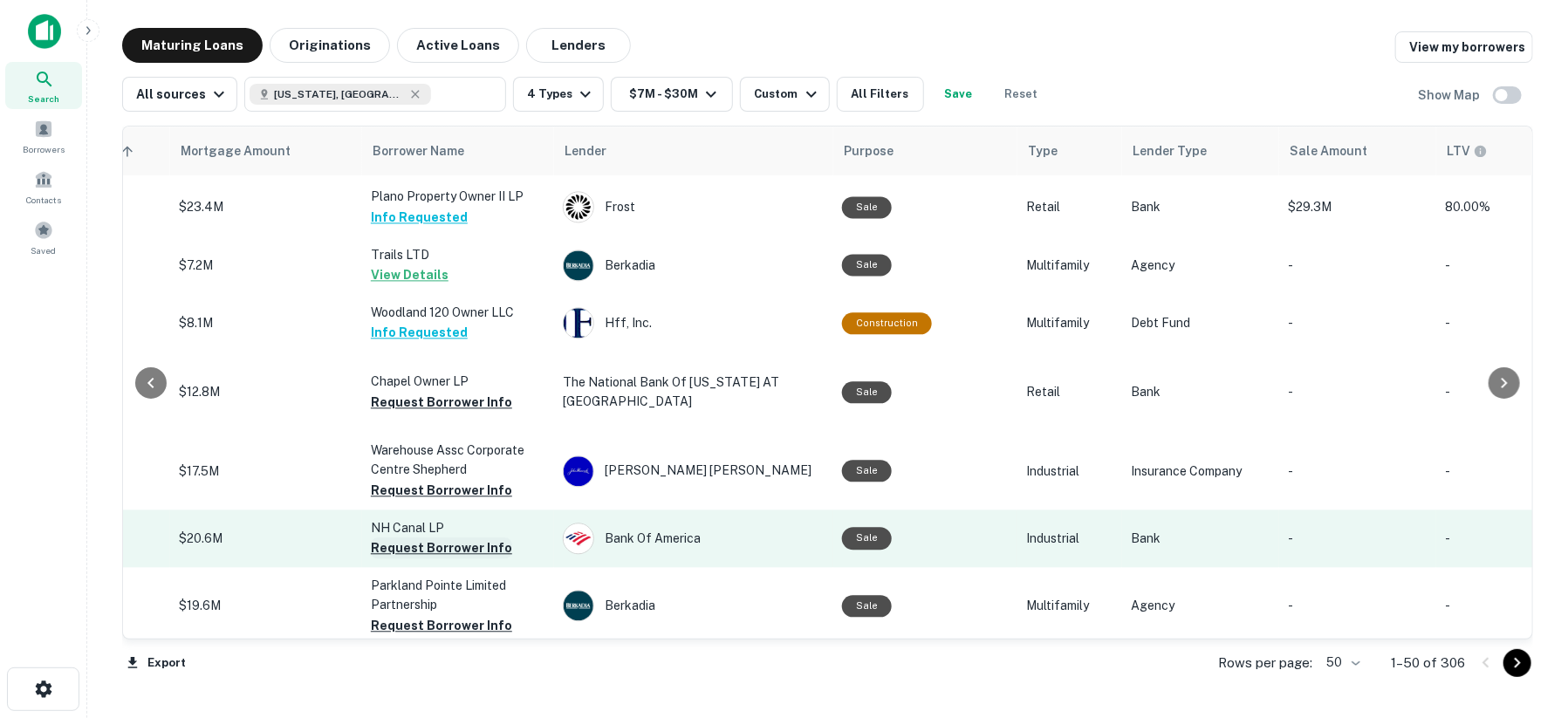
click at [407, 537] on button "Request Borrower Info" at bounding box center [441, 547] width 141 height 21
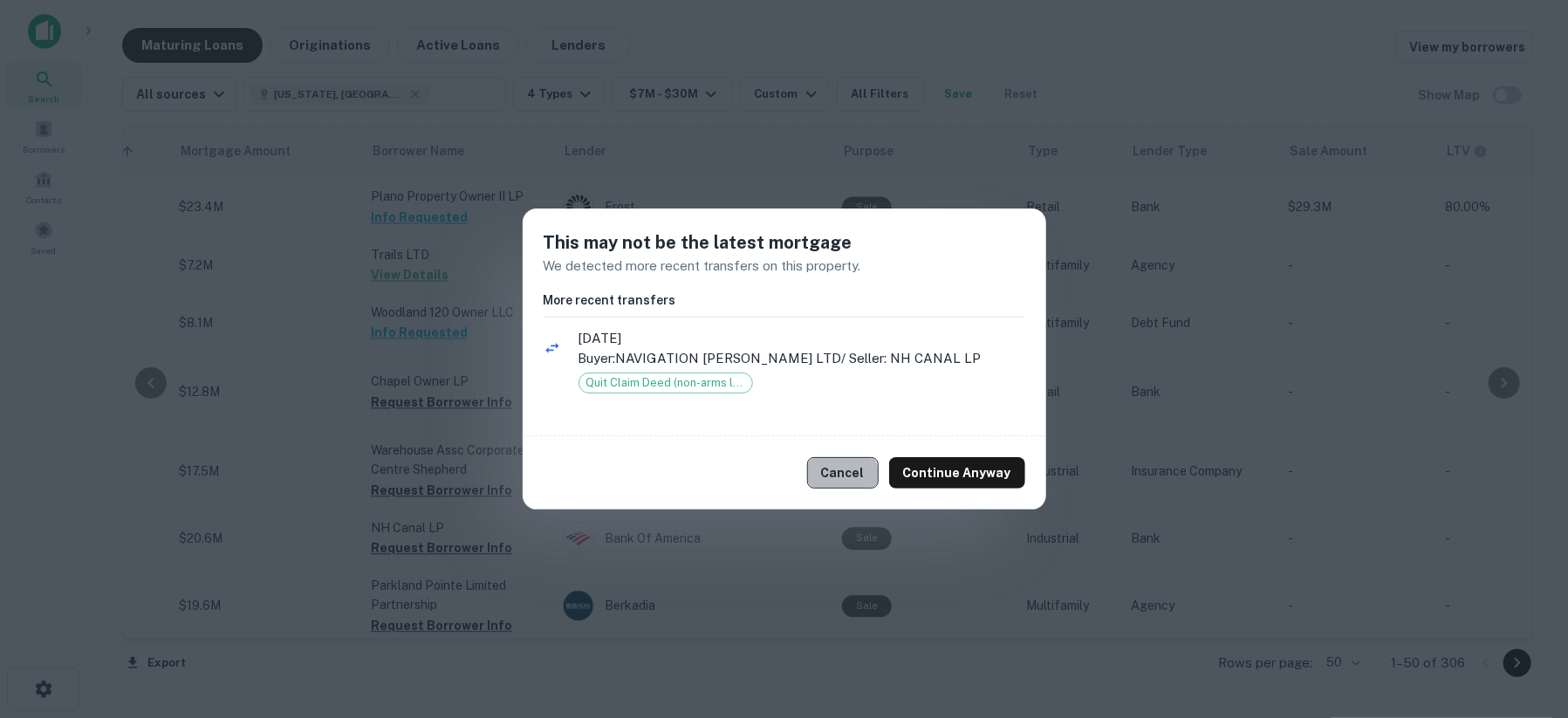
click at [851, 475] on button "Cancel" at bounding box center [842, 472] width 71 height 31
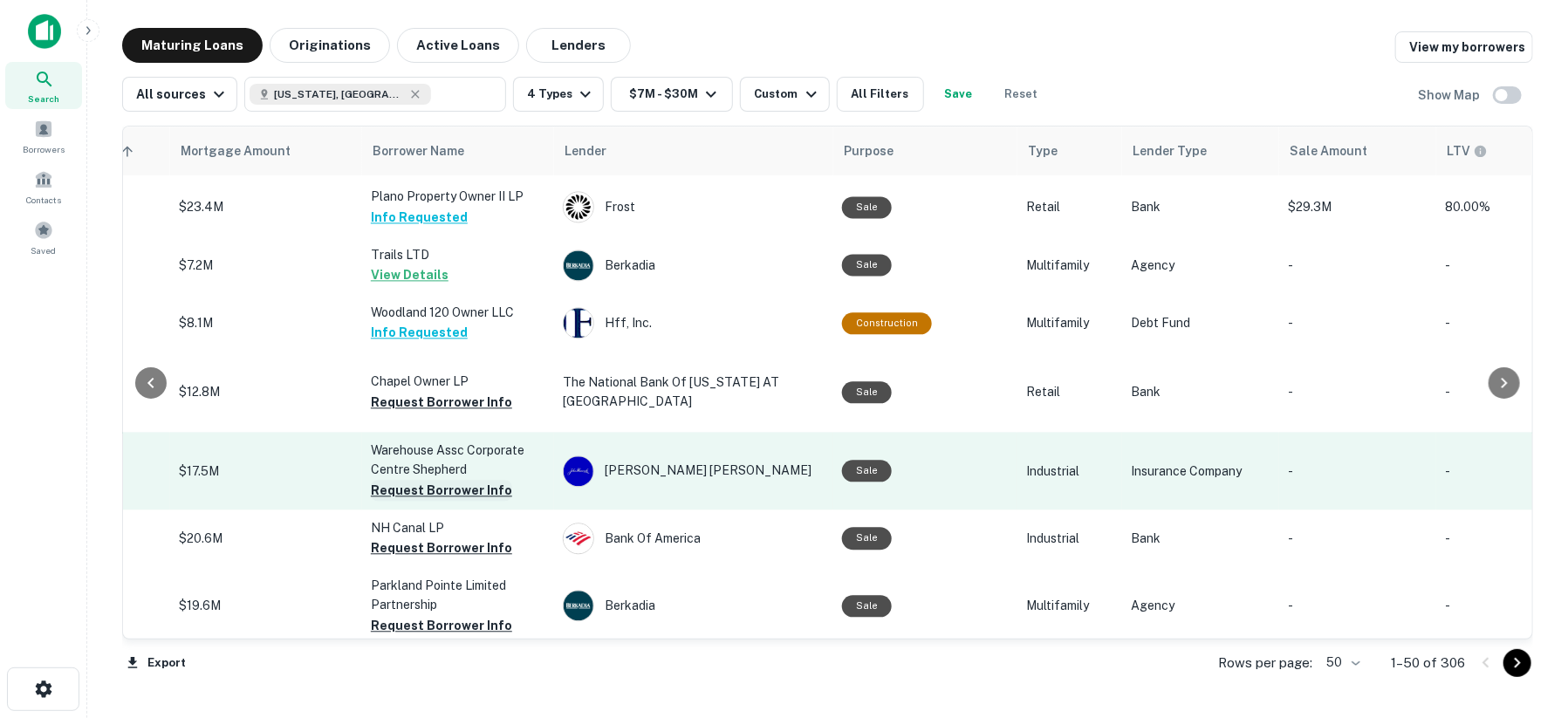
click at [454, 479] on button "Request Borrower Info" at bounding box center [441, 489] width 141 height 21
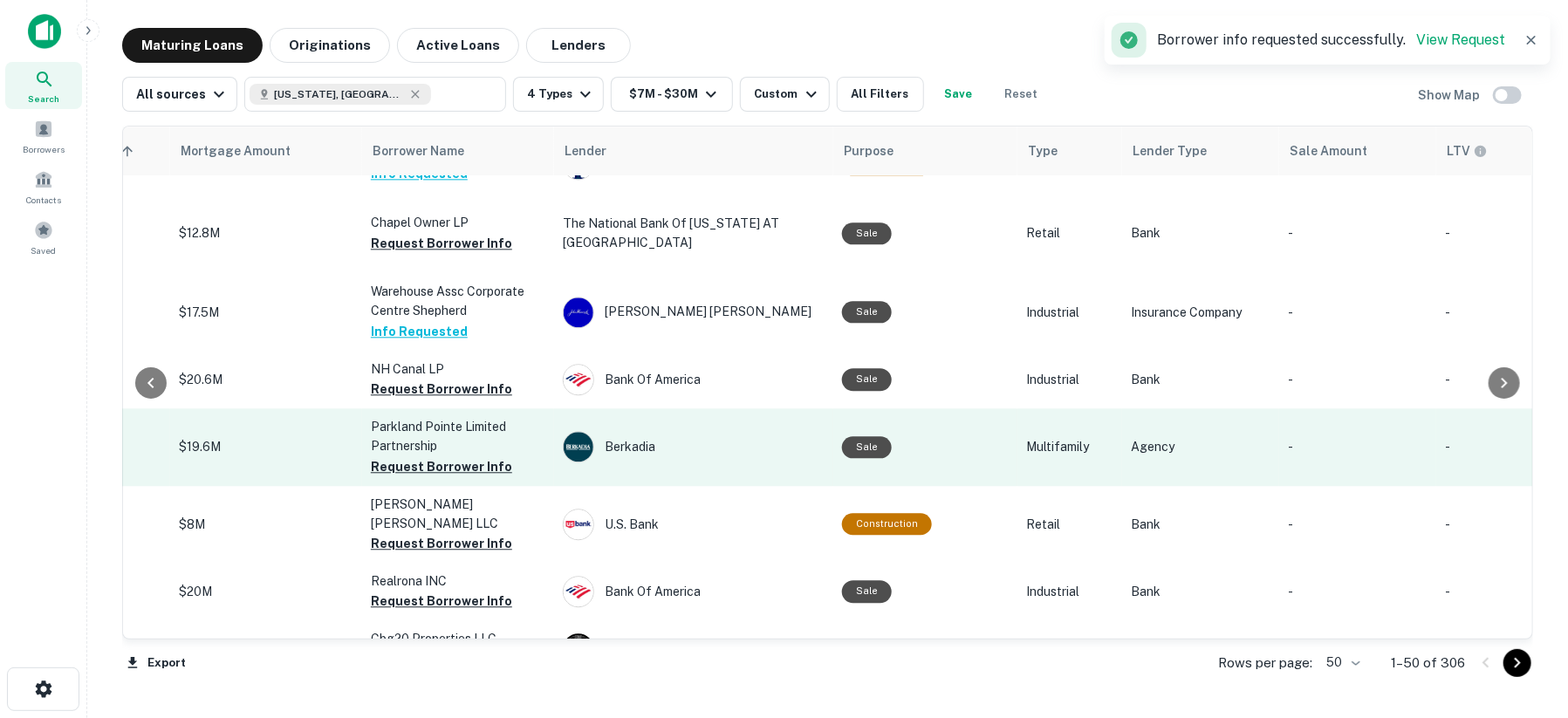
scroll to position [2323, 396]
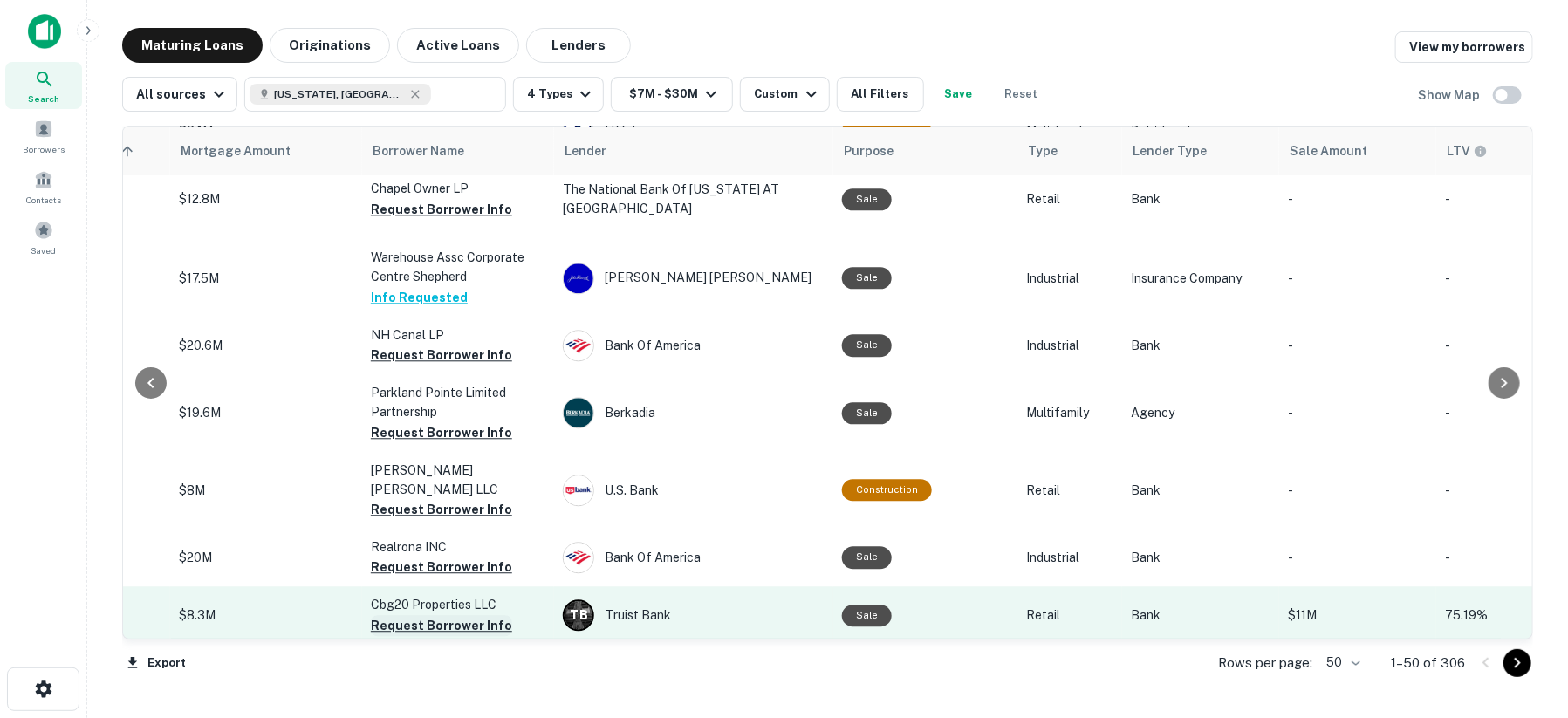
click at [443, 615] on button "Request Borrower Info" at bounding box center [441, 625] width 141 height 21
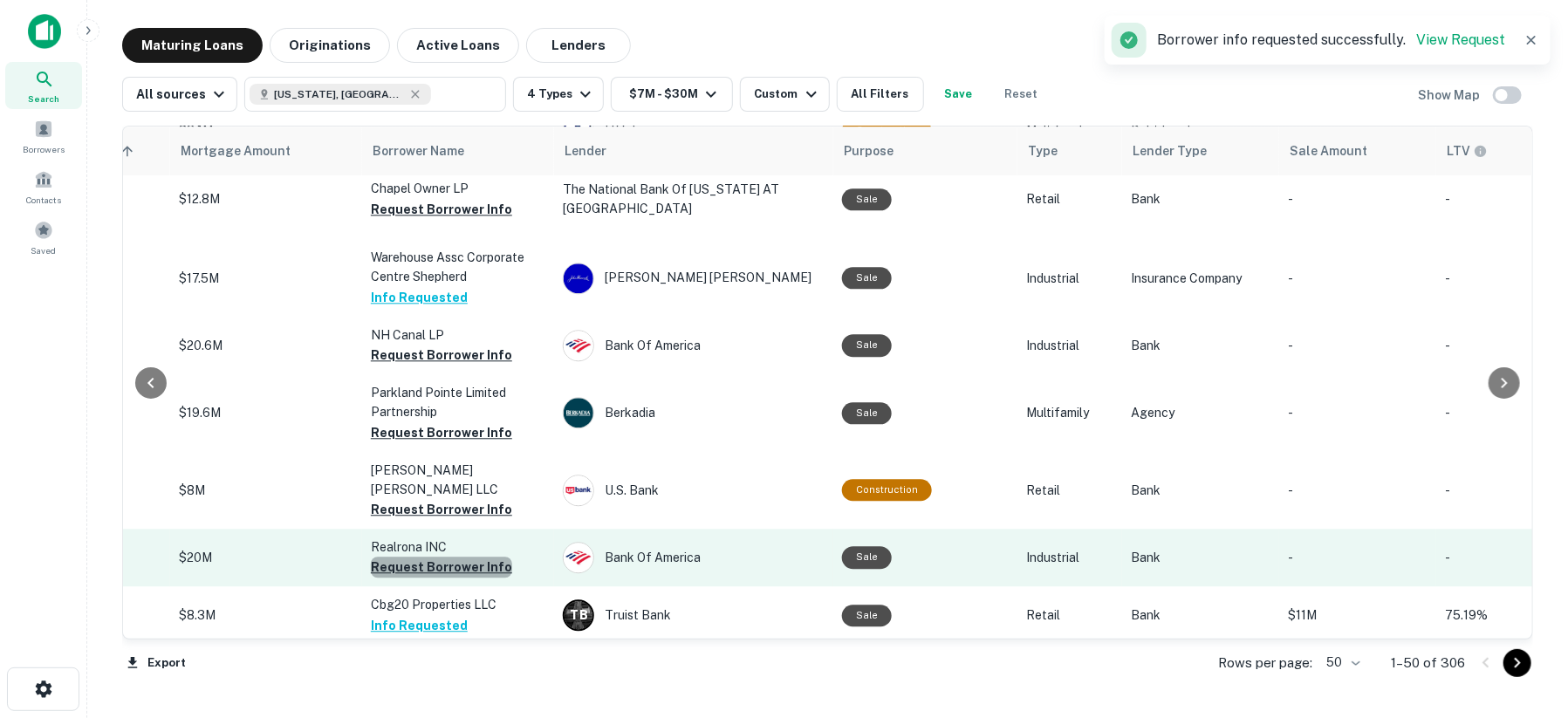
click at [444, 557] on button "Request Borrower Info" at bounding box center [441, 567] width 141 height 21
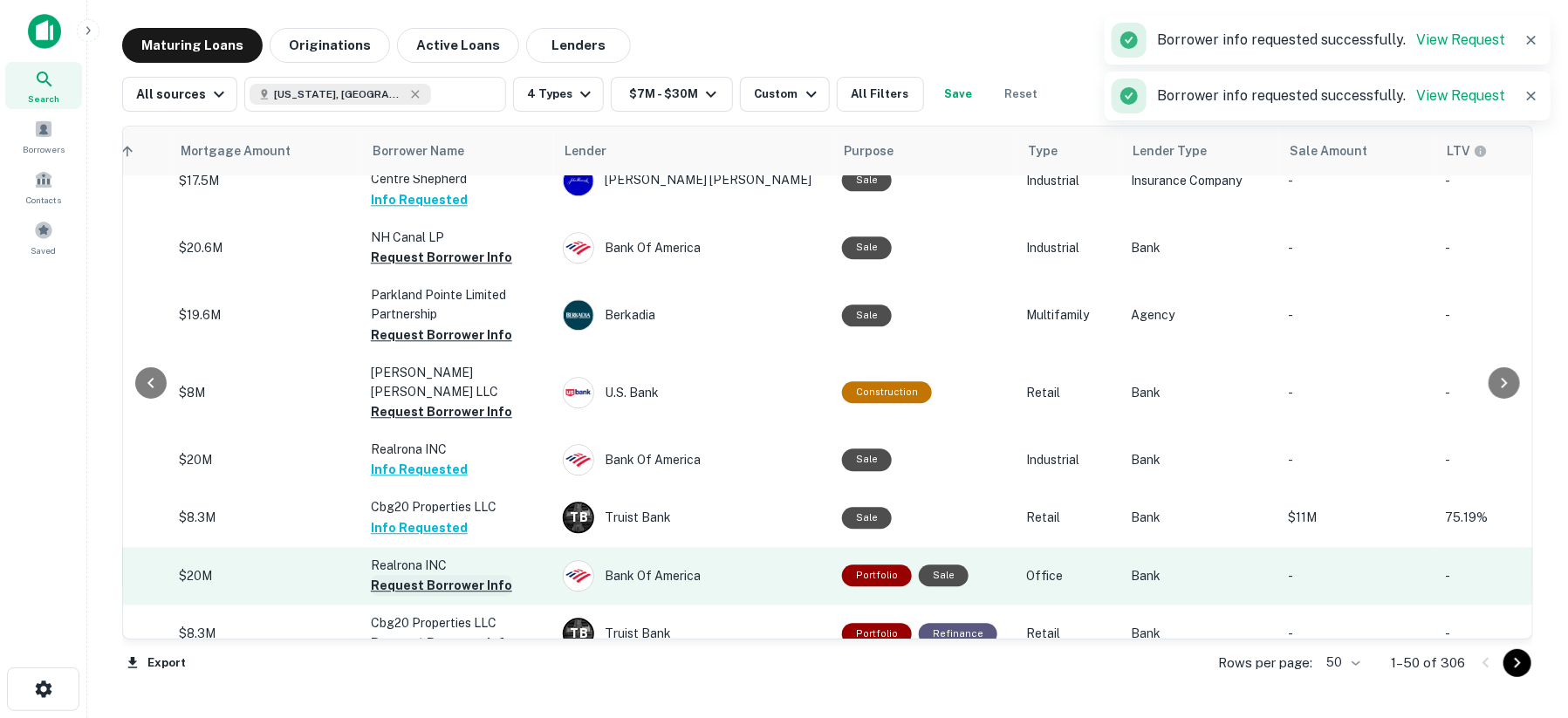
scroll to position [2518, 396]
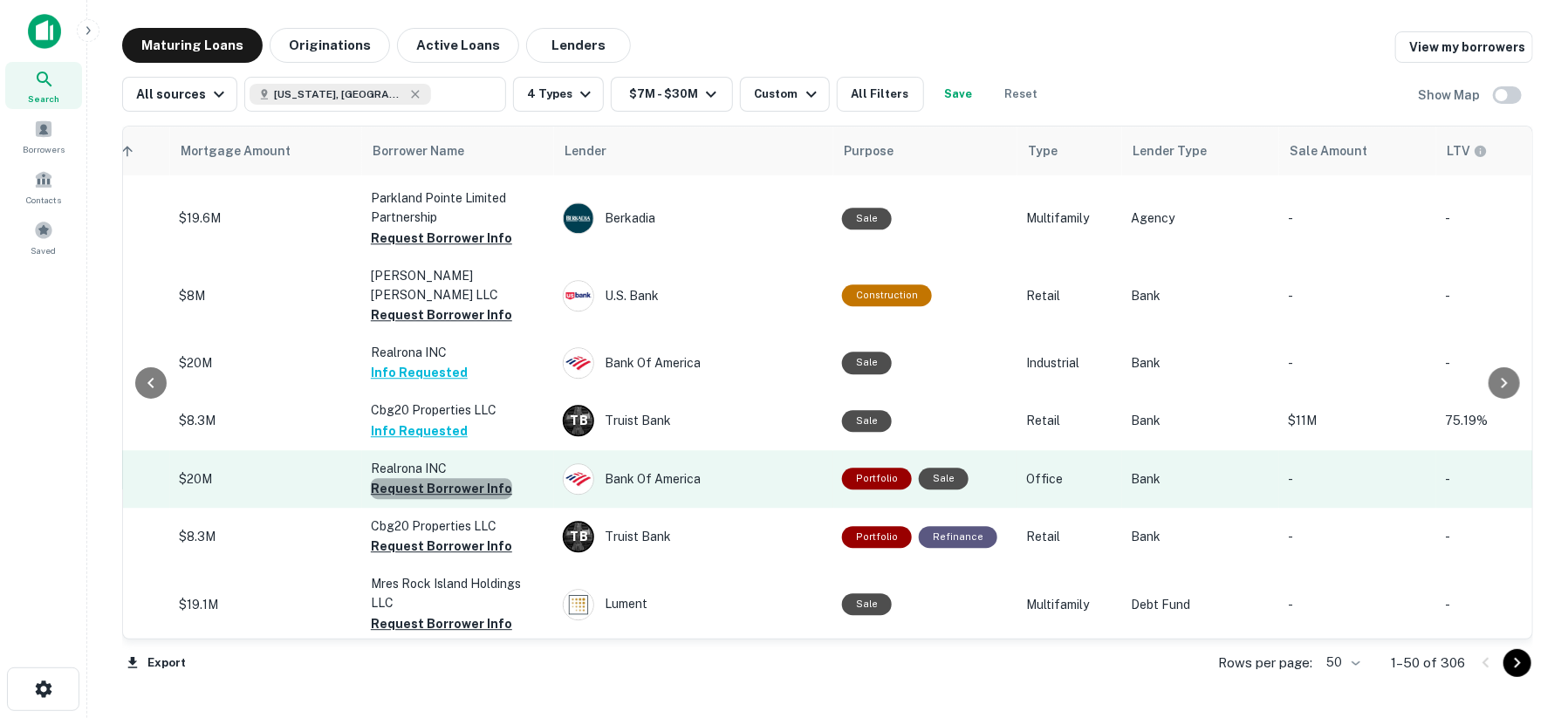
click at [467, 477] on button "Request Borrower Info" at bounding box center [441, 487] width 141 height 21
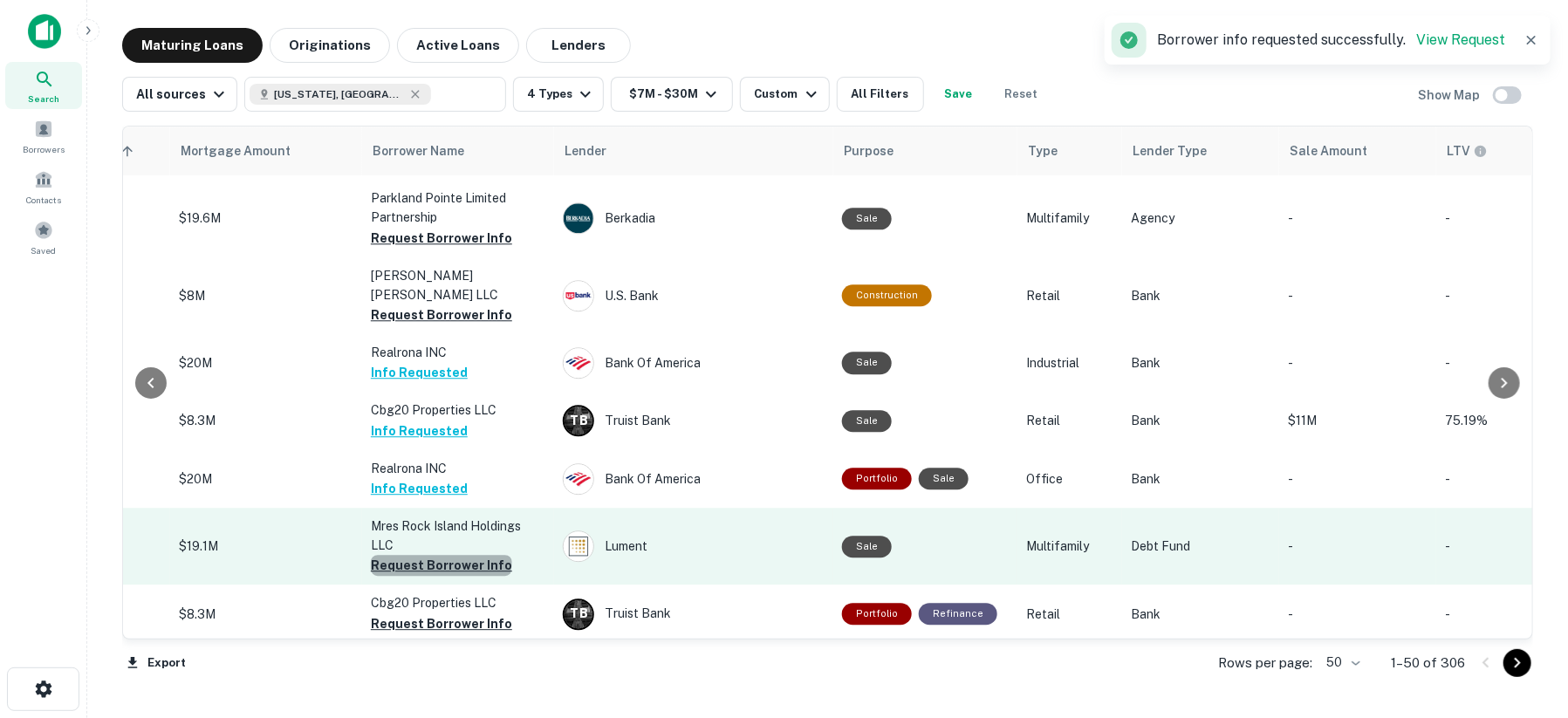
click at [438, 555] on button "Request Borrower Info" at bounding box center [441, 565] width 141 height 21
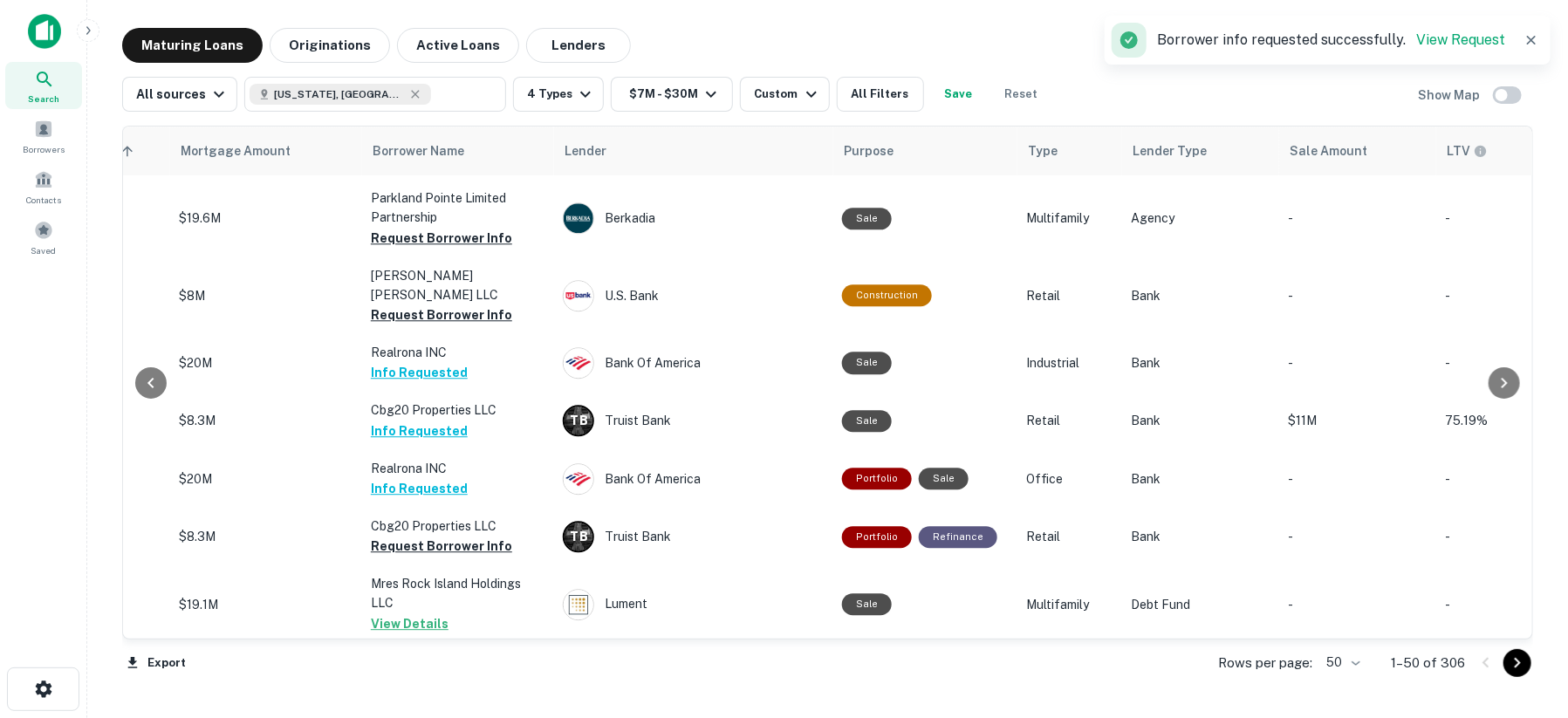
scroll to position [2614, 396]
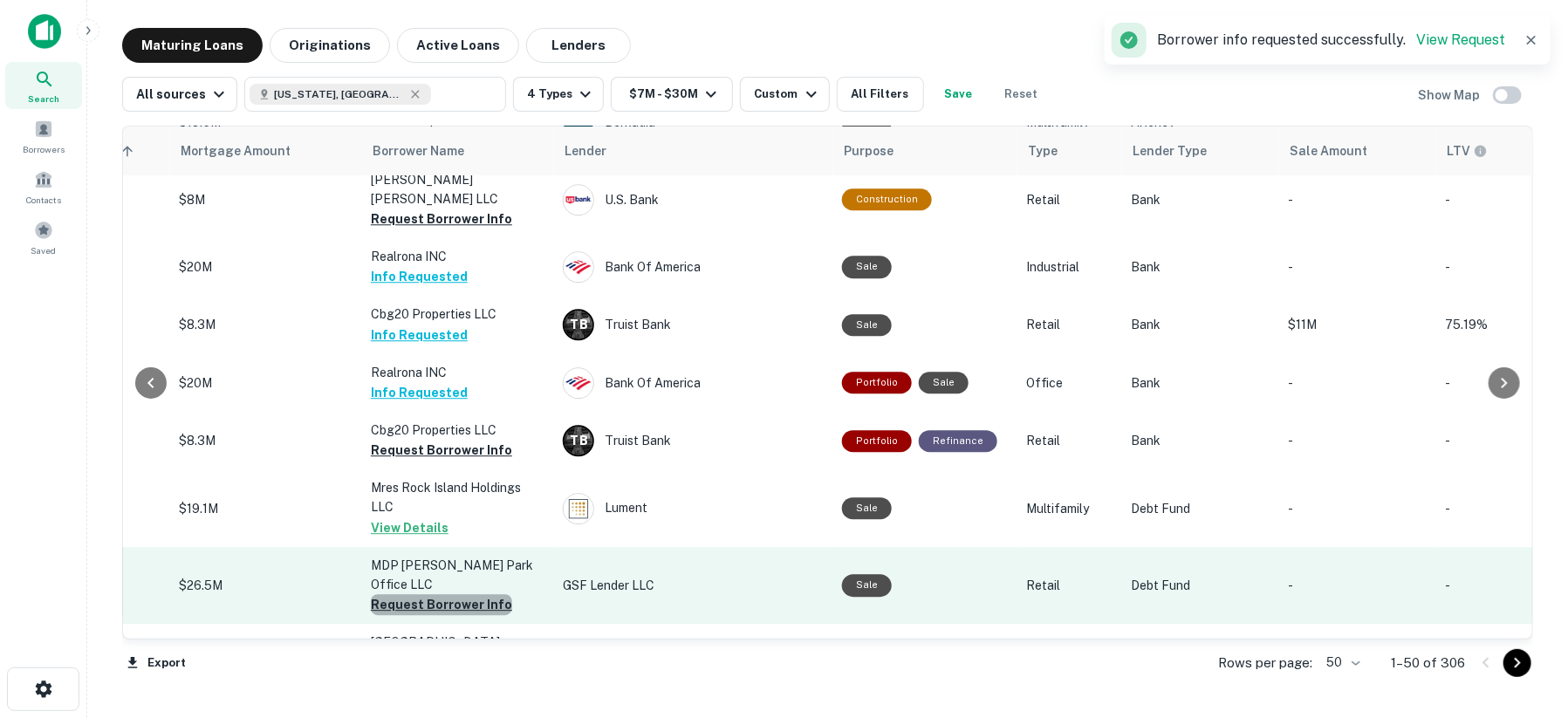
click at [444, 594] on button "Request Borrower Info" at bounding box center [441, 604] width 141 height 21
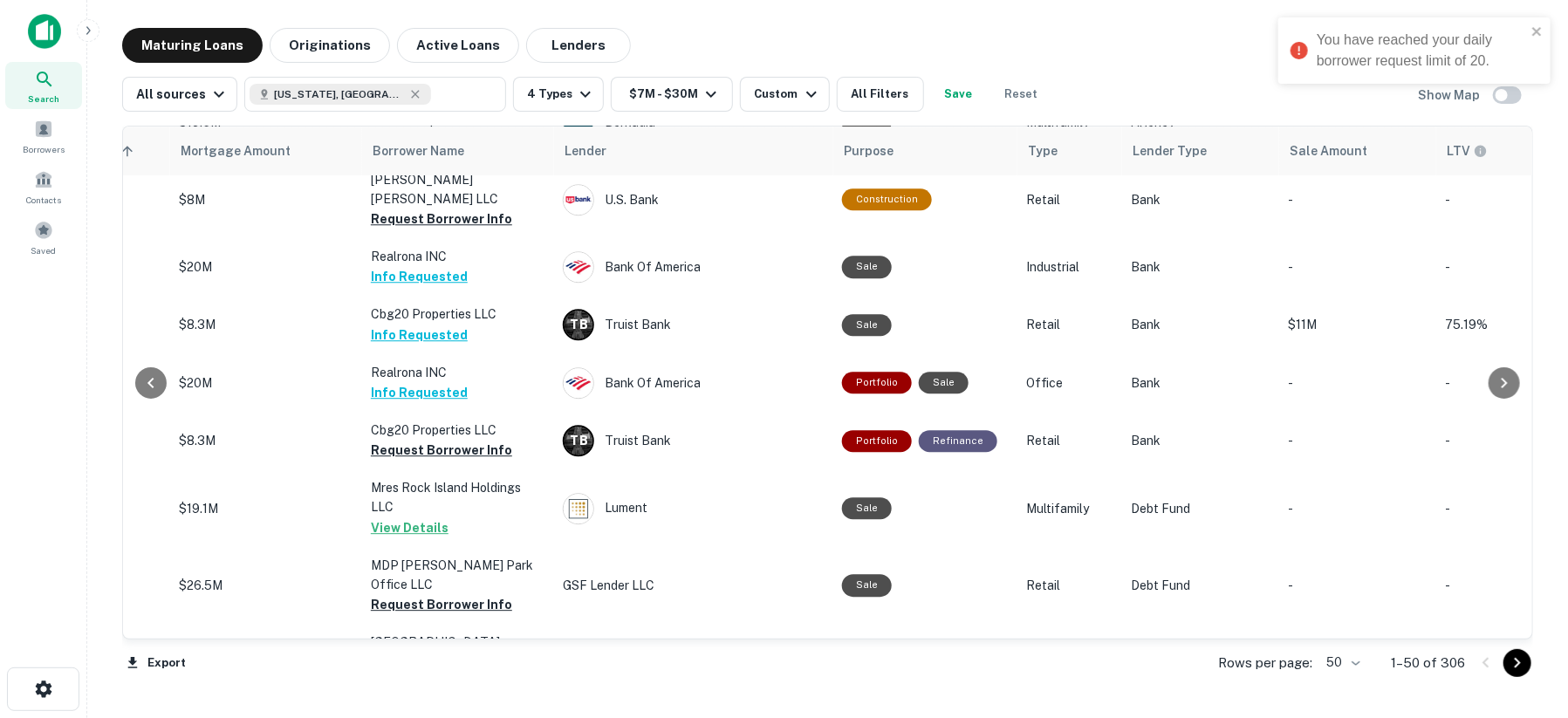
click at [1527, 30] on div "You have reached your daily borrower request limit of 20." at bounding box center [1408, 50] width 246 height 52
